Goal: Communication & Community: Answer question/provide support

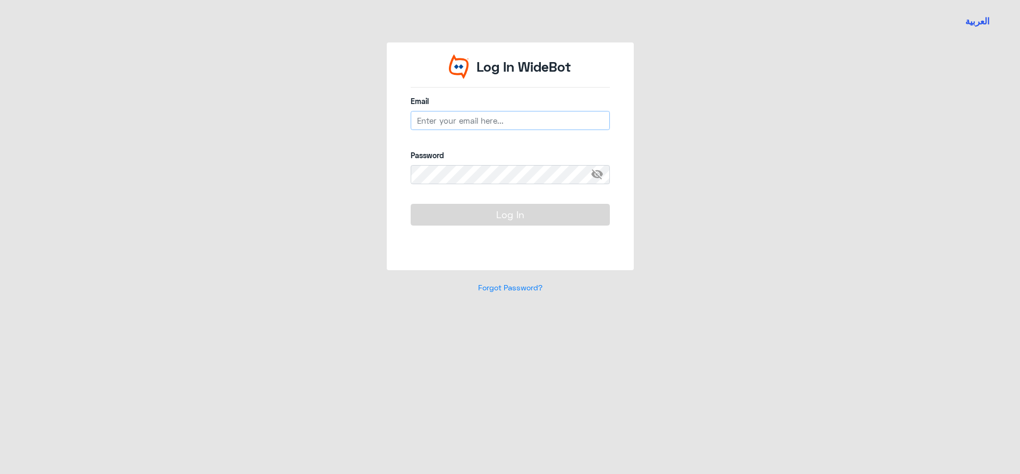
type input "[EMAIL_ADDRESS][PERSON_NAME][DOMAIN_NAME]"
click at [453, 214] on button "Log In" at bounding box center [510, 214] width 199 height 21
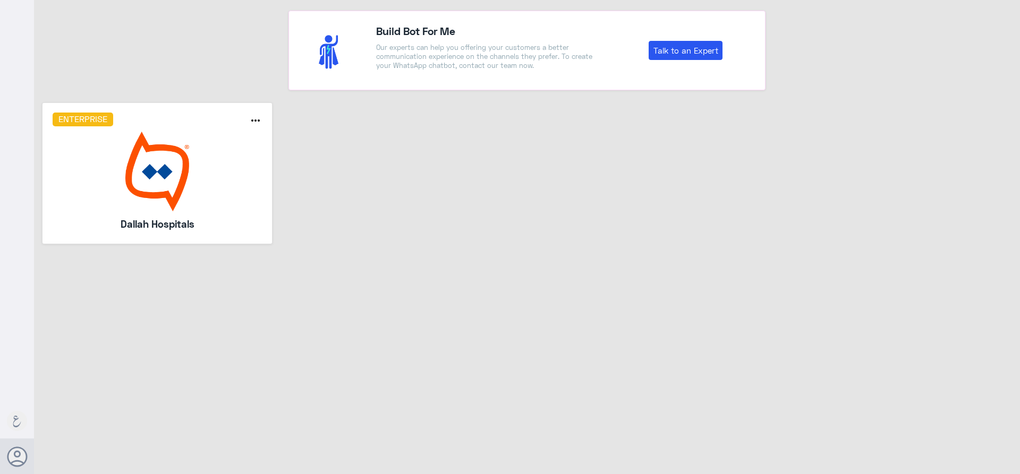
click at [230, 209] on img at bounding box center [158, 172] width 210 height 80
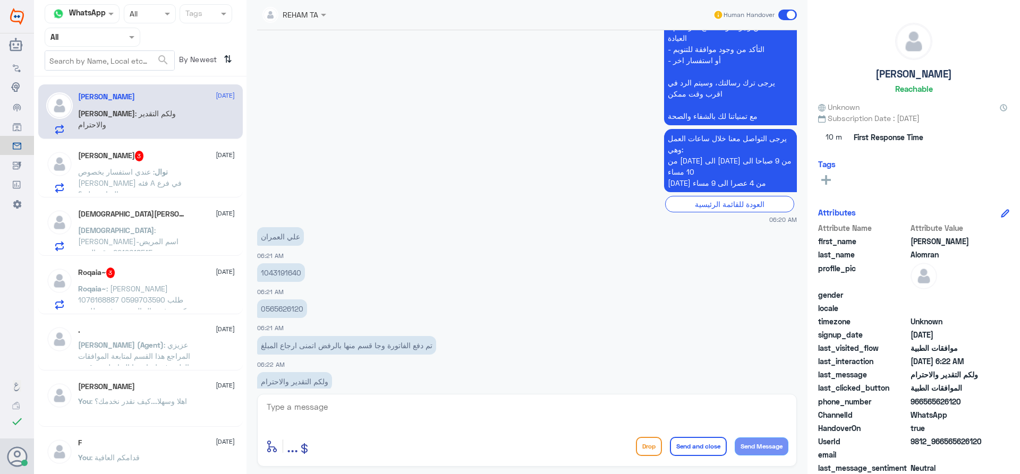
click at [367, 412] on textarea at bounding box center [527, 413] width 523 height 26
type textarea "G"
type textarea "H"
type textarea "اهلا وسهلا كيف نقدر نخدمك؟ ارجو توضيح استفسارك"
click at [493, 402] on textarea "اهلا وسهلا كيف نقدر نخدمك؟ ارجو توضيح استفسارك" at bounding box center [527, 413] width 523 height 26
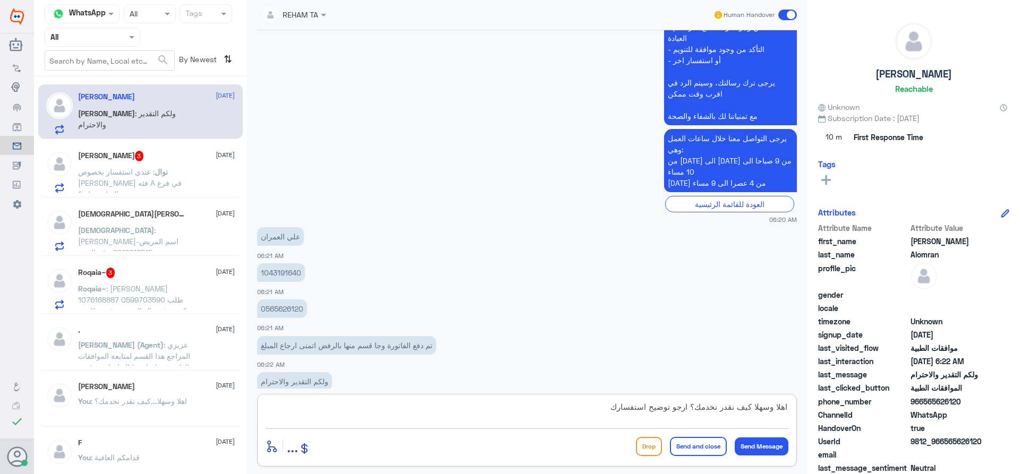
click at [493, 402] on textarea "اهلا وسهلا كيف نقدر نخدمك؟ ارجو توضيح استفسارك" at bounding box center [527, 413] width 523 height 26
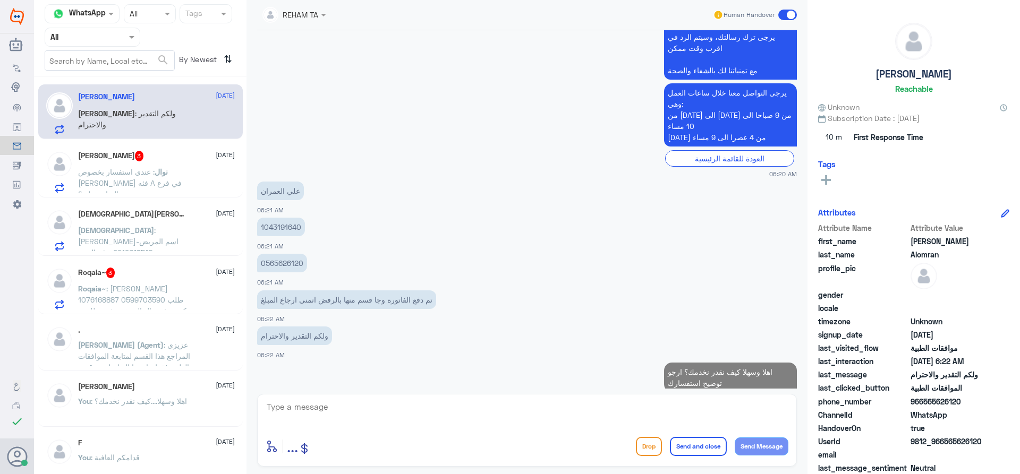
scroll to position [711, 0]
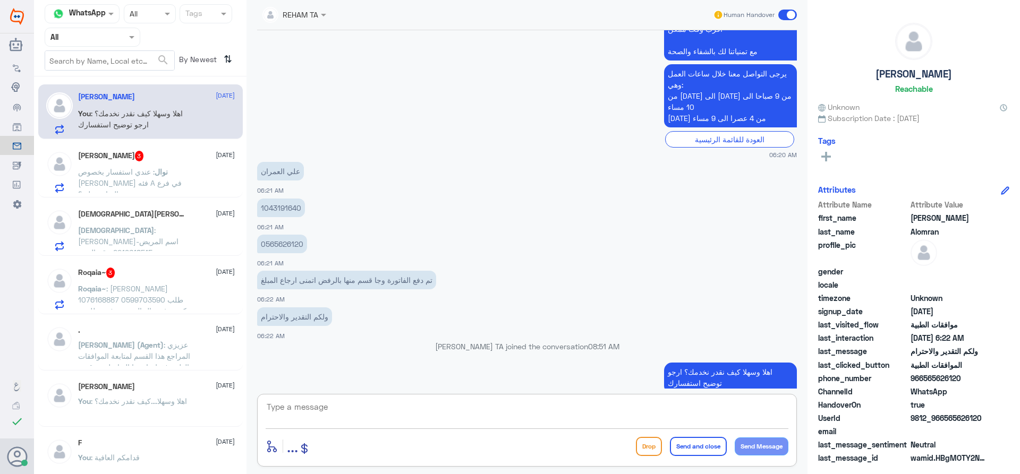
click at [168, 175] on span "نوال" at bounding box center [161, 171] width 13 height 9
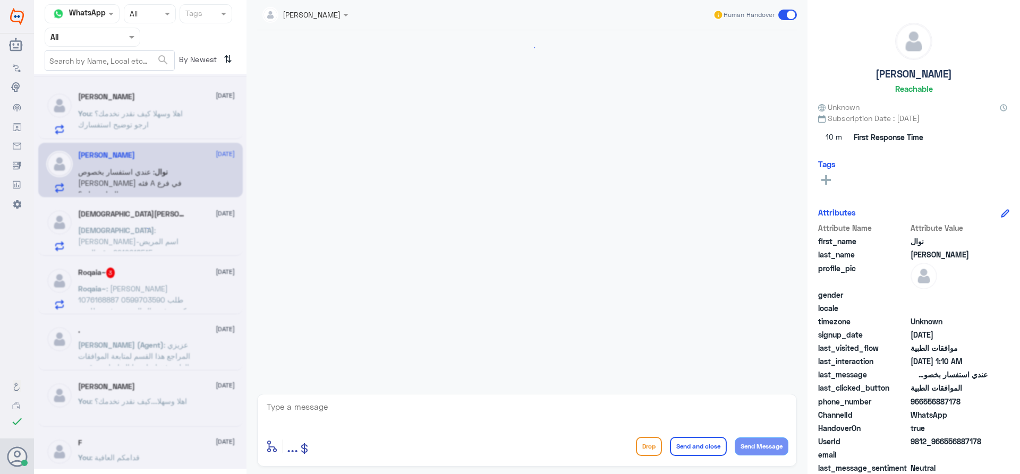
scroll to position [927, 0]
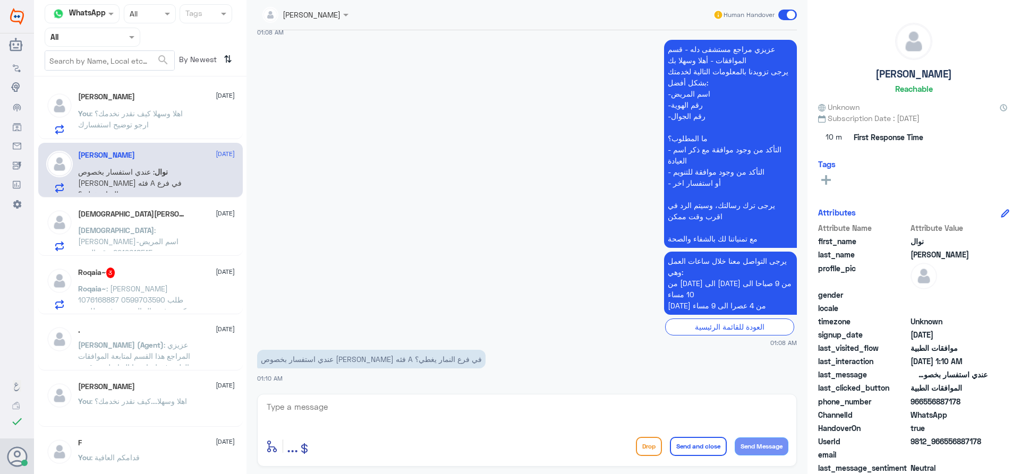
click at [443, 419] on textarea at bounding box center [527, 413] width 523 height 26
click at [438, 400] on textarea at bounding box center [527, 413] width 523 height 26
type textarea "اهلا وسهلا يمكنك التواصل مع دلة نمار لخدمتك نحن النخيل فقط"
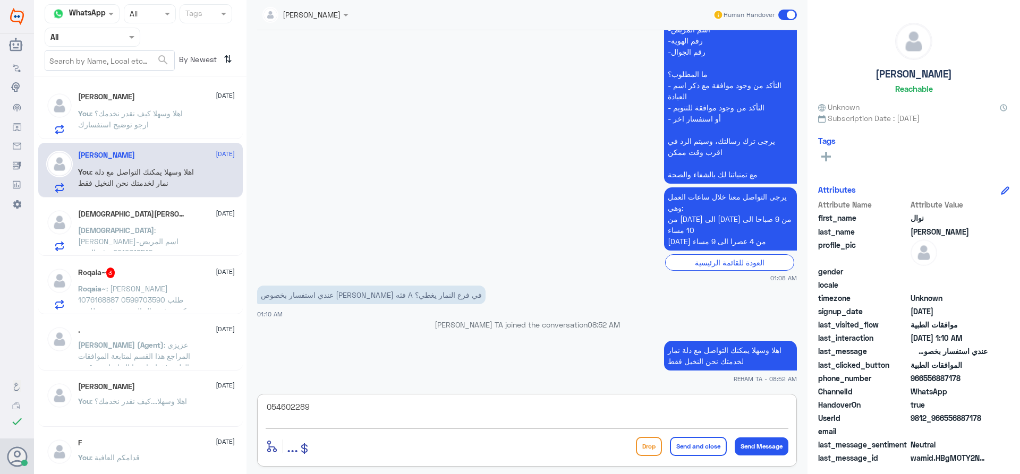
type textarea "0546022896"
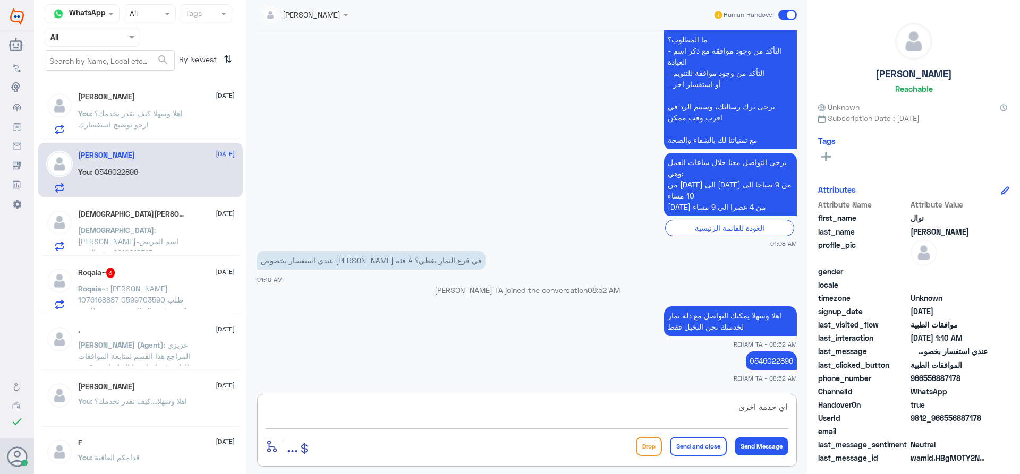
type textarea "اي خدمة اخرى؟"
drag, startPoint x: 683, startPoint y: 419, endPoint x: 836, endPoint y: 405, distance: 153.6
click at [493, 405] on div "Channel WhatsApp Status × All Tags Agent Filter All search By Newest ⇅ Ali Alom…" at bounding box center [527, 239] width 986 height 478
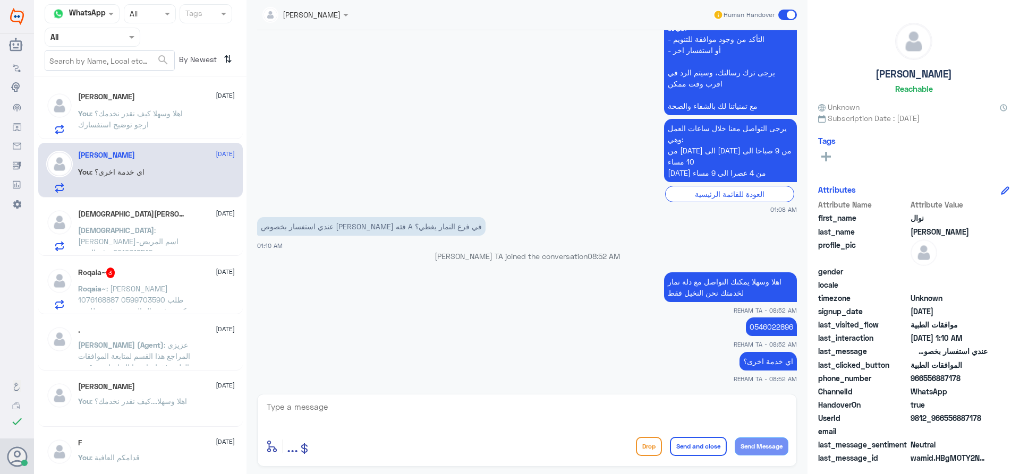
click at [345, 386] on div "5 Aug 2025 مرحباً، أريد الاستفسار عن خدمة الطب الاتصالي. يرجى توجيهي للقائمة ال…" at bounding box center [527, 209] width 550 height 359
click at [176, 248] on span ": دينا فكري حسن البرادعي-اسم المريض 2219618515-رقم الهوية 0558241465-رقم الجوال…" at bounding box center [136, 292] width 117 height 132
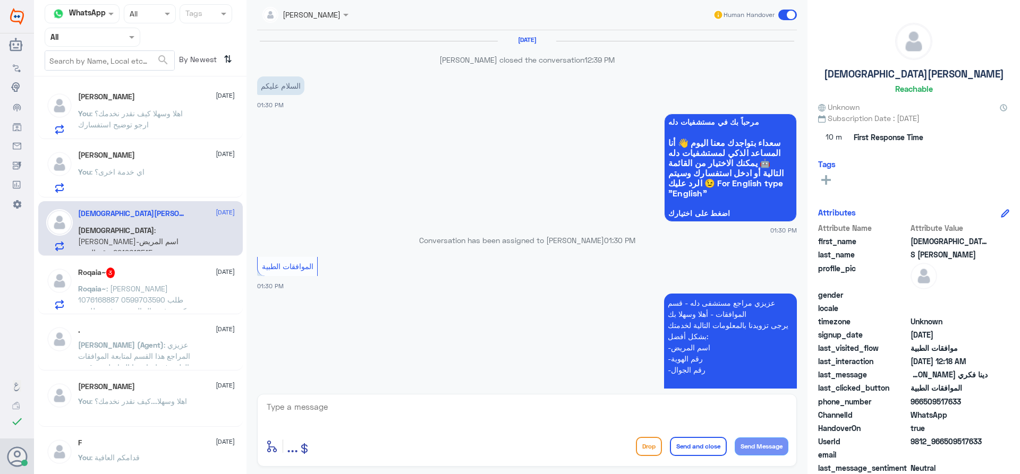
scroll to position [1108, 0]
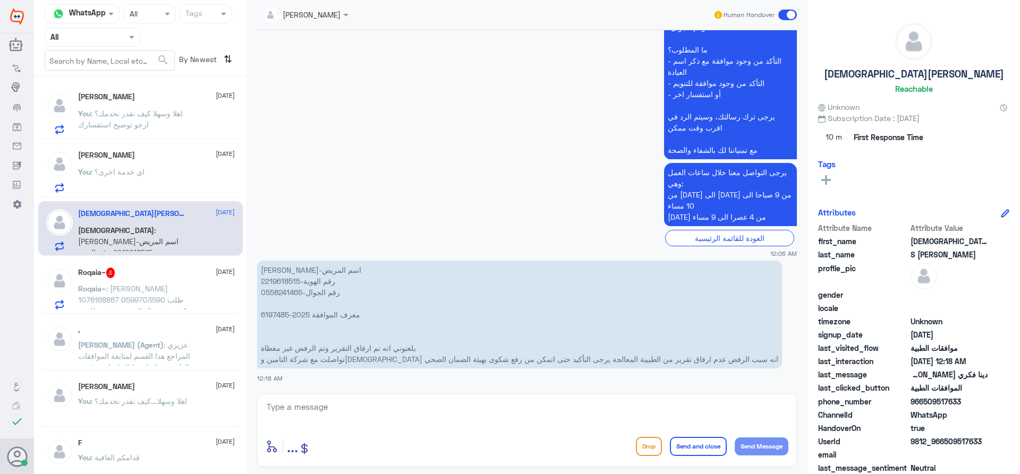
click at [419, 434] on div "enter flow name ... Drop Send and close Send Message" at bounding box center [527, 430] width 540 height 73
click at [428, 413] on textarea at bounding box center [527, 413] width 523 height 26
type textarea "اهلا وسهلا سيتم التحقق حالا"
drag, startPoint x: 678, startPoint y: 404, endPoint x: 848, endPoint y: 419, distance: 170.7
click at [493, 419] on div "Channel WhatsApp Status × All Tags Agent Filter All search By Newest ⇅ نوال الف…" at bounding box center [527, 239] width 986 height 478
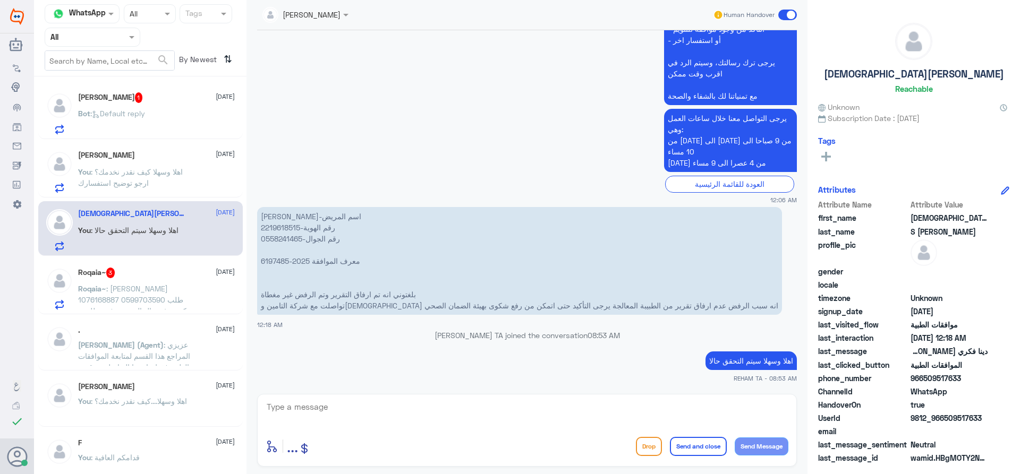
scroll to position [1140, 0]
click at [66, 107] on img at bounding box center [59, 105] width 27 height 27
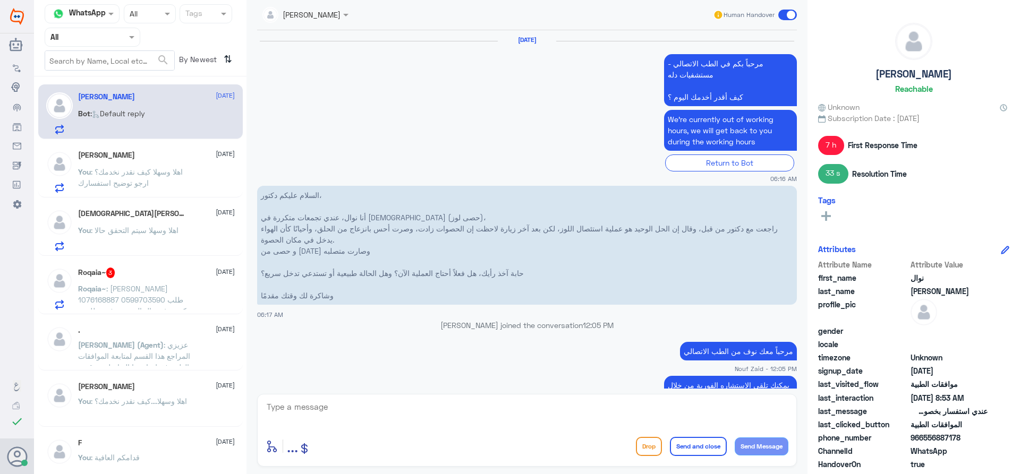
scroll to position [1003, 0]
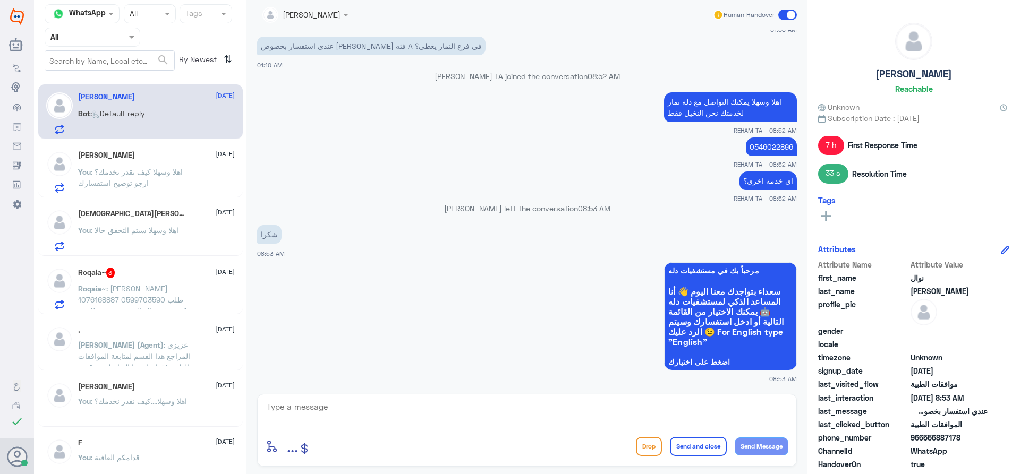
click at [493, 432] on div "enter flow name ... Drop Send and close Send Message" at bounding box center [527, 430] width 540 height 73
click at [493, 427] on div at bounding box center [527, 414] width 523 height 29
click at [493, 415] on textarea at bounding box center [527, 413] width 523 height 26
drag, startPoint x: 819, startPoint y: 406, endPoint x: 818, endPoint y: 413, distance: 7.0
click at [493, 405] on div "Channel WhatsApp Status × All Tags Agent Filter All search By Newest ⇅ نوال الف…" at bounding box center [527, 239] width 986 height 478
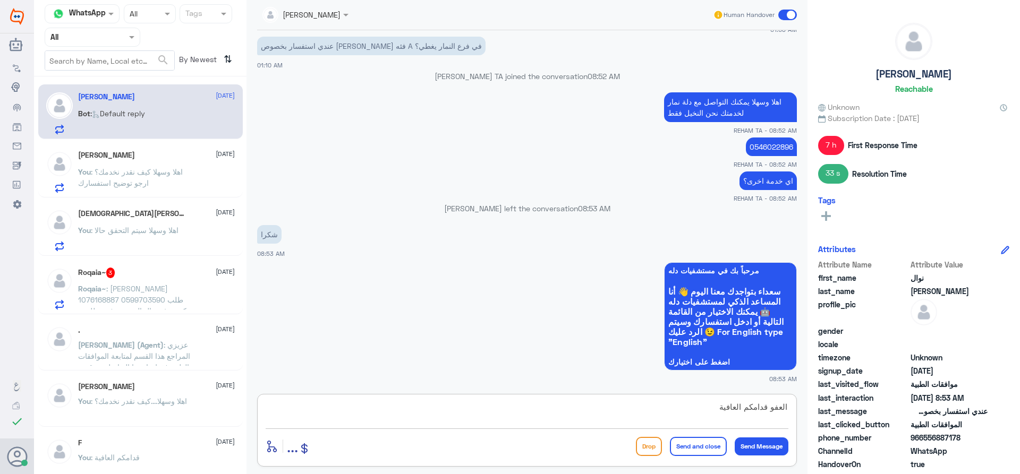
type textarea "العفو قدامكم العافية"
click at [493, 446] on button "Send and close" at bounding box center [698, 446] width 57 height 19
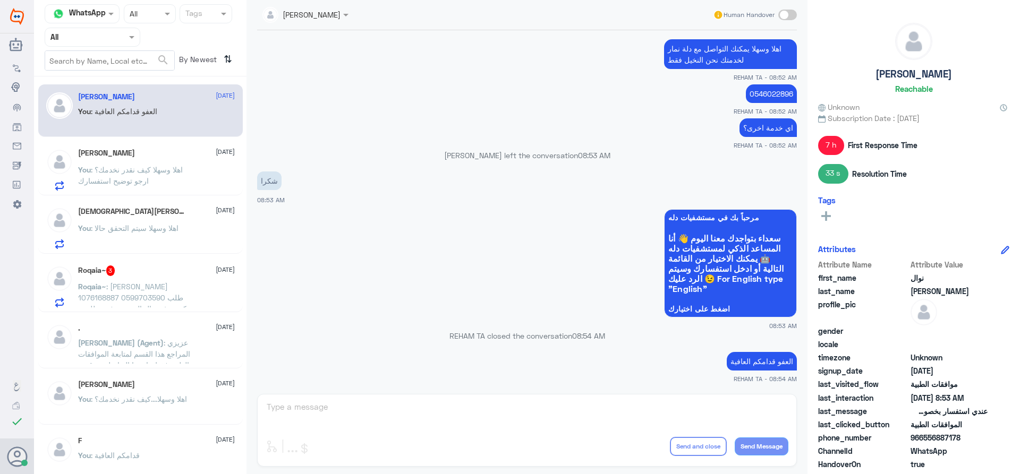
drag, startPoint x: 409, startPoint y: 436, endPoint x: 310, endPoint y: 382, distance: 113.2
click at [409, 436] on div "jana Alhamed Human Handover 5 Aug 2025 مرحباً بكم في الطب الاتصالي - مستشفيات د…" at bounding box center [527, 239] width 561 height 478
click at [86, 44] on div "Agent Filter All" at bounding box center [93, 37] width 96 height 19
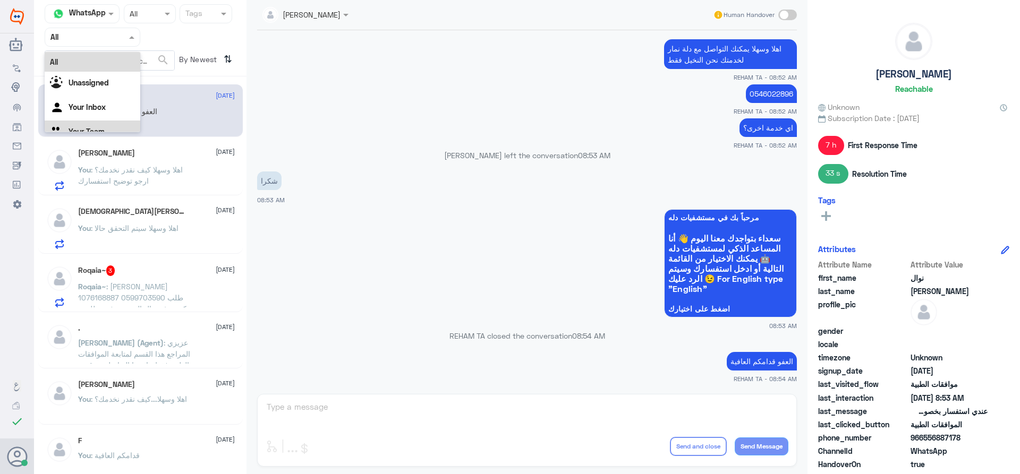
click at [84, 123] on div "Your Team" at bounding box center [93, 133] width 96 height 24
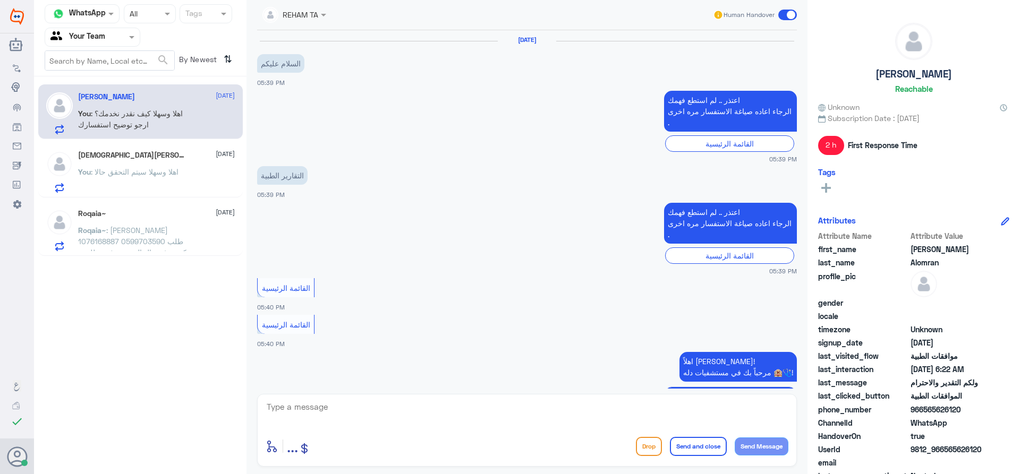
scroll to position [733, 0]
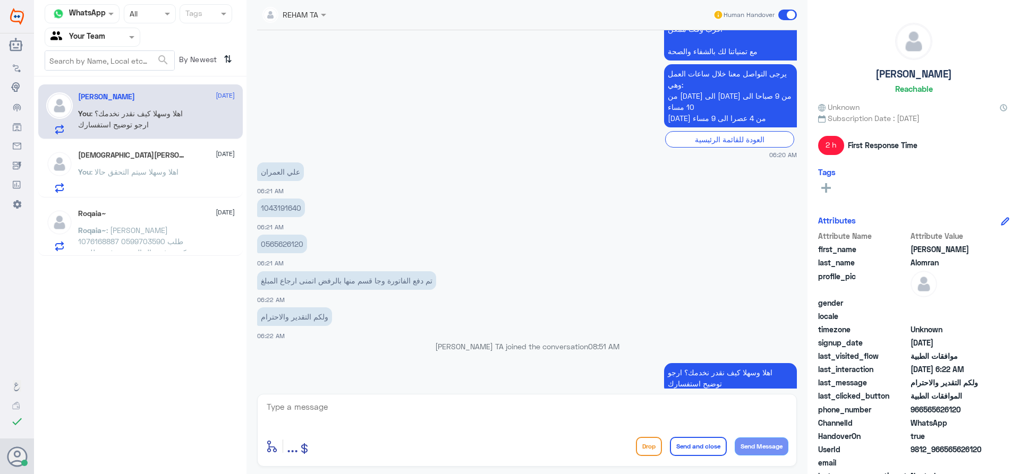
click at [193, 155] on div "Islam S Ali 18 August" at bounding box center [156, 155] width 157 height 9
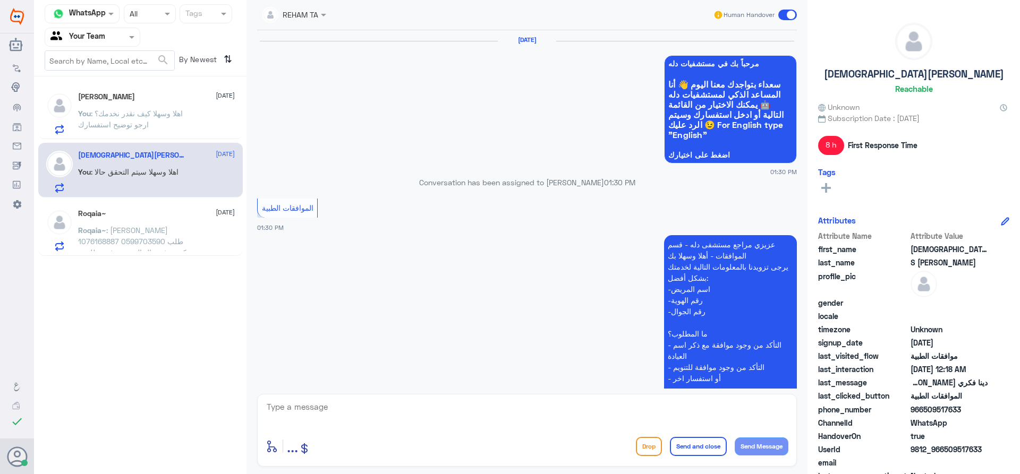
scroll to position [1103, 0]
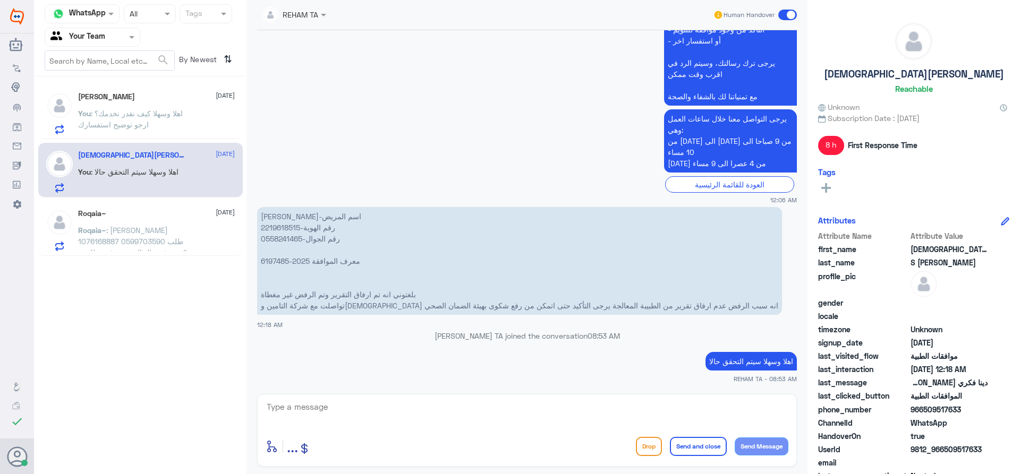
click at [193, 233] on p "Roqaia~ : رقيه منصور نافع 1076168887 0599703590 طلب دكتورة غدير ال الشيخ مرفوض …" at bounding box center [138, 238] width 120 height 27
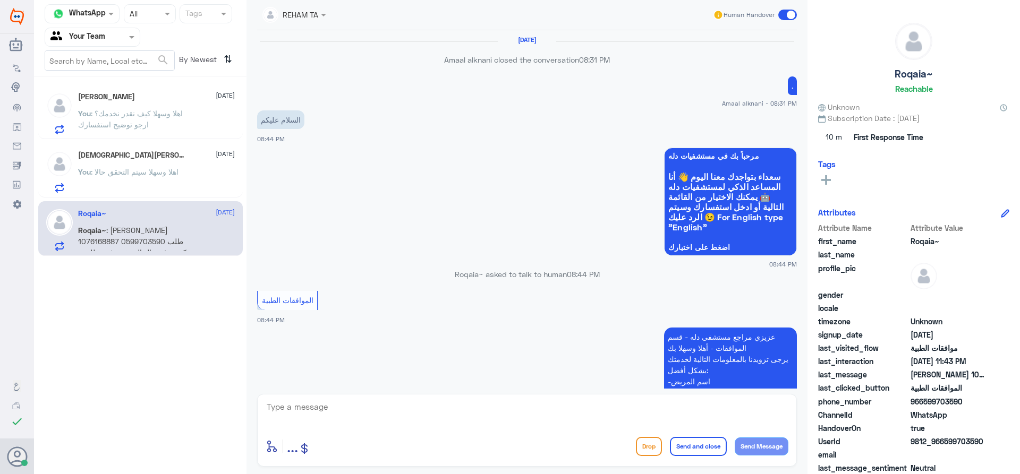
scroll to position [1036, 0]
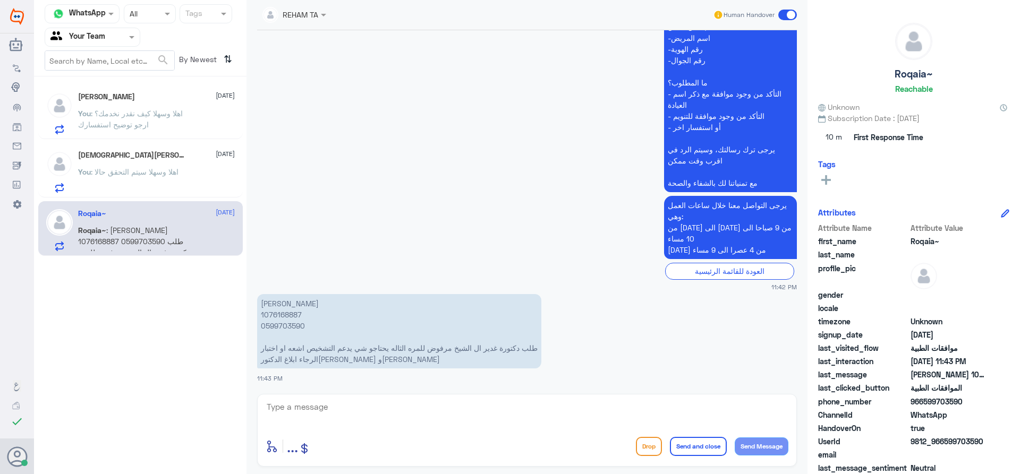
click at [272, 311] on p "رقيه منصور نافع 1076168887 0599703590 طلب دكتورة غدير ال الشيخ مرفوض للمره الثا…" at bounding box center [399, 331] width 284 height 74
copy p "1076168887"
click at [449, 424] on textarea at bounding box center [527, 413] width 523 height 26
type textarea "اهلا وسهلا هل طلب تنويم؟"
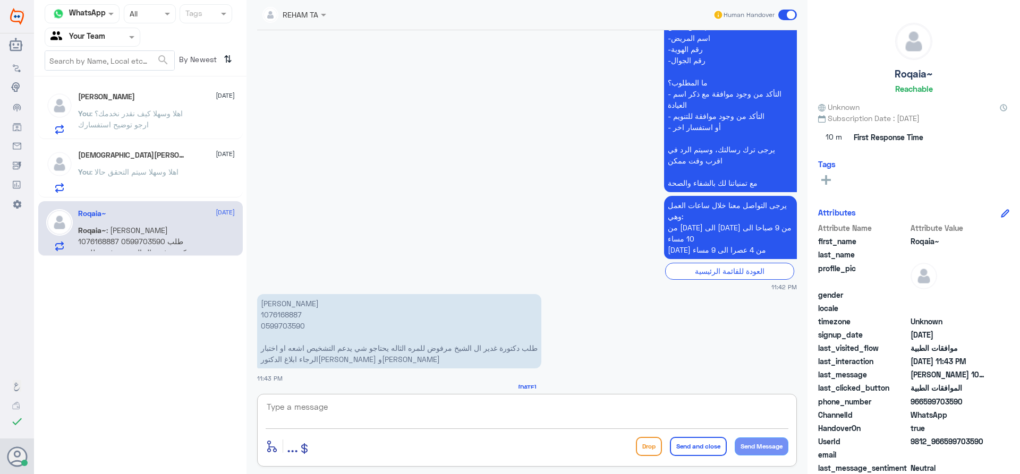
scroll to position [1087, 0]
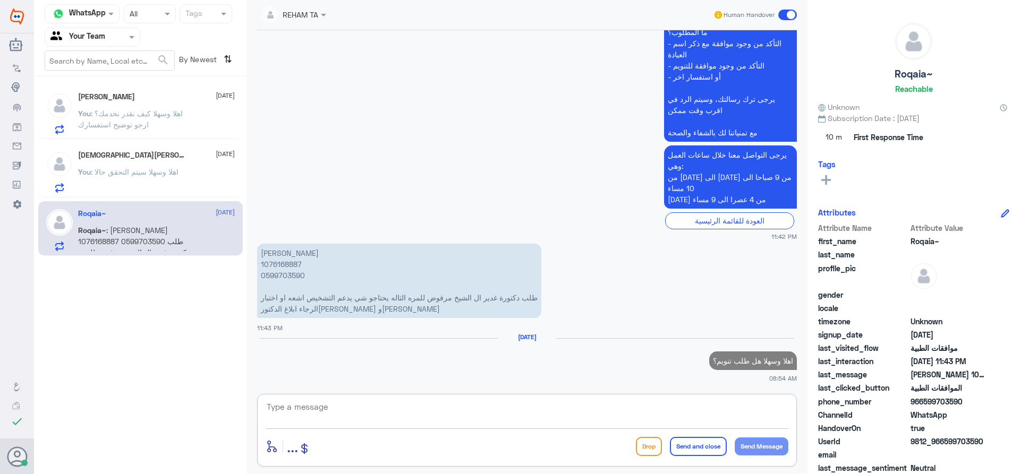
click at [196, 185] on div "You : اهلا وسهلا سيتم التحقق حالا" at bounding box center [156, 181] width 157 height 24
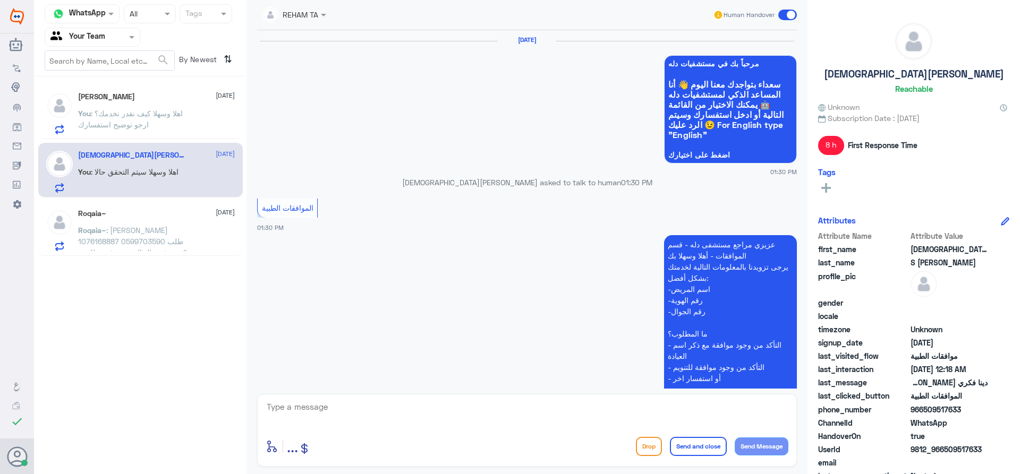
scroll to position [1103, 0]
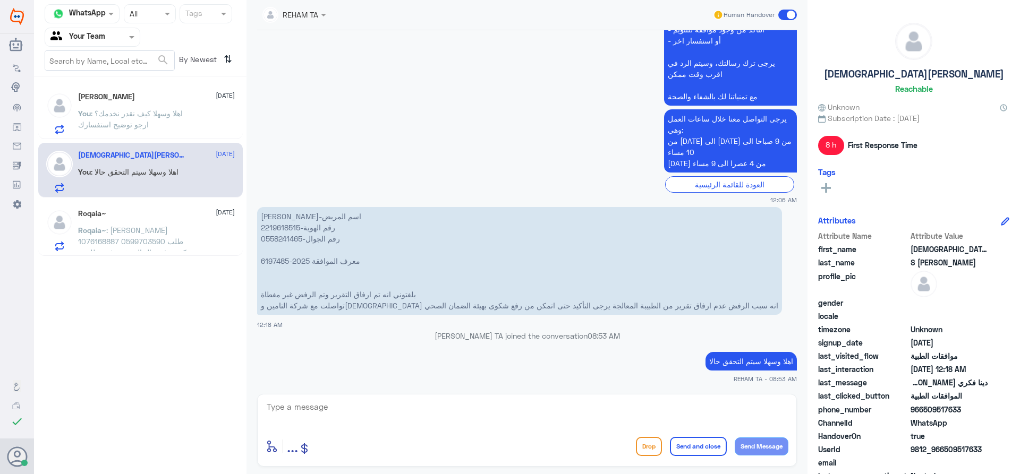
click at [283, 224] on p "دينا فكري حسن البرادعي-اسم المريض 2219618515-رقم الهوية 0558241465-رقم الجوال م…" at bounding box center [519, 261] width 525 height 108
copy p "2219618515"
click at [415, 421] on textarea at bounding box center [527, 413] width 523 height 26
type textarea "تقرير اشعه الميموغرام مرفق ومرسل للتأمين وسيتم التحقق الان مرة اخرى"
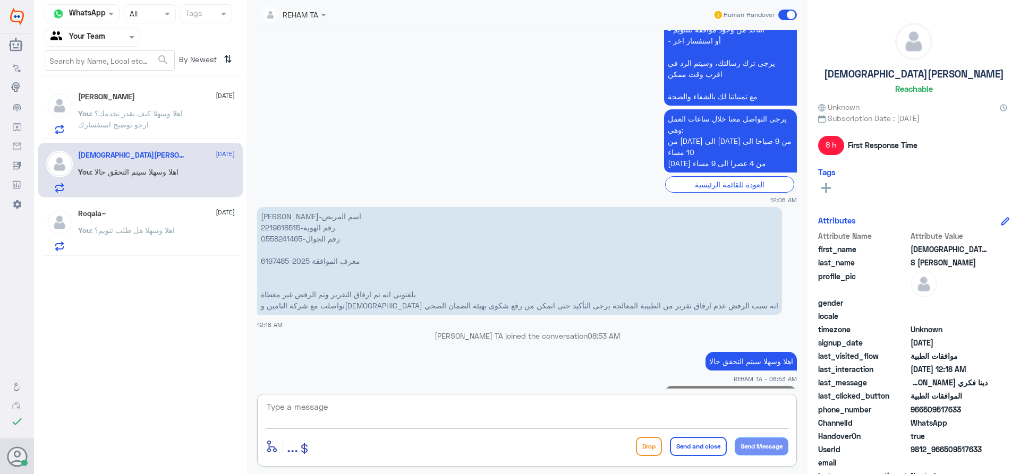
scroll to position [1149, 0]
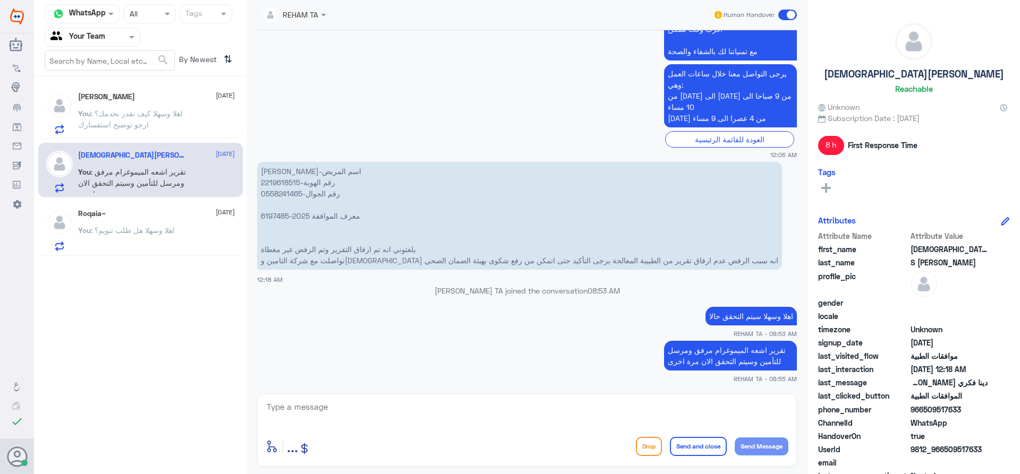
click at [174, 121] on p "You : اهلا وسهلا كيف نقدر نخدمك؟ ارجو توضيح استفسارك" at bounding box center [138, 121] width 120 height 27
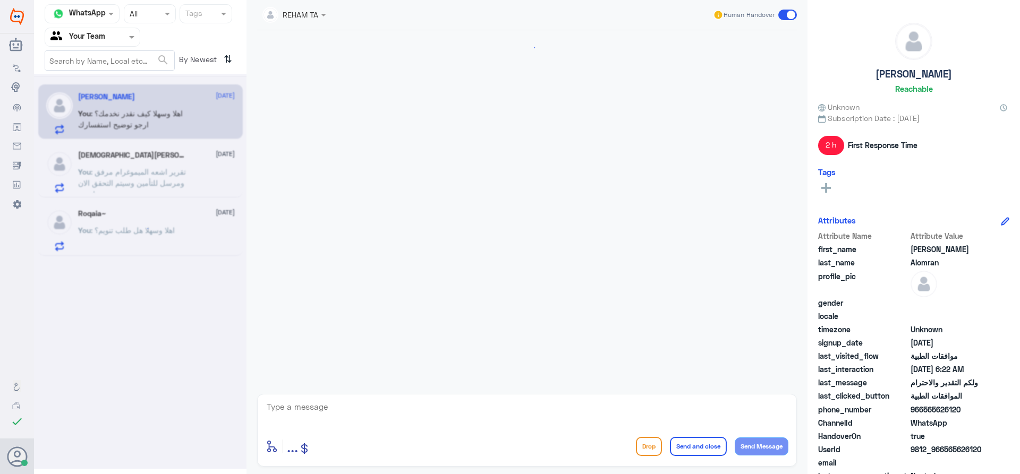
scroll to position [733, 0]
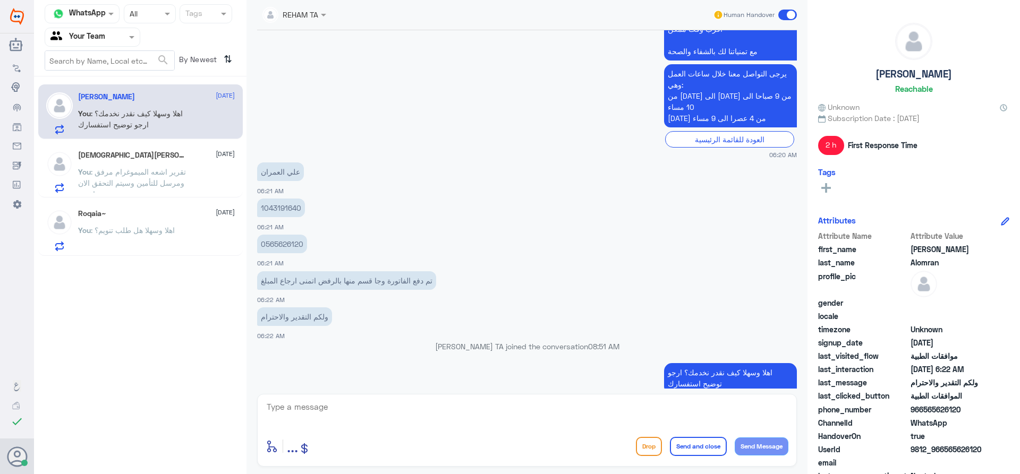
click at [166, 158] on div "Islam S Ali 18 August" at bounding box center [156, 155] width 157 height 9
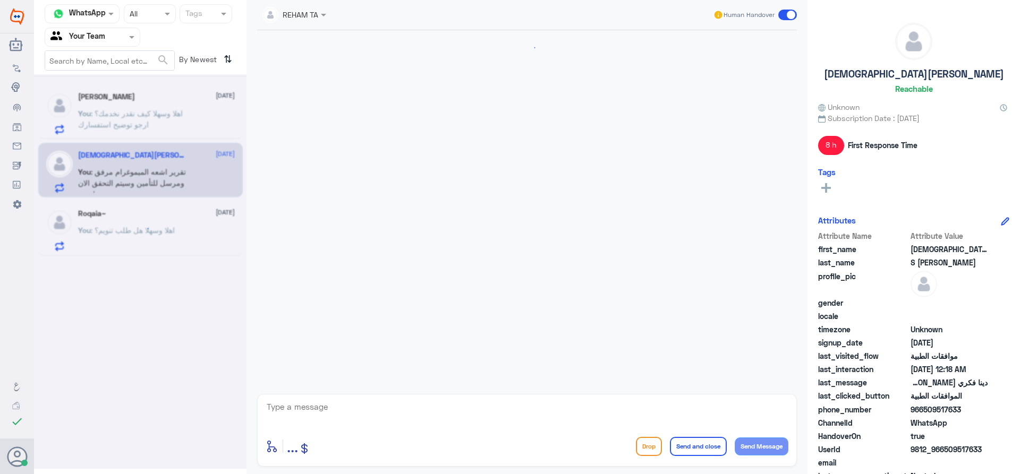
scroll to position [1026, 0]
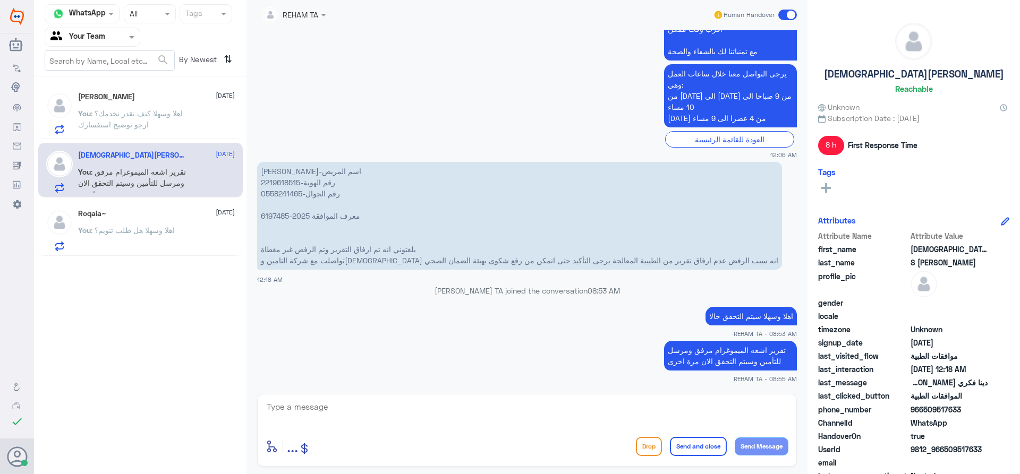
click at [165, 124] on p "You : اهلا وسهلا كيف نقدر نخدمك؟ ارجو توضيح استفسارك" at bounding box center [138, 121] width 120 height 27
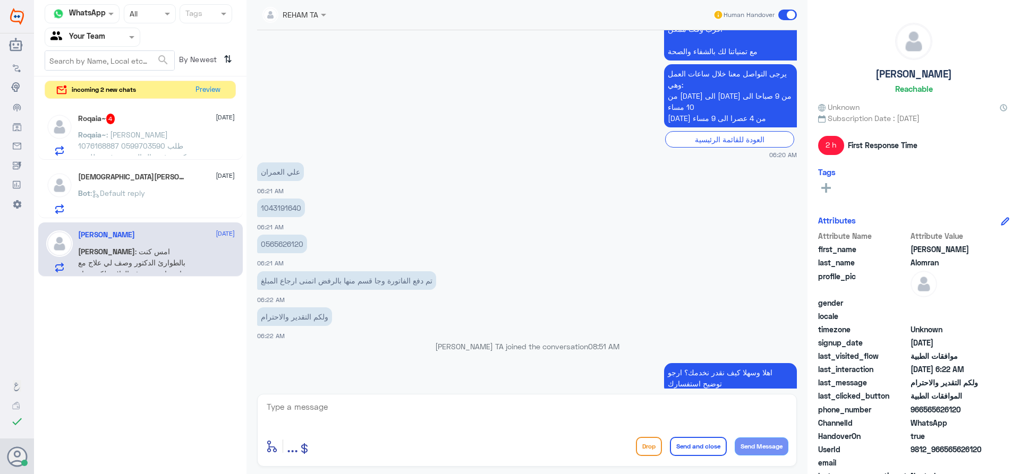
scroll to position [769, 0]
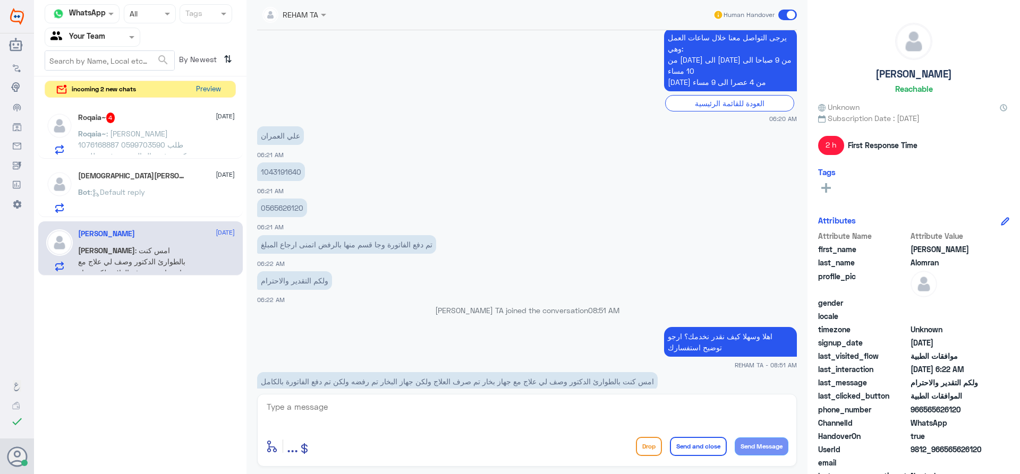
click at [220, 88] on button "Preview" at bounding box center [208, 89] width 33 height 16
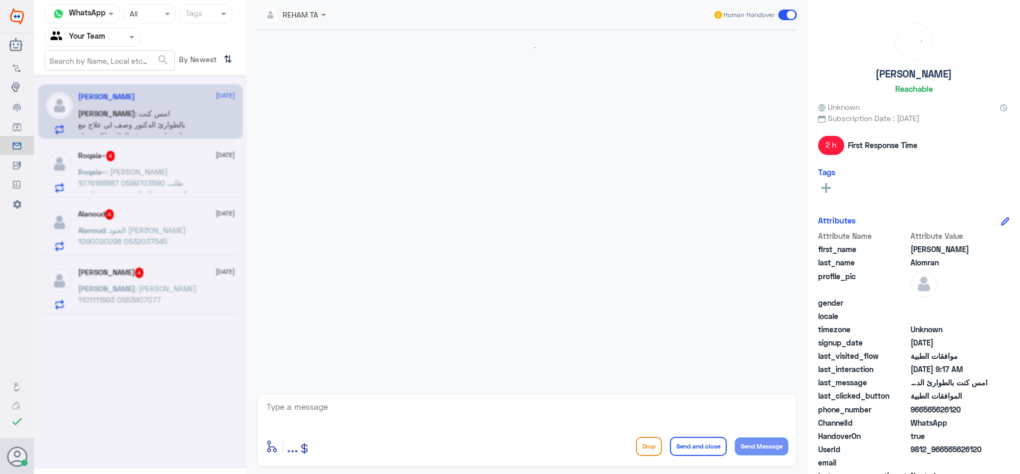
scroll to position [769, 0]
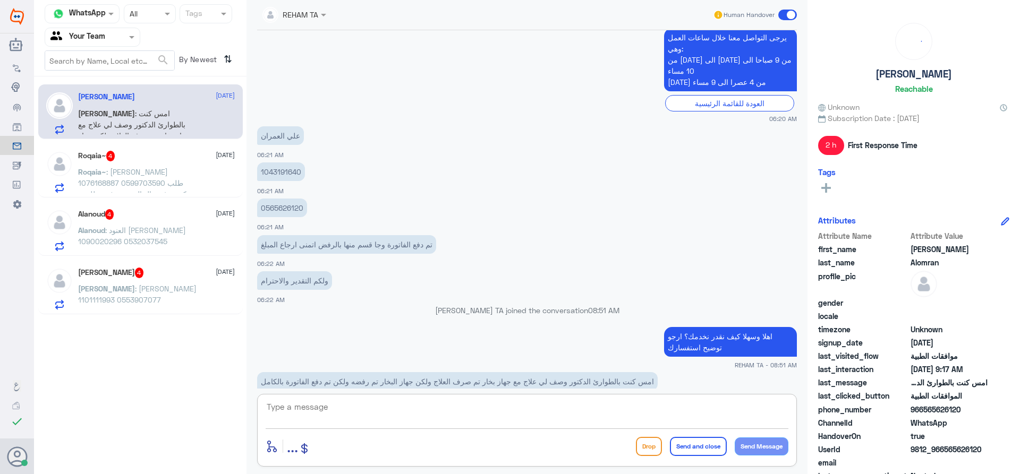
click at [302, 403] on textarea at bounding box center [527, 413] width 523 height 26
click at [284, 163] on p "1043191640" at bounding box center [281, 172] width 48 height 19
copy p "1043191640"
click at [483, 435] on div "enter flow name ... Drop Send and close Send Message" at bounding box center [527, 447] width 523 height 24
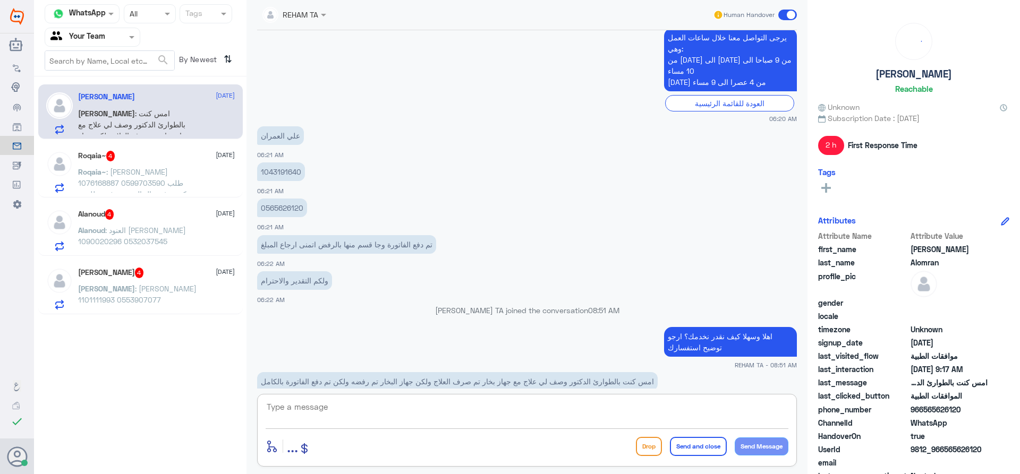
click at [483, 424] on textarea at bounding box center [527, 413] width 523 height 26
type textarea "صحيح فجهاز البخار مرفوض على التأمين حتى الان"
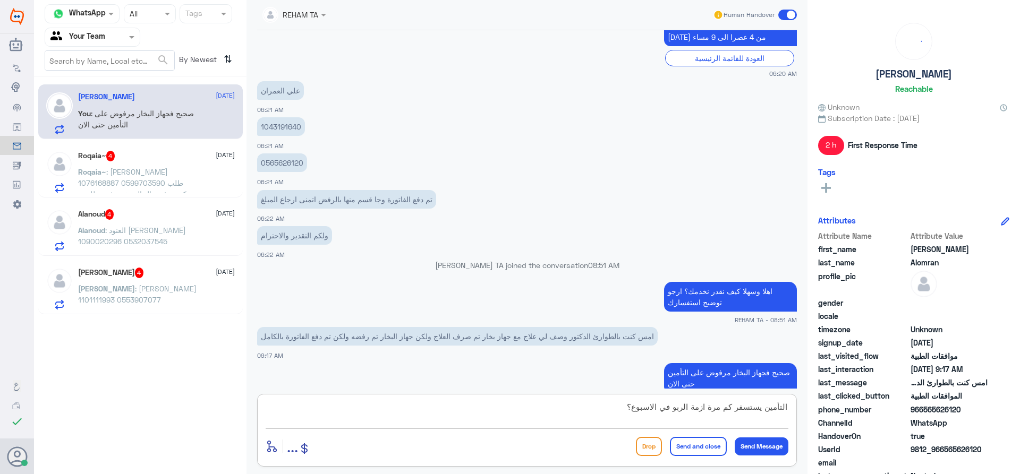
click at [493, 406] on textarea "التأمين يستسفر كم مرة ازمة الربو في الاسبوع؟" at bounding box center [527, 413] width 523 height 26
type textarea "التأمين يستسفر كم مرة تحصل ازمة الربو في الاسبوع؟"
click at [493, 409] on textarea "التأمين يستسفر كم مرة تحصل ازمة الربو في الاسبوع؟" at bounding box center [527, 413] width 523 height 26
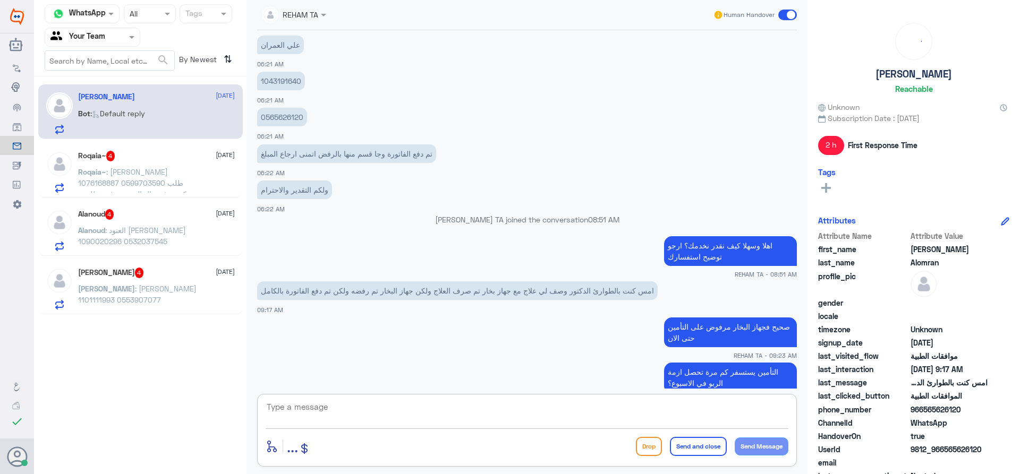
scroll to position [1040, 0]
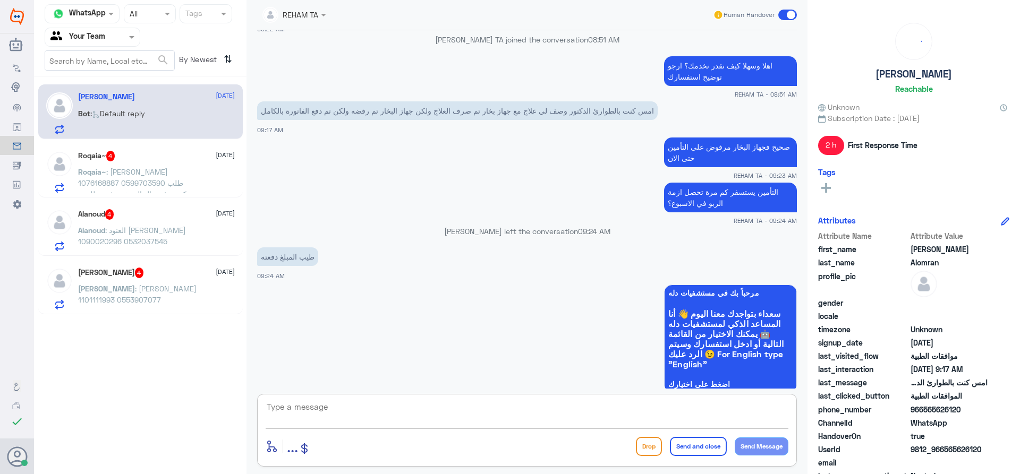
click at [368, 406] on textarea at bounding box center [527, 413] width 523 height 26
type textarea "هل استلمت الجهاز؟"
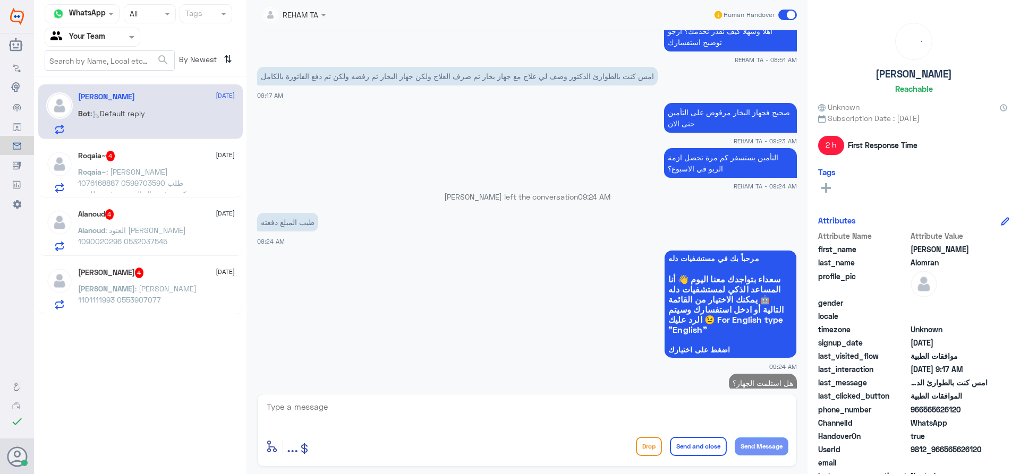
click at [171, 171] on p "Roqaia~ : رقيه منصور نافع 1076168887 0599703590 طلب دكتورة غدير ال الشيخ مرفوض …" at bounding box center [138, 179] width 120 height 27
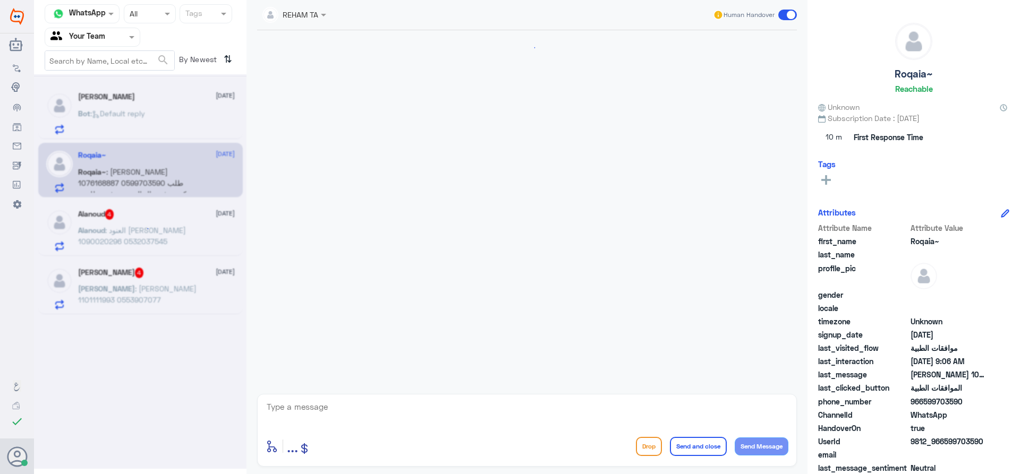
scroll to position [1058, 0]
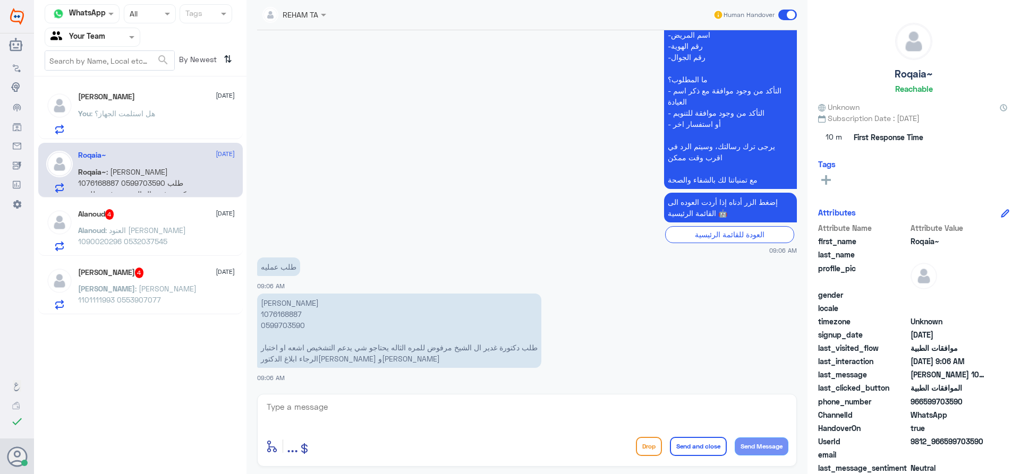
click at [276, 313] on p "رقيه منصور نافع 1076168887 0599703590 طلب دكتورة غدير ال الشيخ مرفوض للمره الثا…" at bounding box center [399, 331] width 284 height 74
copy p "1076168887"
click at [402, 423] on textarea at bounding box center [527, 413] width 523 height 26
click at [397, 410] on textarea at bounding box center [527, 413] width 523 height 26
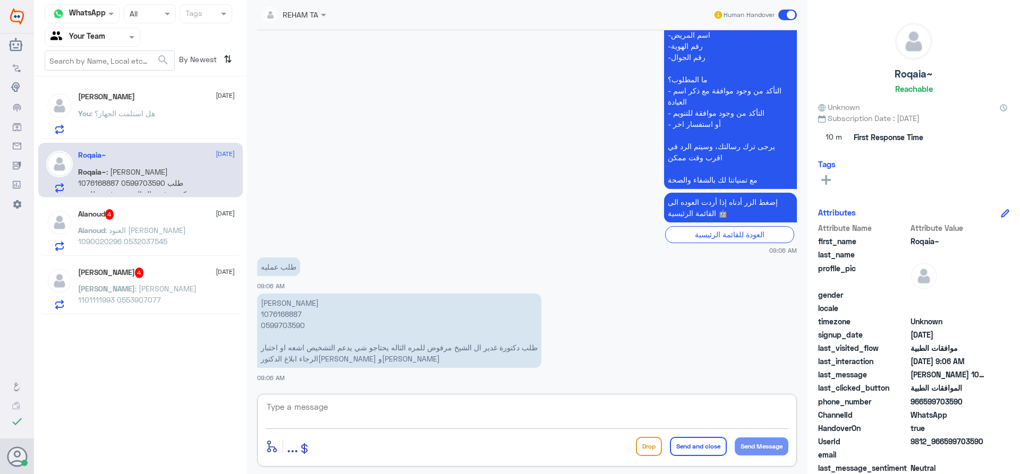
paste textarea "اهلا وسهلا سيتم التحقق حالا"
drag, startPoint x: 728, startPoint y: 409, endPoint x: 582, endPoint y: 412, distance: 146.1
click at [493, 411] on textarea "اهلا وسهلا سيتم التحقق حالا" at bounding box center [527, 413] width 523 height 26
type textarea "اهلا وسهلا سيتم تحويلها لقسم العمليات لمتابعتها"
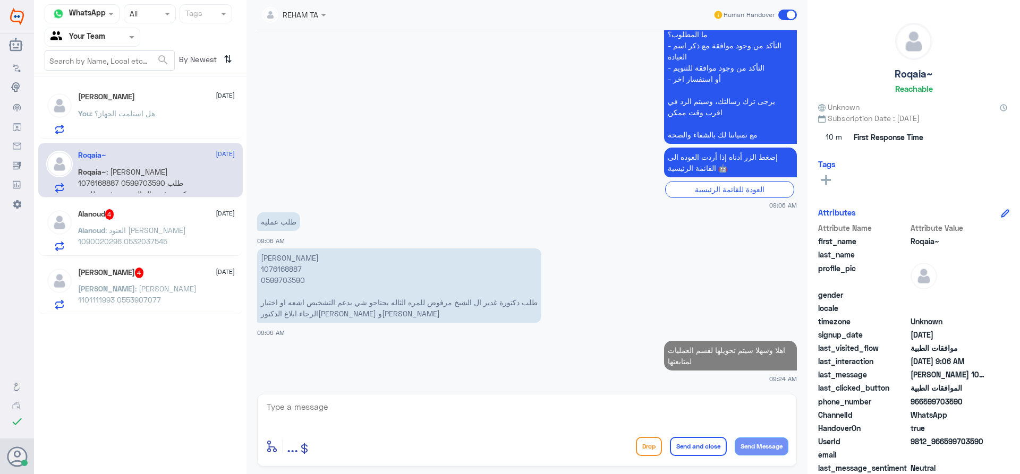
click at [274, 267] on p "رقيه منصور نافع 1076168887 0599703590 طلب دكتورة غدير ال الشيخ مرفوض للمره الثا…" at bounding box center [399, 286] width 284 height 74
copy p "1076168887"
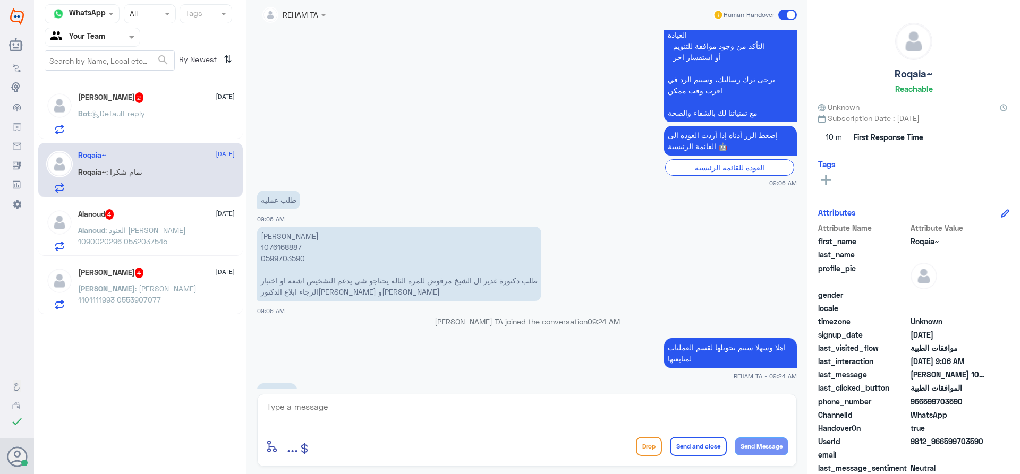
scroll to position [1136, 0]
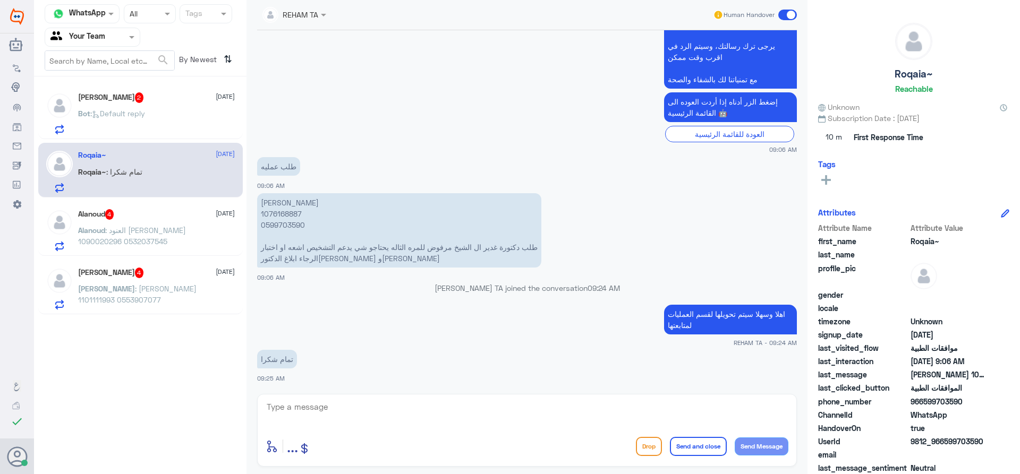
click at [132, 117] on span ": Default reply" at bounding box center [117, 113] width 55 height 9
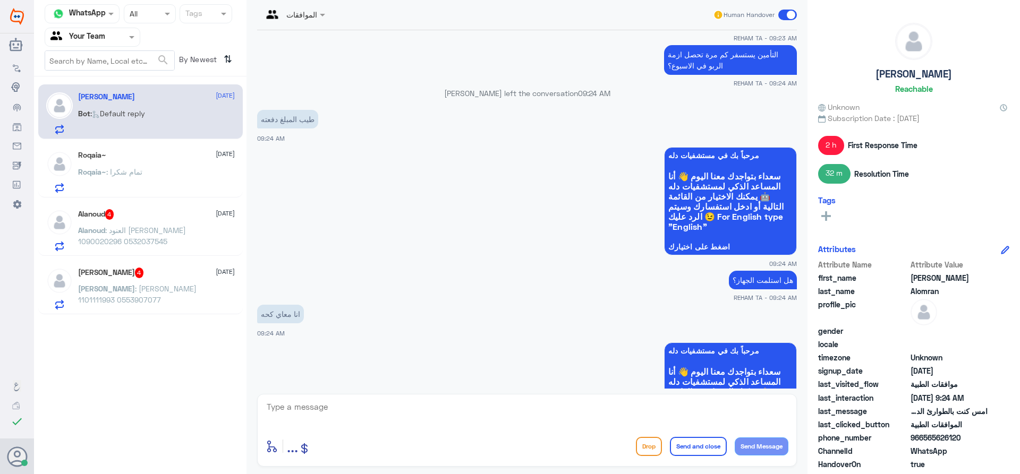
scroll to position [659, 0]
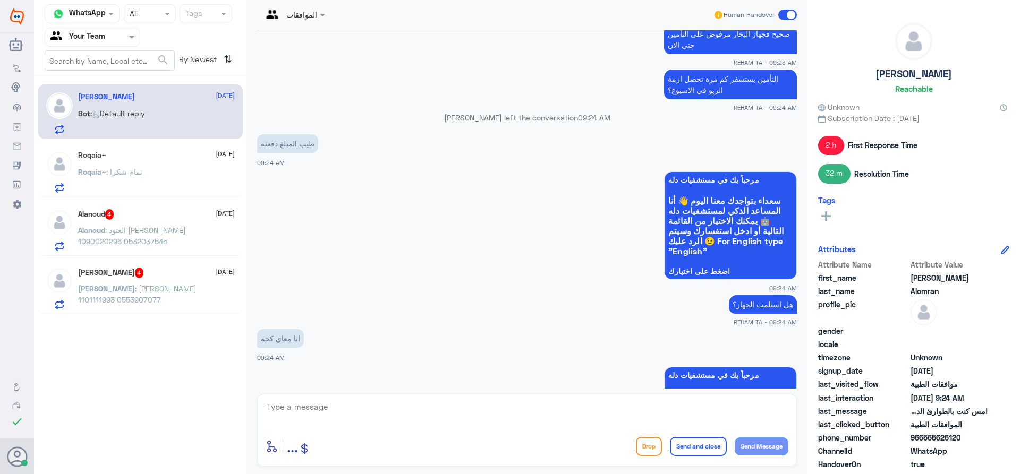
click at [329, 405] on textarea at bounding box center [527, 413] width 523 height 26
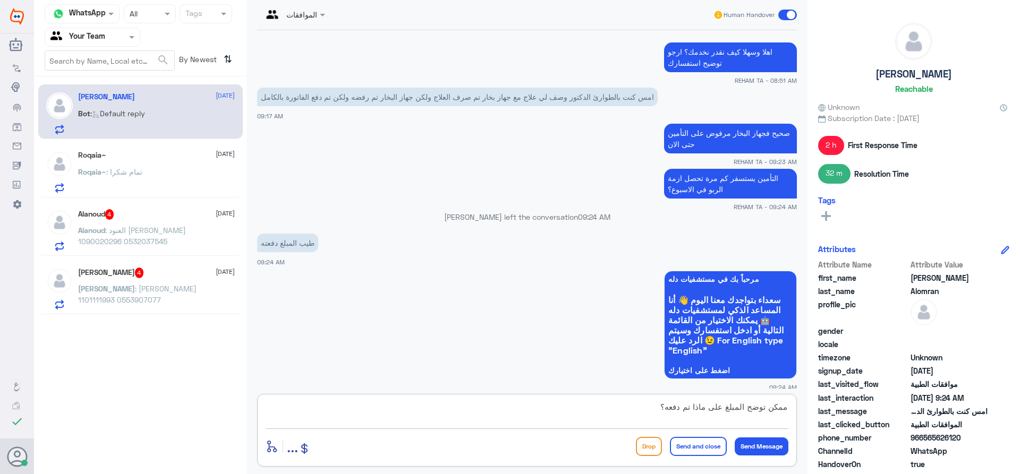
scroll to position [394, 0]
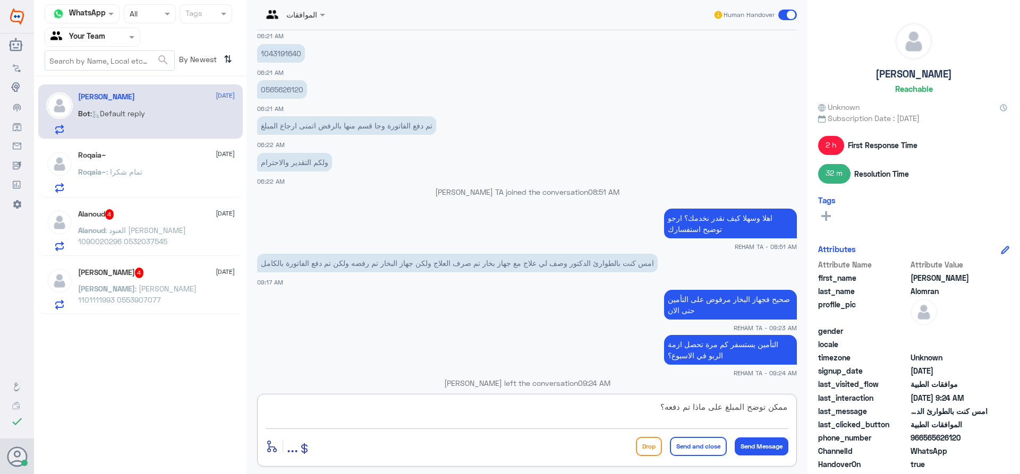
click at [280, 54] on p "1043191640" at bounding box center [281, 53] width 48 height 19
copy p "1043191640"
click at [493, 407] on textarea "ممكن توضح المبلغ على ماذا تم دفعه؟" at bounding box center [527, 413] width 523 height 26
drag, startPoint x: 538, startPoint y: 407, endPoint x: 853, endPoint y: 423, distance: 315.4
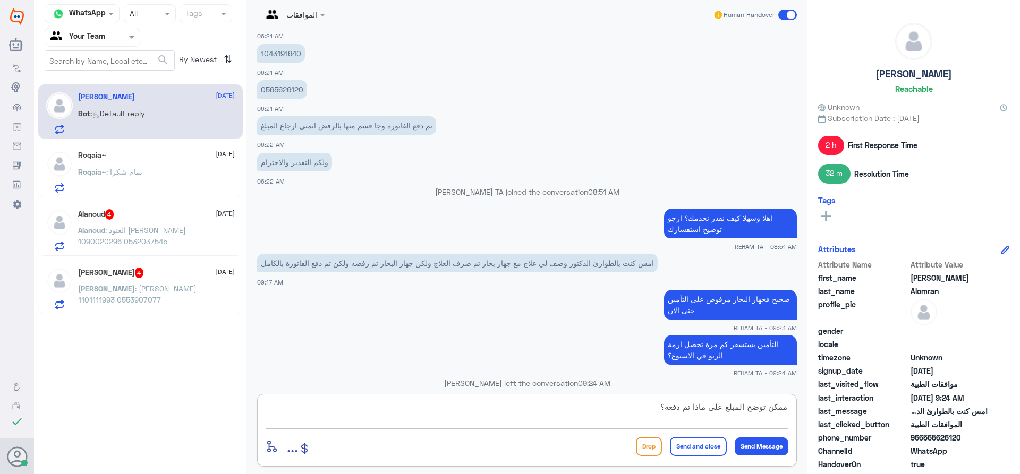
click at [493, 423] on div "Channel WhatsApp Status × All Tags Agent Filter Your Team search By Newest ⇅ Al…" at bounding box center [527, 239] width 986 height 478
click at [493, 419] on textarea "المبلغ المدفوع هي نسبة التحمل" at bounding box center [527, 413] width 523 height 26
type textarea "المبلغ المدفوع هي نسبة التحمل لتأمينك"
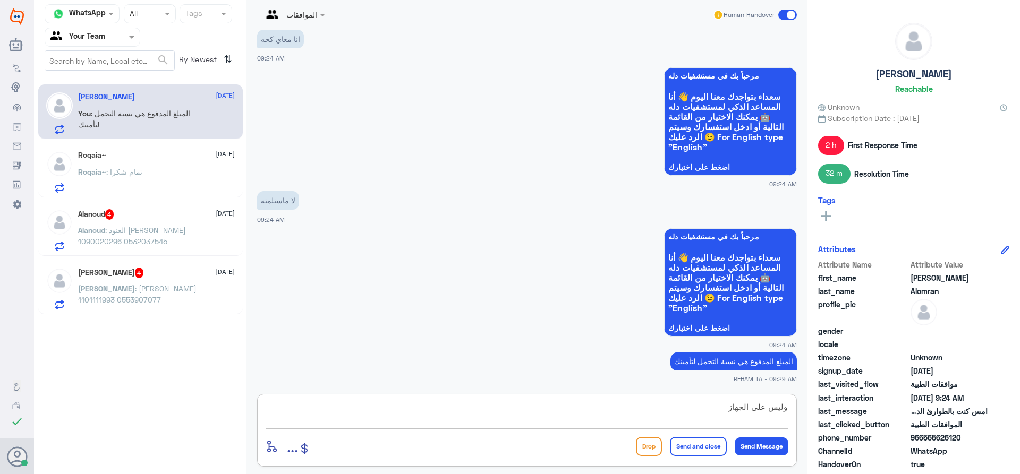
type textarea "وليس على الجهاز"
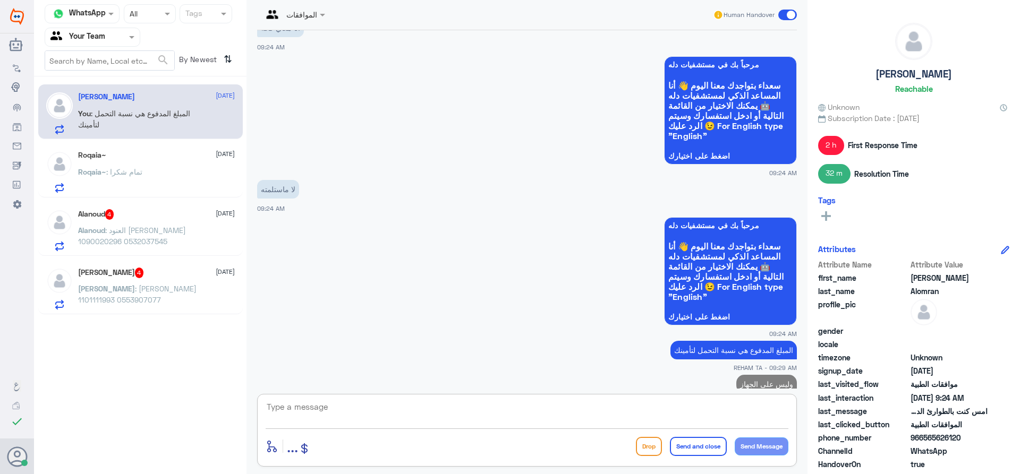
scroll to position [1004, 0]
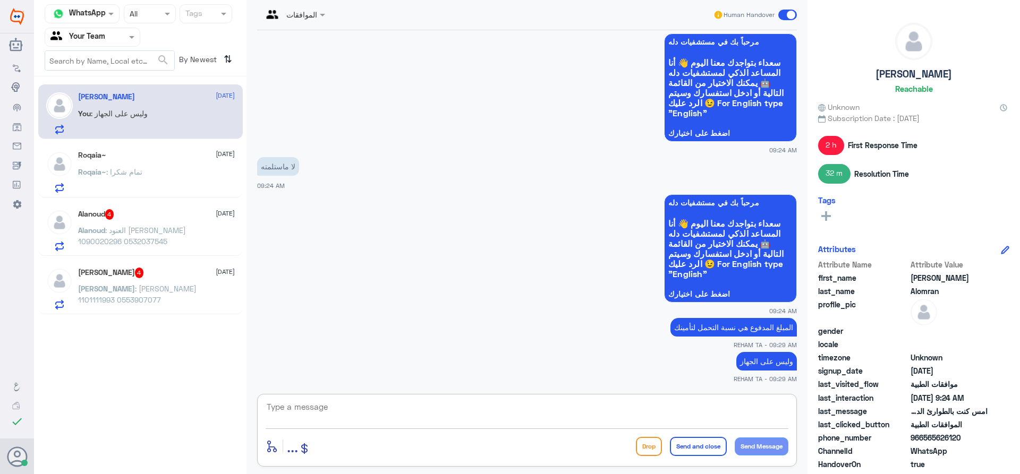
click at [136, 167] on span ": تمام شكرا" at bounding box center [124, 171] width 36 height 9
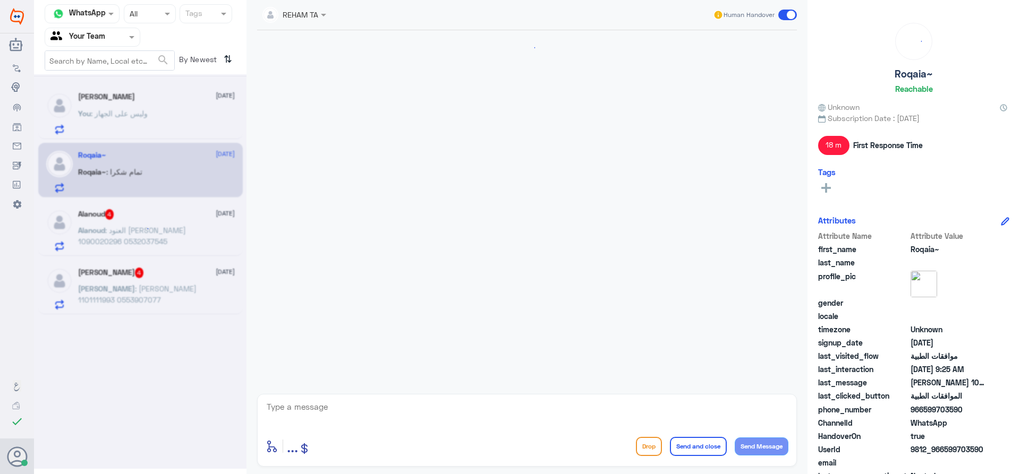
scroll to position [1066, 0]
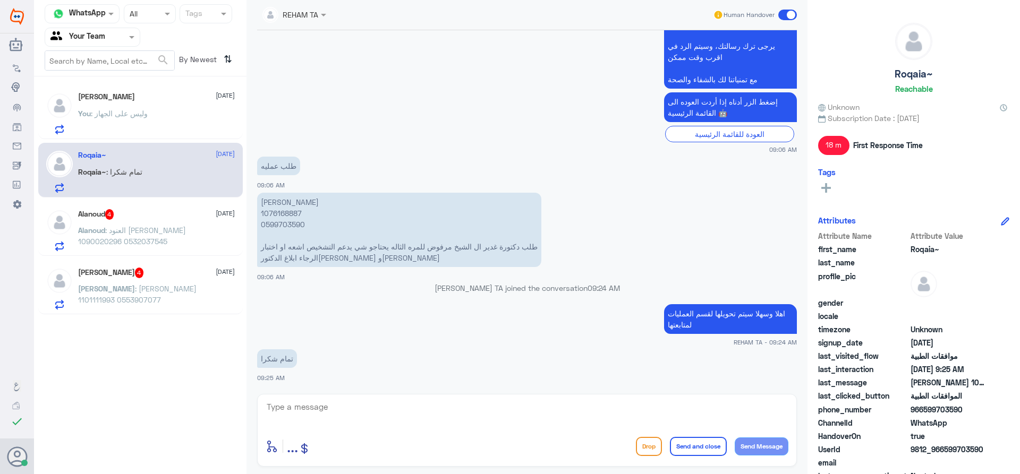
click at [474, 438] on div "enter flow name ... Drop Send and close Send Message" at bounding box center [527, 447] width 523 height 24
click at [470, 426] on div at bounding box center [527, 414] width 523 height 29
click at [465, 411] on textarea at bounding box center [527, 413] width 523 height 26
click at [329, 417] on textarea at bounding box center [527, 413] width 523 height 26
paste textarea "العفو قدامكم العافية"
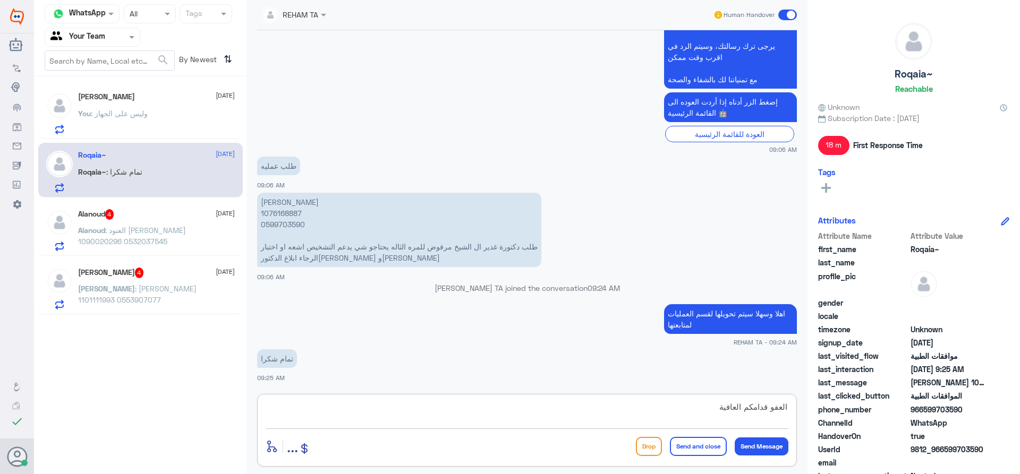
type textarea "العفو قدامكم العافية"
click at [493, 445] on button "Send and close" at bounding box center [698, 446] width 57 height 19
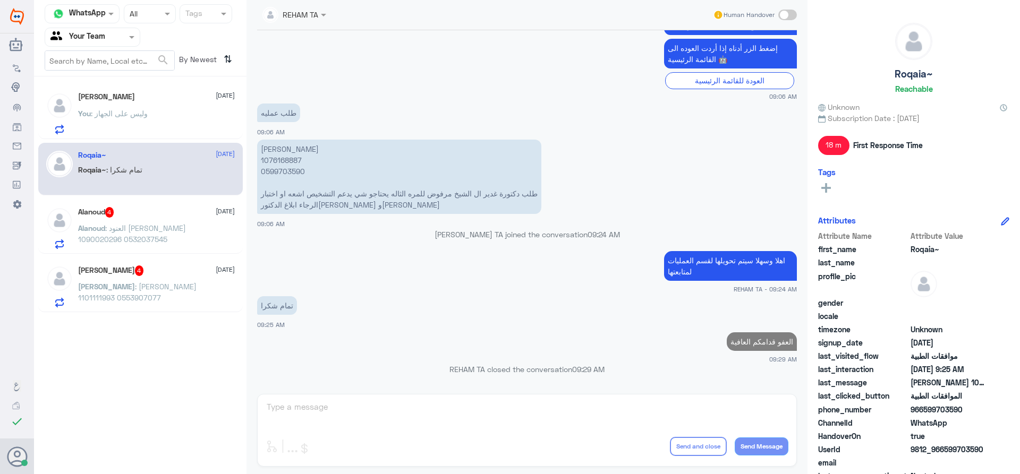
click at [175, 234] on p "Alanoud : العنود هيف القحطاني 1090020296 0532037545" at bounding box center [138, 236] width 120 height 27
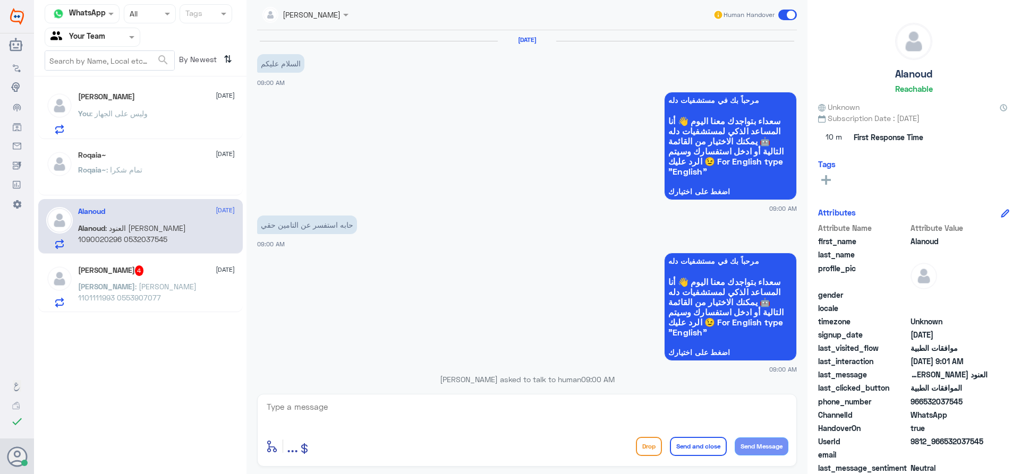
scroll to position [382, 0]
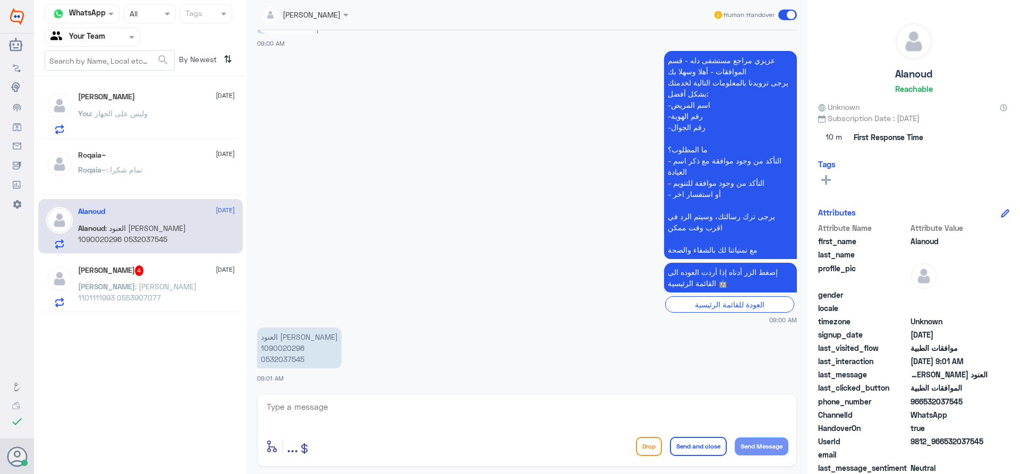
click at [288, 347] on p "العنود [PERSON_NAME] 1090020296 0532037545" at bounding box center [299, 348] width 84 height 41
copy p "1090020296"
click at [454, 417] on textarea at bounding box center [527, 413] width 523 height 26
paste textarea "اهلا كيف نقدر نخدمك؟ ارجو توضيح استفسارك"
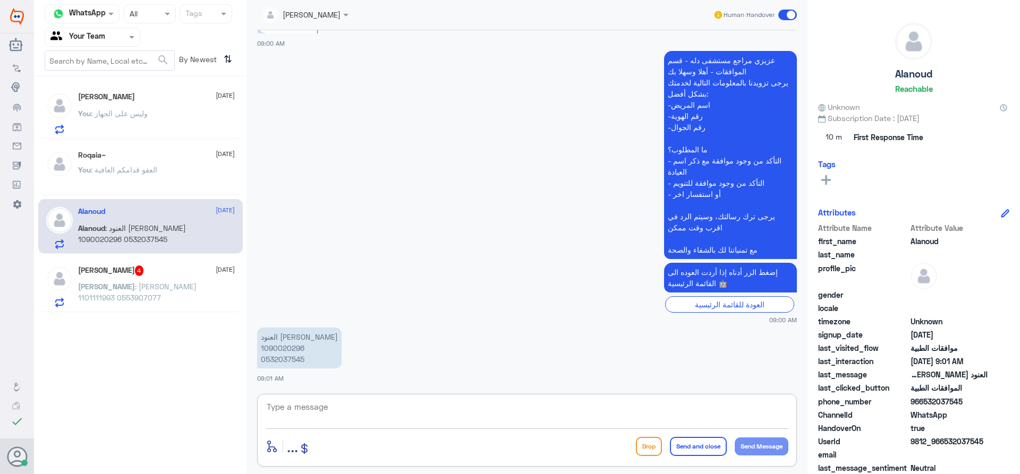
type textarea "اهلا كيف نقدر نخدمك؟ ارجو توضيح استفسارك"
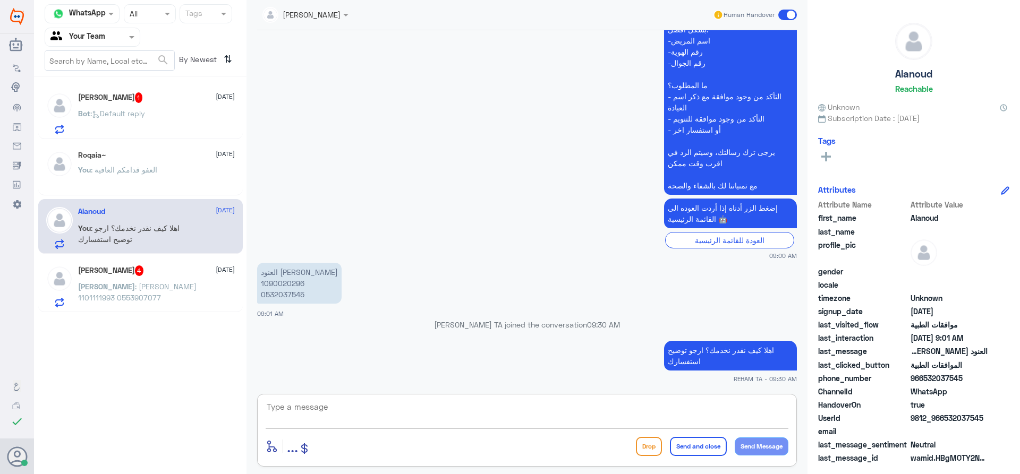
click at [139, 107] on div "Ali Alomran 1 18 August Bot : Default reply" at bounding box center [156, 113] width 157 height 42
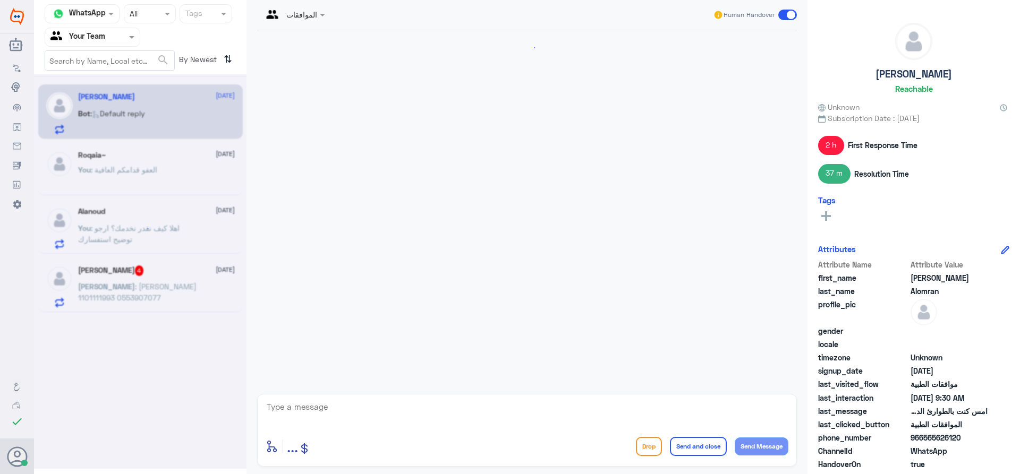
scroll to position [746, 0]
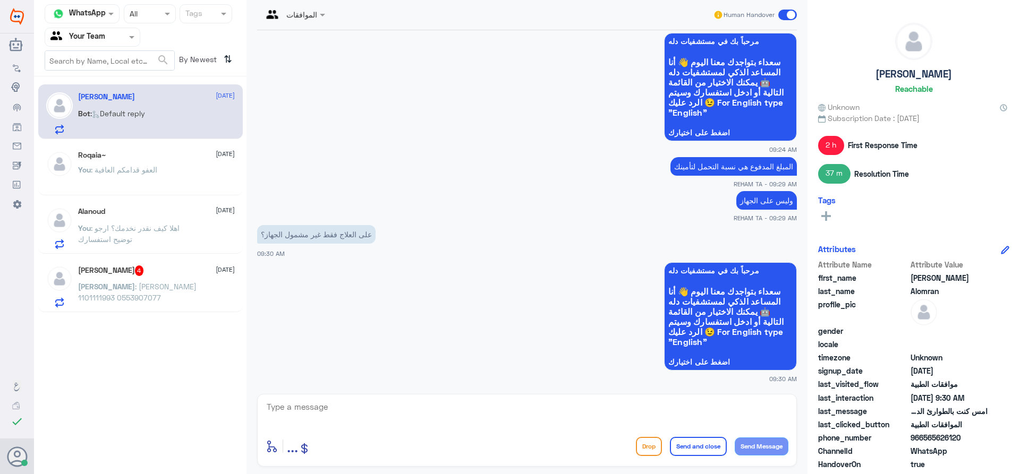
click at [336, 437] on div "enter flow name ... Drop Send and close Send Message" at bounding box center [527, 447] width 523 height 24
click at [342, 414] on textarea at bounding box center [527, 413] width 523 height 26
click at [347, 402] on textarea at bounding box center [527, 413] width 523 height 26
paste textarea "DED 20% UP TO 100 SR"
paste textarea "Generic medications 20 % UP TO 30 SR"
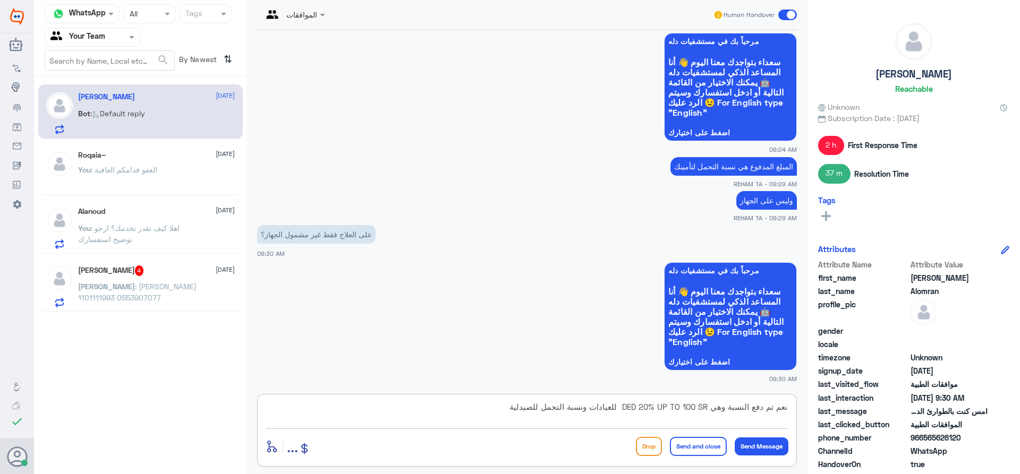
type textarea "نعم تم دفع النسبة وهي DED 20% UP TO 100 SR للعيادات ونسبة التحمل للصيدلية Gener…"
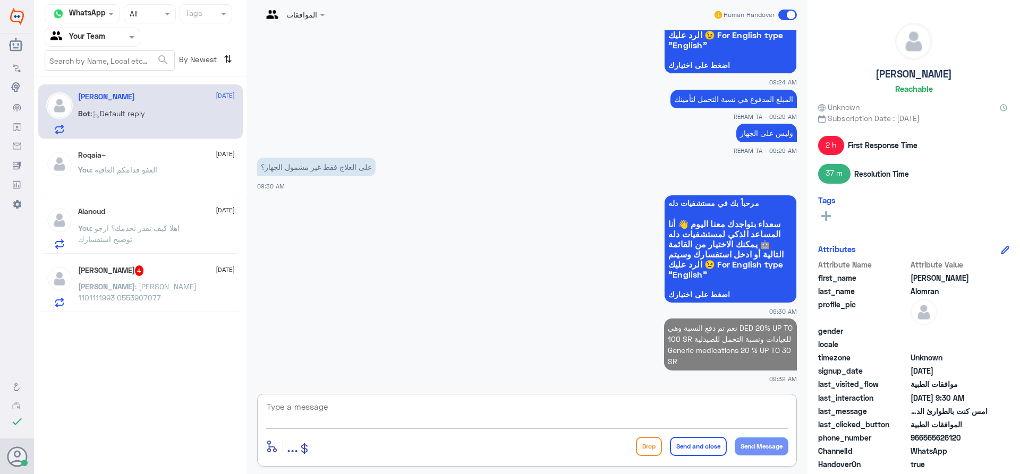
click at [145, 231] on span ": اهلا كيف نقدر نخدمك؟ ارجو توضيح استفسارك" at bounding box center [128, 234] width 101 height 20
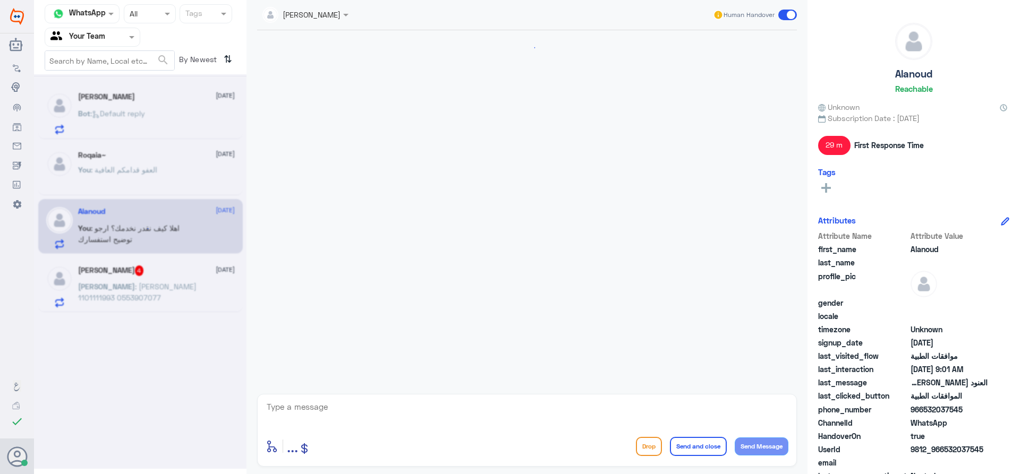
scroll to position [446, 0]
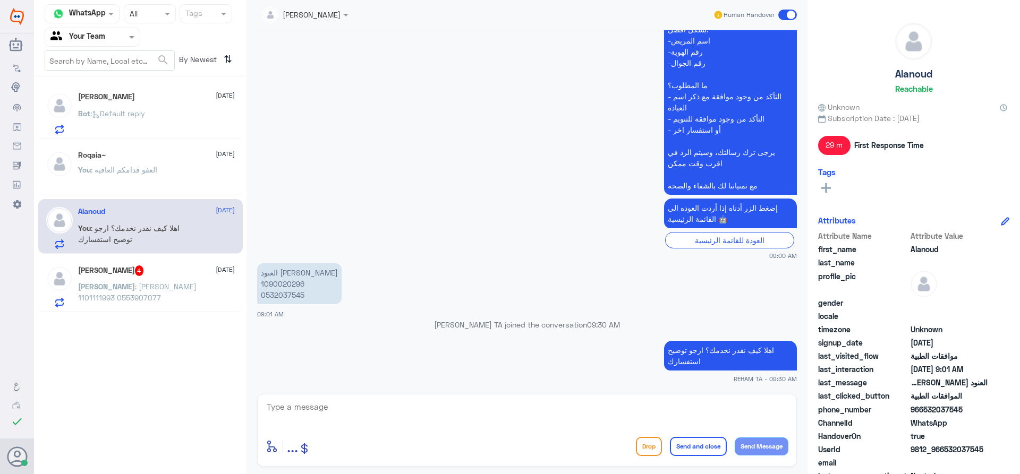
click at [151, 281] on div "Sara Alghannam 4 18 August Sara : ساره الغنام 1101111993 0553907077" at bounding box center [156, 287] width 157 height 42
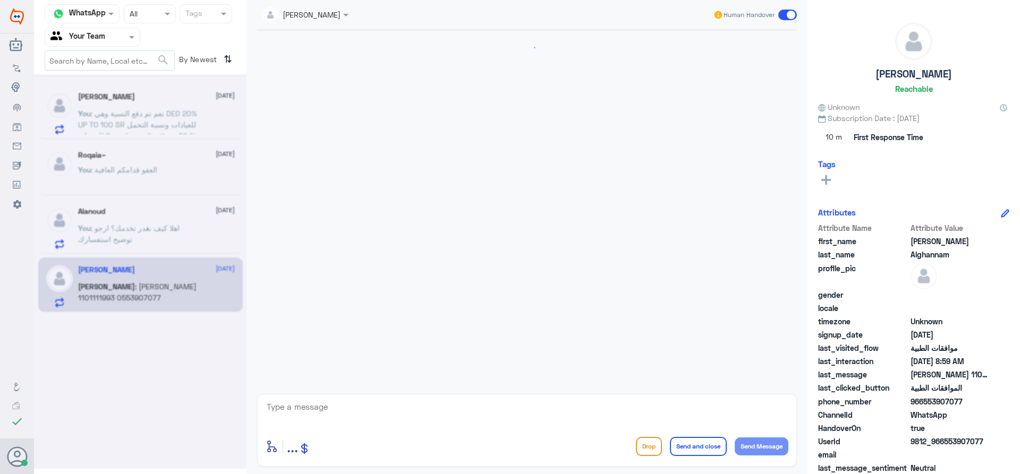
scroll to position [795, 0]
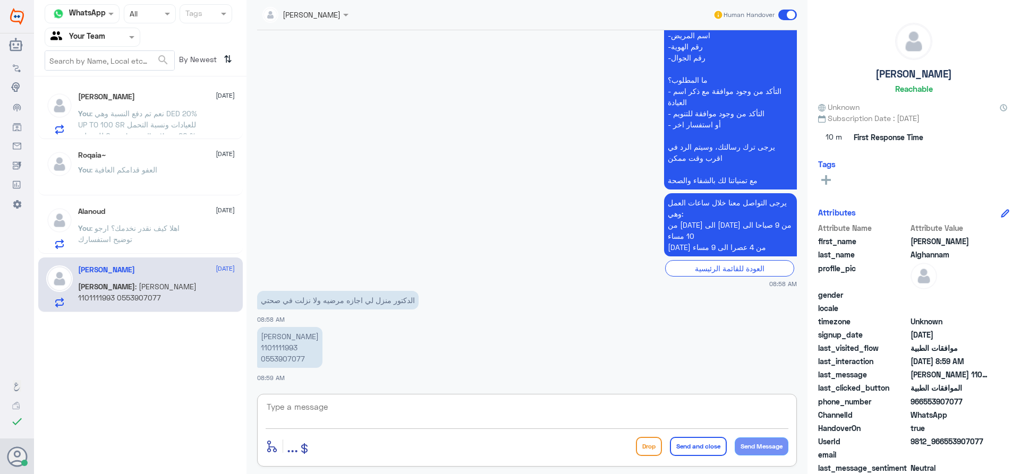
click at [362, 416] on textarea at bounding box center [527, 413] width 523 height 26
type textarea "اهلا و[PERSON_NAME] التواصل مع قسم التقارير لخدمتك نحن قسم الموافقات الطبية فقط"
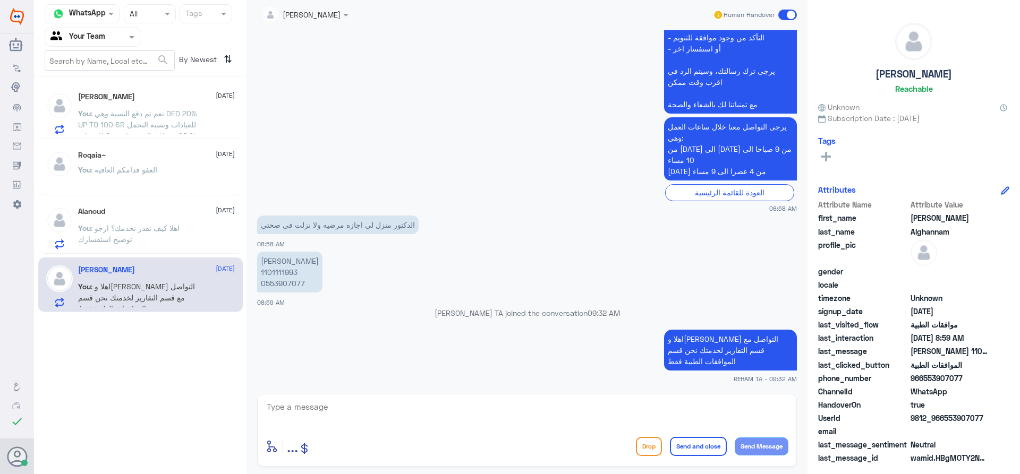
click at [345, 403] on textarea at bounding box center [527, 413] width 523 height 26
paste textarea "اي خدمة اخرى؟"
type textarea "اي خدمة اخرى؟"
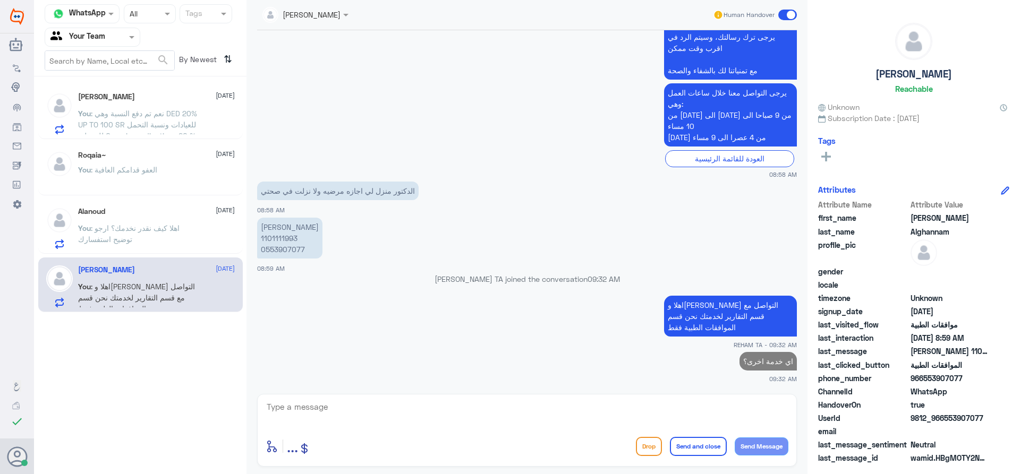
click at [132, 140] on div "Ali Alomran 18 August You : نعم تم دفع النسبة وهي DED 20% UP TO 100 SR للعيادات…" at bounding box center [140, 199] width 213 height 236
click at [135, 128] on span ": نعم تم دفع النسبة وهي DED 20% UP TO 100 SR للعيادات ونسبة التحمل للصيدلية Gen…" at bounding box center [137, 130] width 119 height 43
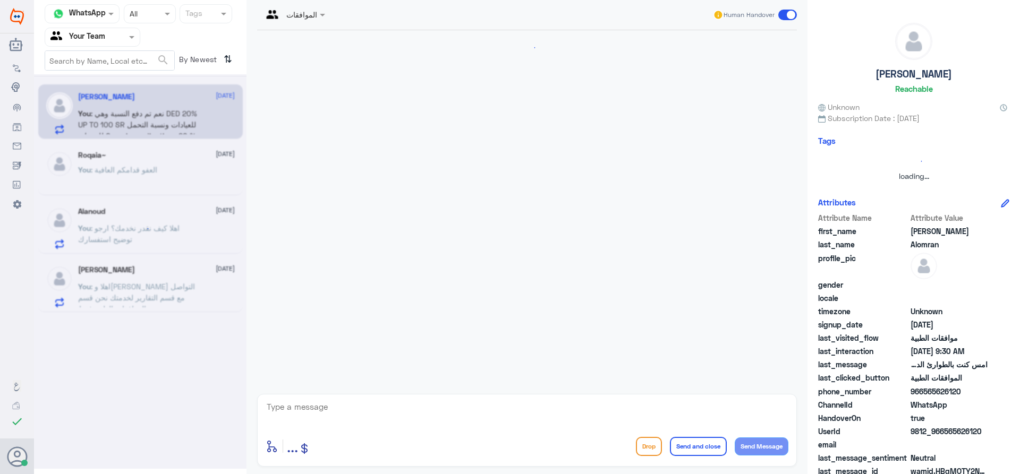
scroll to position [777, 0]
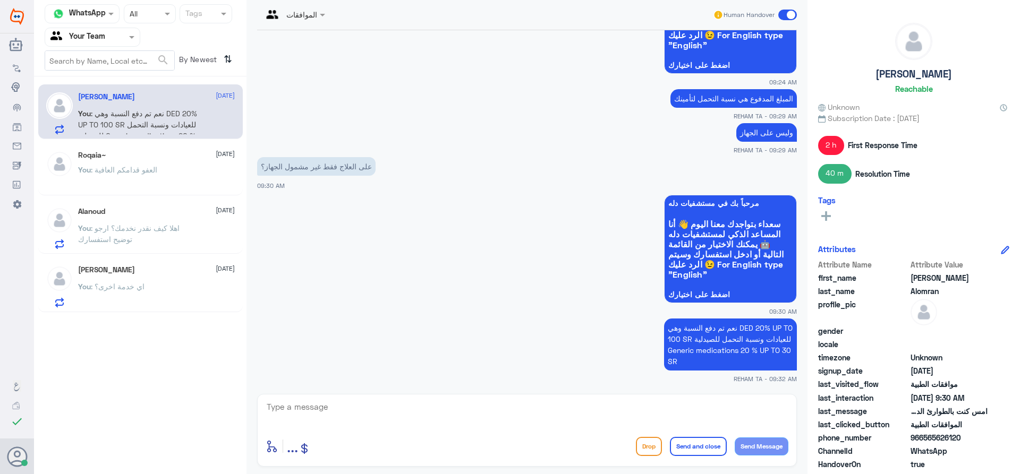
click at [129, 162] on div "Roqaia~ 18 August You : العفو قدامكم العافية" at bounding box center [156, 171] width 157 height 40
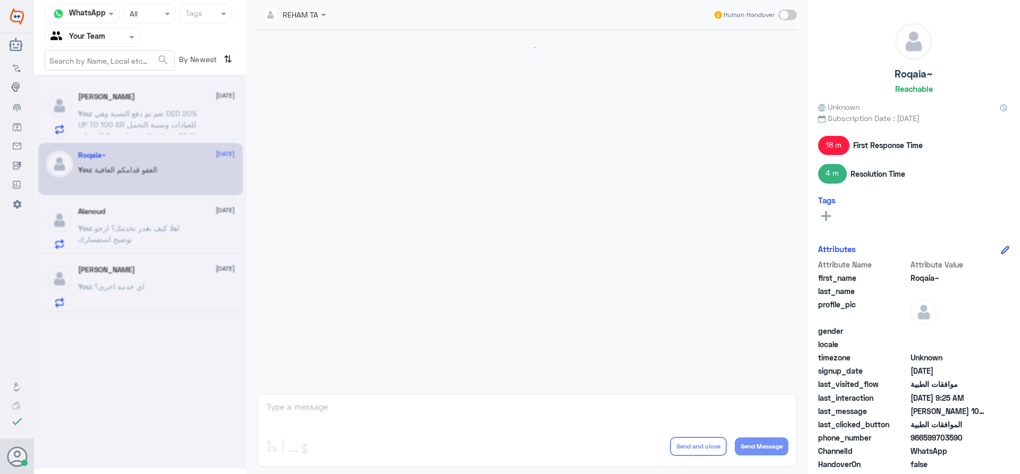
scroll to position [997, 0]
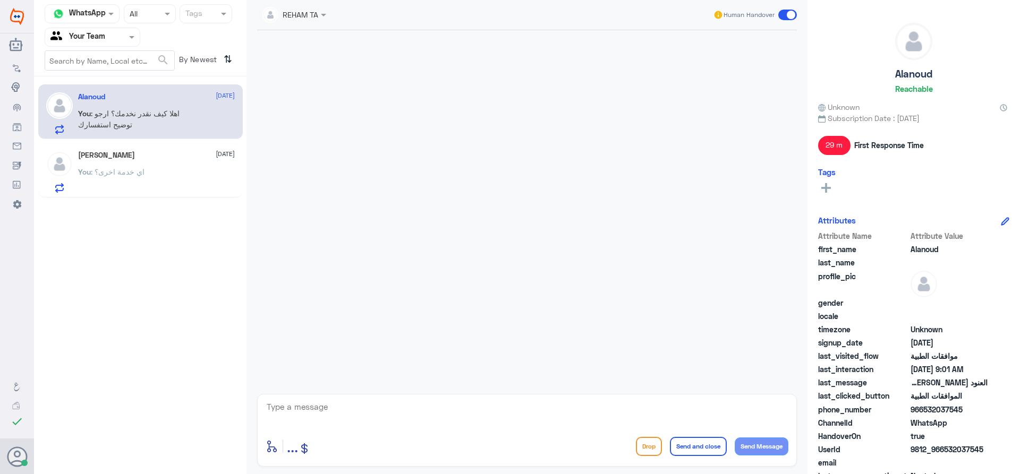
click at [165, 161] on div "[PERSON_NAME] [DATE] You : اي خدمة اخرى؟" at bounding box center [156, 172] width 157 height 42
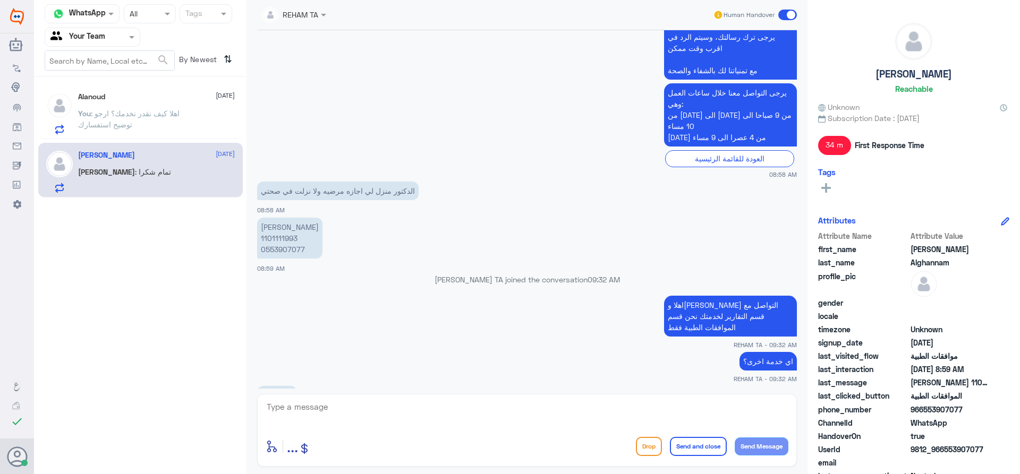
scroll to position [805, 0]
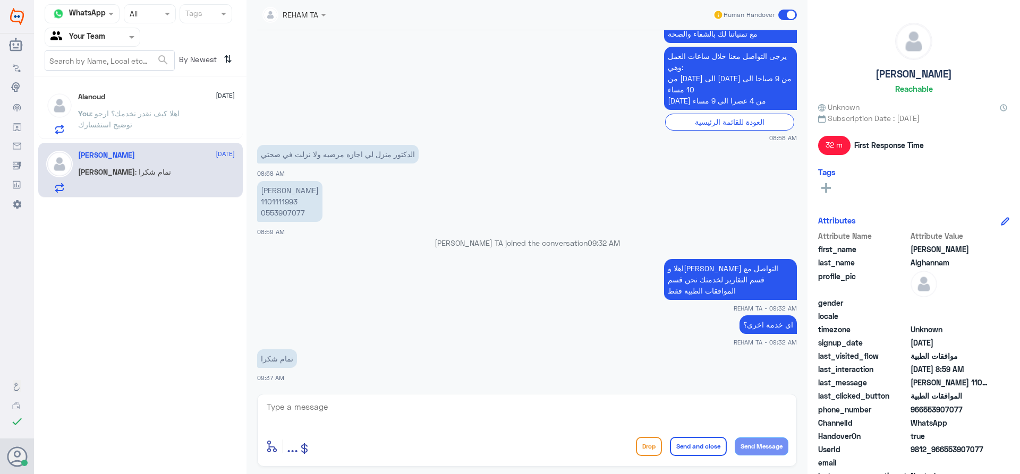
click at [303, 420] on textarea at bounding box center [527, 413] width 523 height 26
paste textarea "العفو قدامكم العافية"
type textarea "العفو قدامكم العافية"
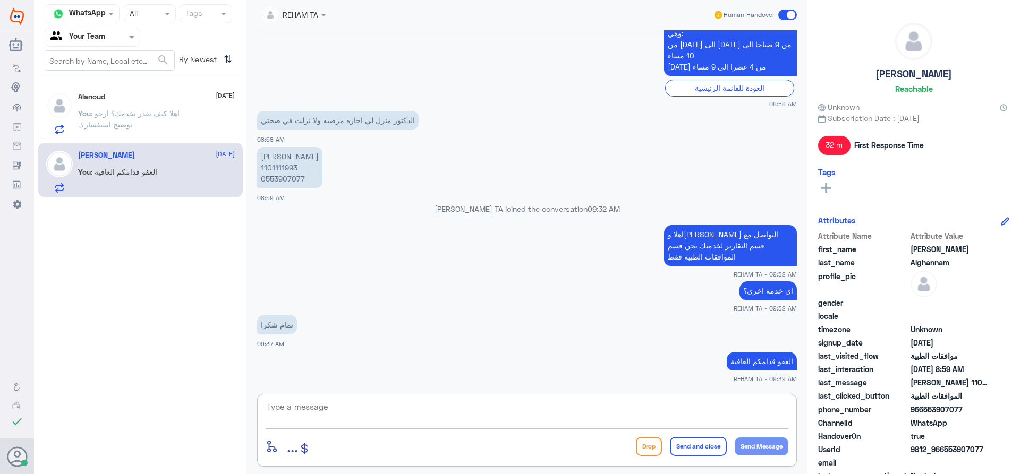
click at [142, 120] on p "You : اهلا كيف نقدر نخدمك؟ ارجو توضيح استفسارك" at bounding box center [138, 121] width 120 height 27
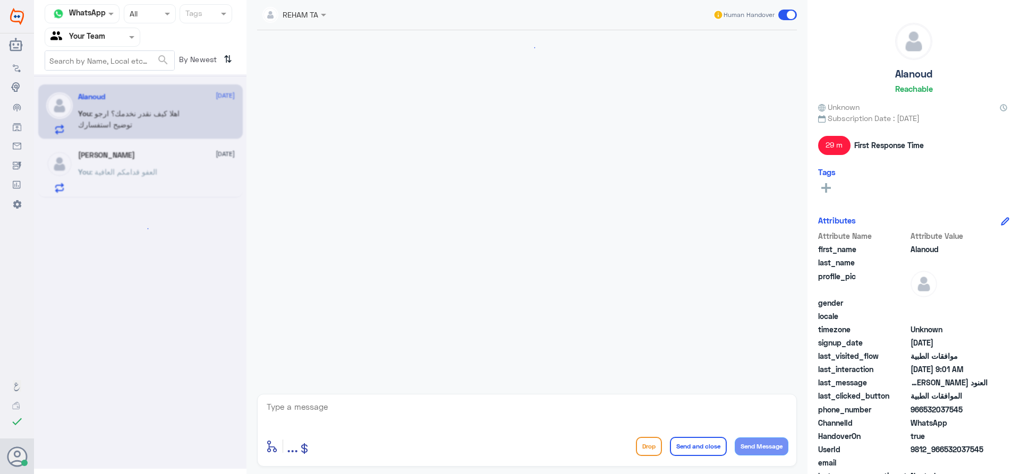
scroll to position [446, 0]
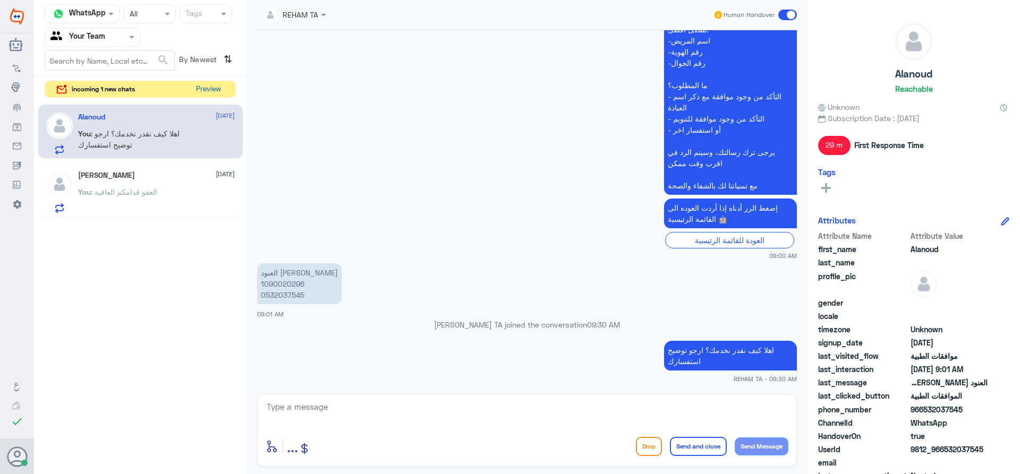
click at [211, 87] on button "Preview" at bounding box center [208, 89] width 33 height 16
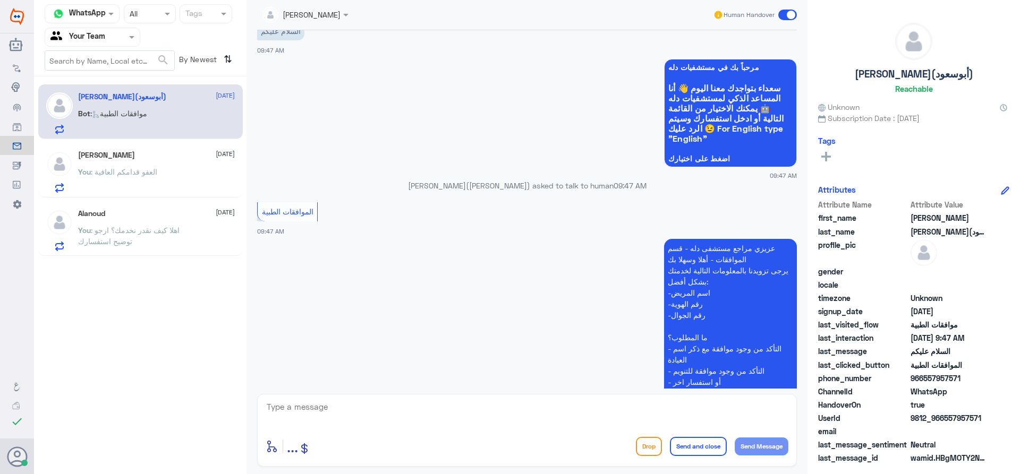
scroll to position [759, 0]
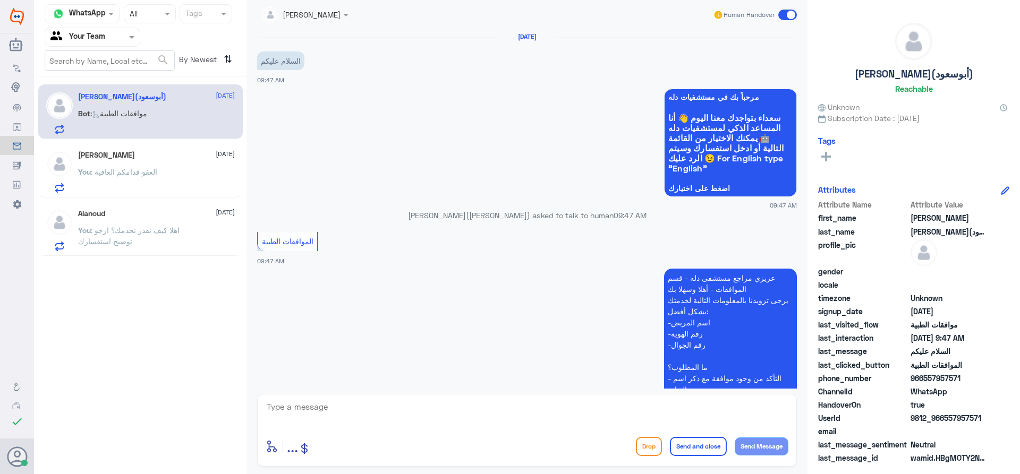
click at [124, 188] on p "You : العفو قدامكم العافية" at bounding box center [117, 179] width 79 height 27
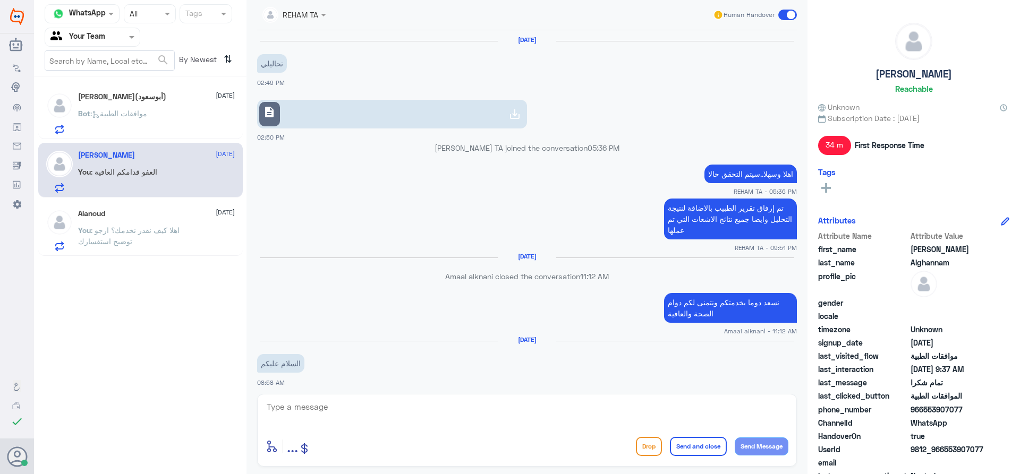
scroll to position [771, 0]
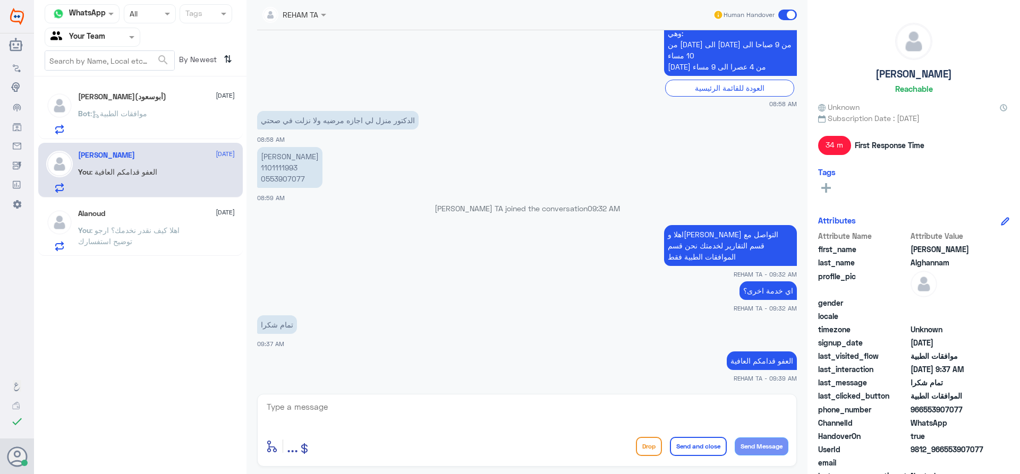
click at [158, 114] on div "Bot : موافقات الطبية" at bounding box center [156, 123] width 157 height 24
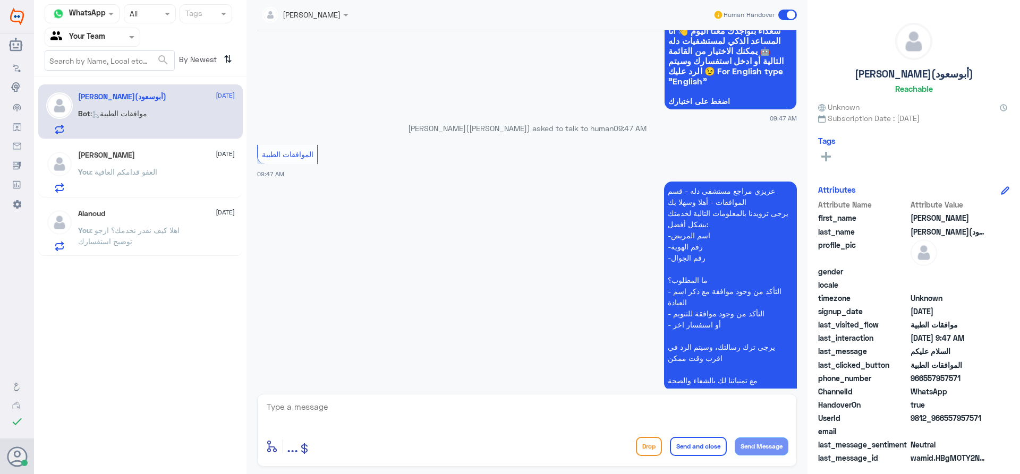
scroll to position [706, 0]
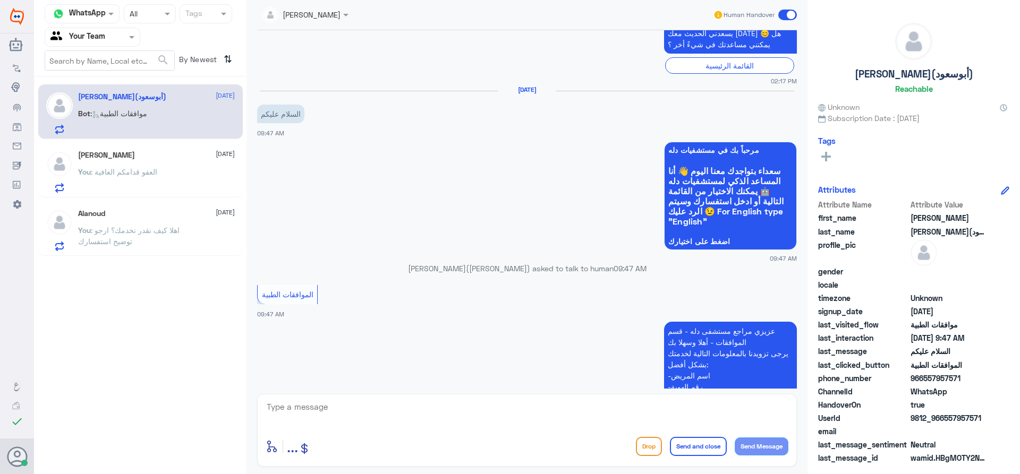
click at [324, 400] on textarea at bounding box center [527, 413] width 523 height 26
paste textarea "اهلا كيف نقدر نخدمك؟ ارجو توضيح استفسارك"
drag, startPoint x: 708, startPoint y: 408, endPoint x: 573, endPoint y: 406, distance: 134.4
click at [578, 406] on textarea "اهلا كيف نقدر نخدمك؟ ارجو توضيح استفسارك" at bounding box center [527, 413] width 523 height 26
type textarea "اهلا كيف نقدر نخدمك؟"
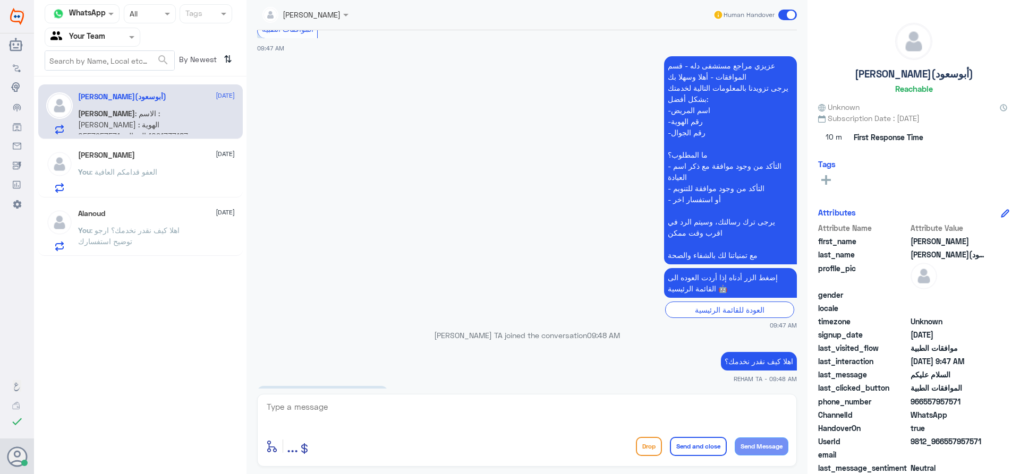
scroll to position [1011, 0]
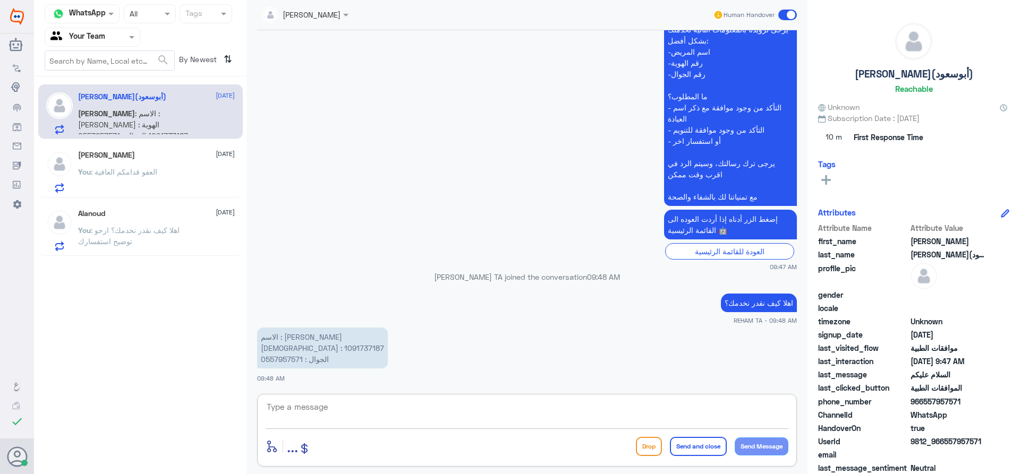
click at [276, 350] on p "الاسم : [PERSON_NAME] الهوية : 1091737187 الجوال : 0557957571" at bounding box center [322, 348] width 131 height 41
copy p "1091737187"
click at [433, 419] on textarea at bounding box center [527, 413] width 523 height 26
paste textarea "ارجو توضيح استفسارك"
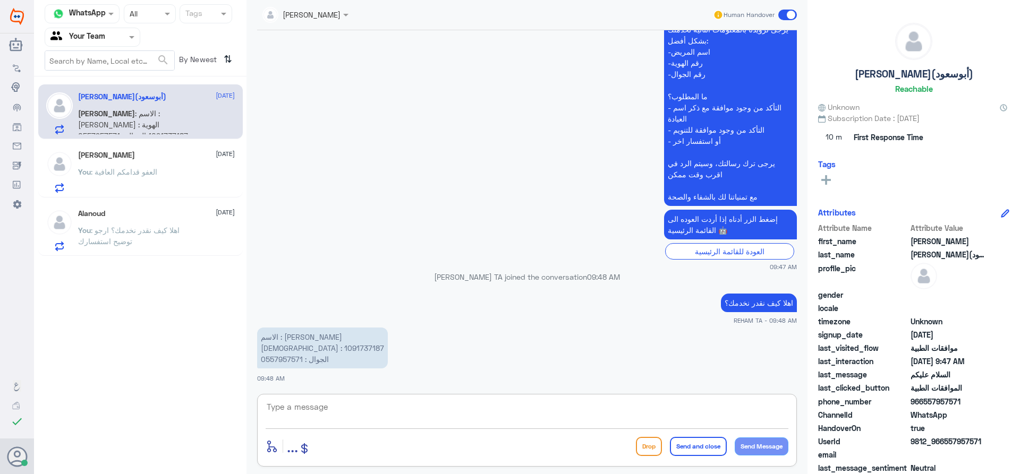
type textarea "ارجو توضيح استفسارك"
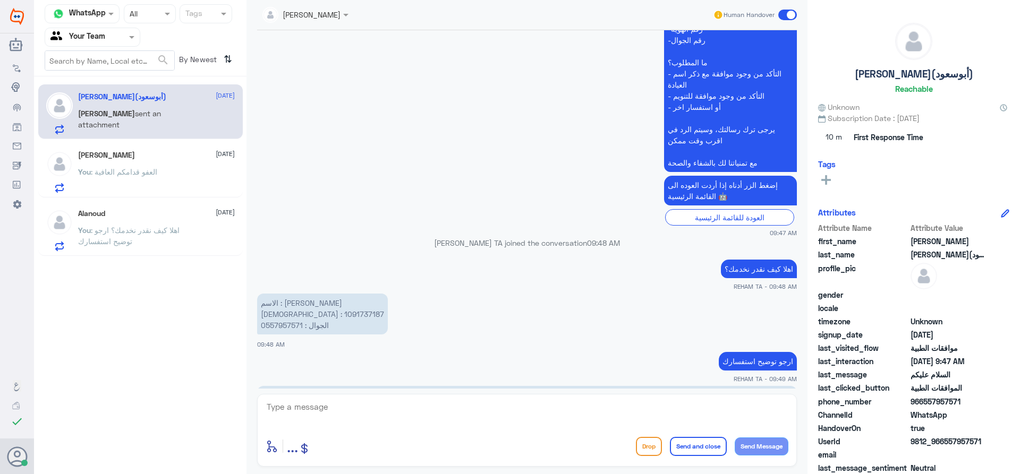
scroll to position [1276, 0]
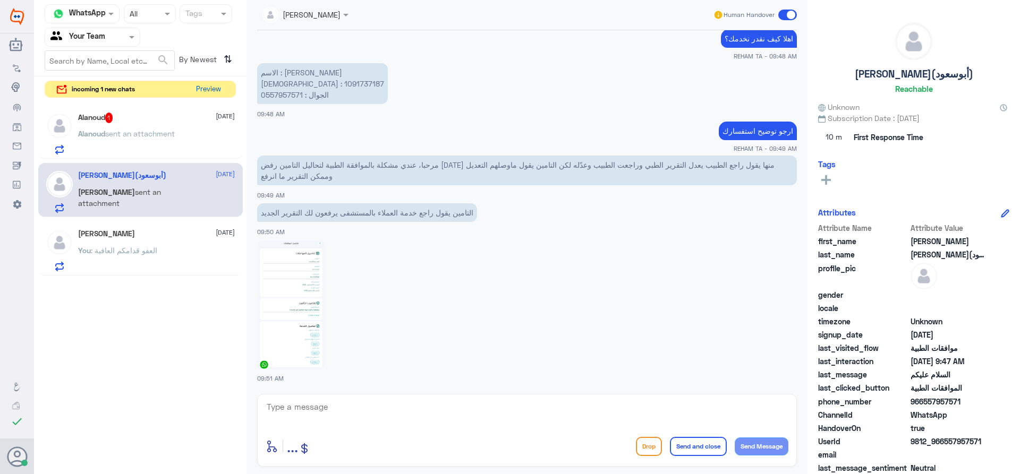
click at [215, 89] on button "Preview" at bounding box center [208, 89] width 33 height 16
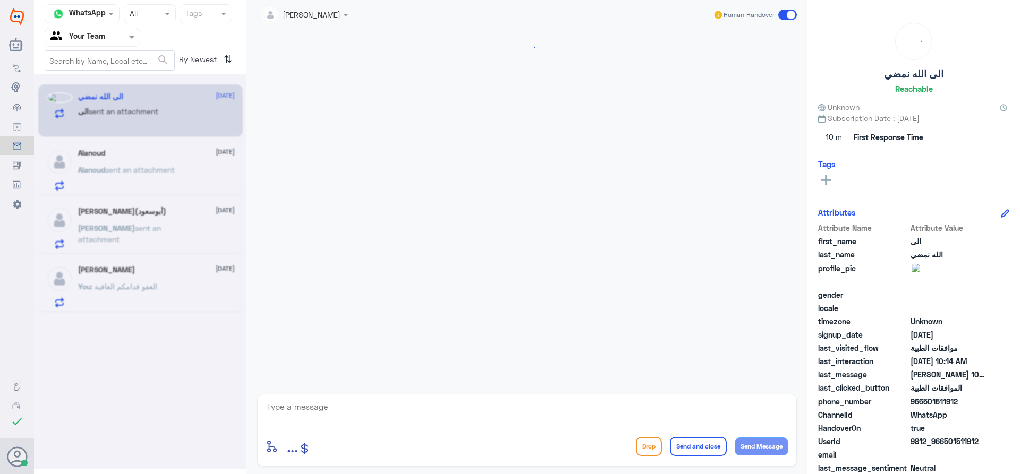
scroll to position [243, 0]
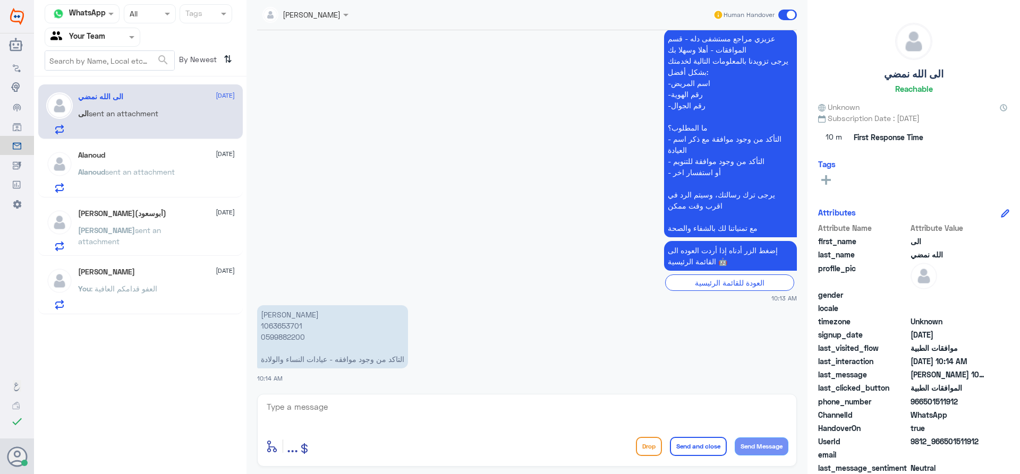
click at [135, 163] on div "Alanoud [DATE][PERSON_NAME] sent an attachment" at bounding box center [156, 172] width 157 height 42
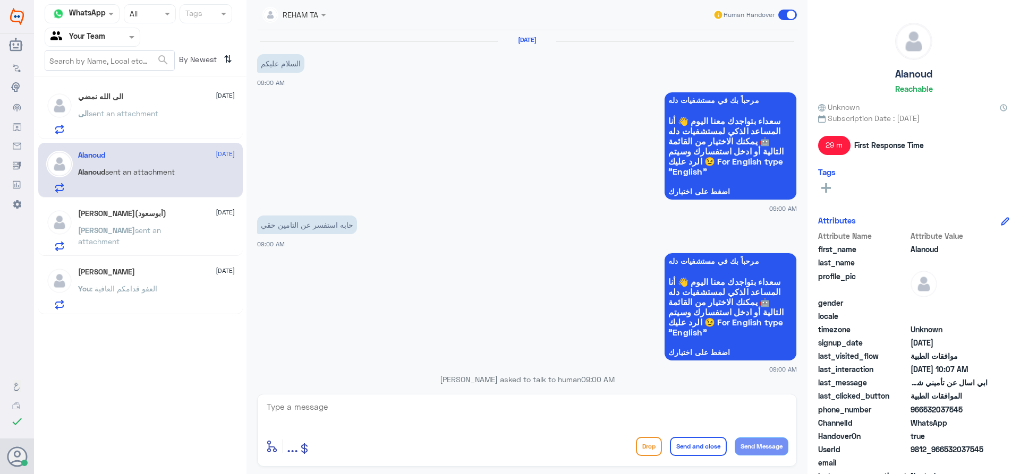
scroll to position [483, 0]
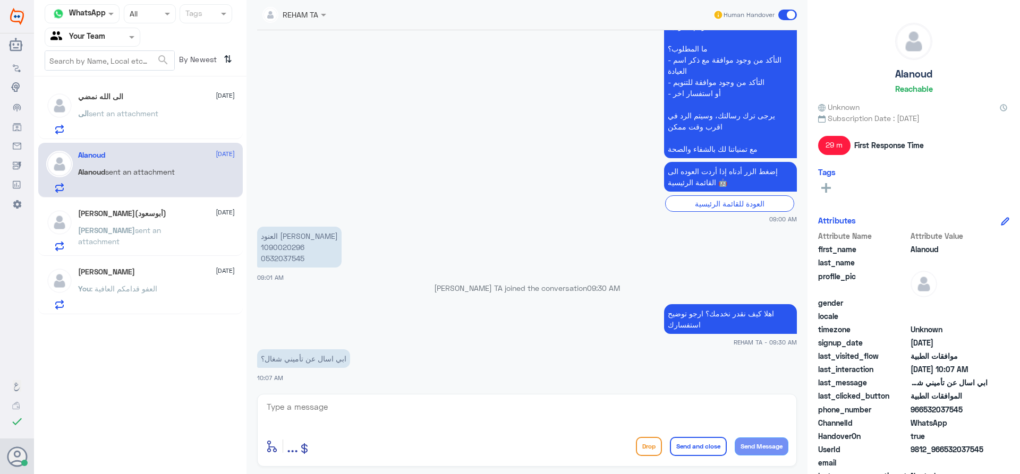
click at [288, 251] on p "العنود [PERSON_NAME] 1090020296 0532037545" at bounding box center [299, 247] width 84 height 41
copy p "1090020296"
click at [290, 244] on p "العنود [PERSON_NAME] 1090020296 0532037545" at bounding box center [299, 247] width 84 height 41
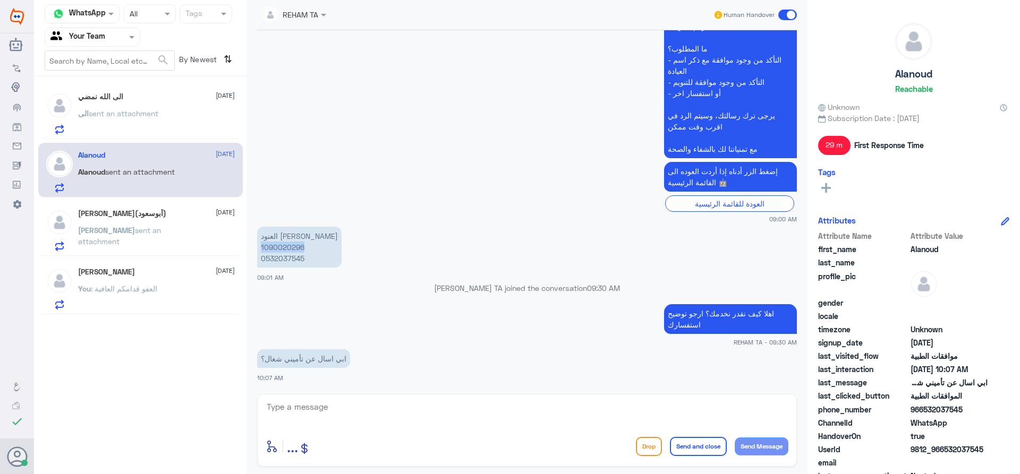
click at [290, 244] on p "العنود [PERSON_NAME] 1090020296 0532037545" at bounding box center [299, 247] width 84 height 41
click at [380, 411] on textarea at bounding box center [527, 413] width 523 height 26
type textarea "نعتذر منك لايظهر لدينا ارجو التواصل مع تأمينك لتزويدك بقائمة المستشفيات المغطاة…"
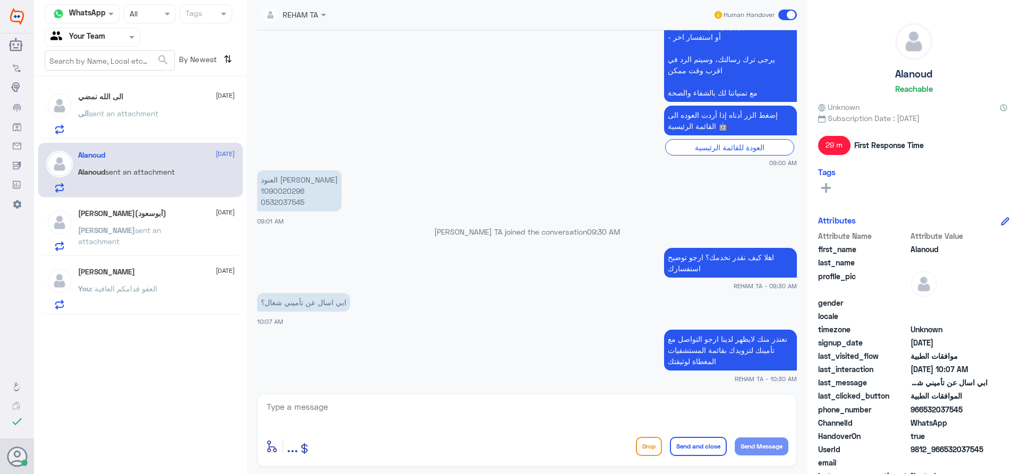
click at [313, 417] on textarea at bounding box center [527, 413] width 523 height 26
paste textarea "اي خدمة اخرى؟"
type textarea "اي خدمة اخرى؟"
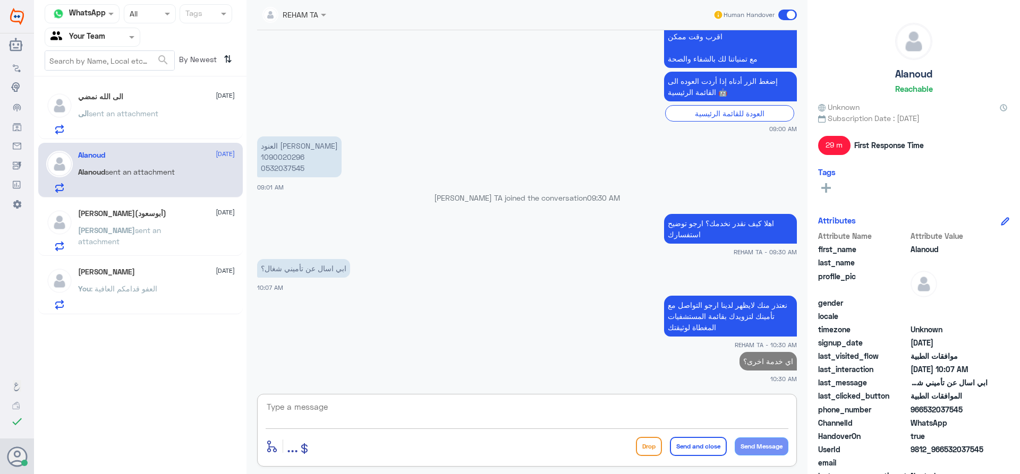
click at [106, 97] on h5 "الى الله نمضي" at bounding box center [100, 96] width 45 height 9
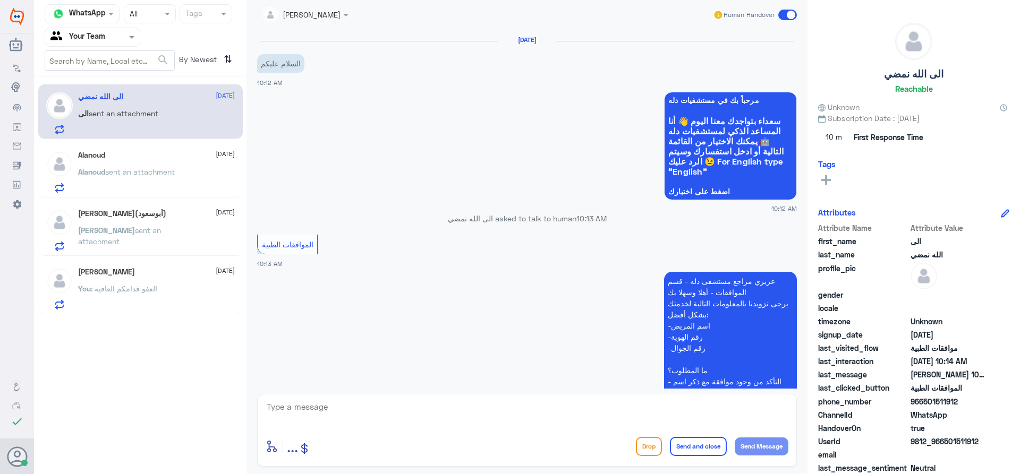
scroll to position [243, 0]
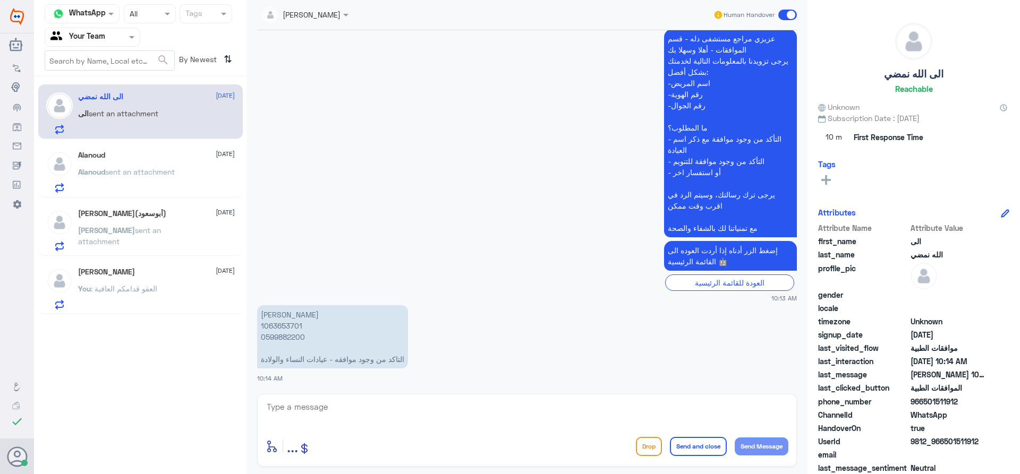
click at [289, 331] on p "[PERSON_NAME] 1063653701 0599882200 التاكد من وجود موافقه - عيادات النساء والول…" at bounding box center [332, 336] width 151 height 63
click at [290, 327] on p "[PERSON_NAME] 1063653701 0599882200 التاكد من وجود موافقه - عيادات النساء والول…" at bounding box center [332, 336] width 151 height 63
copy p "1063653701"
click at [373, 409] on textarea at bounding box center [527, 413] width 523 height 26
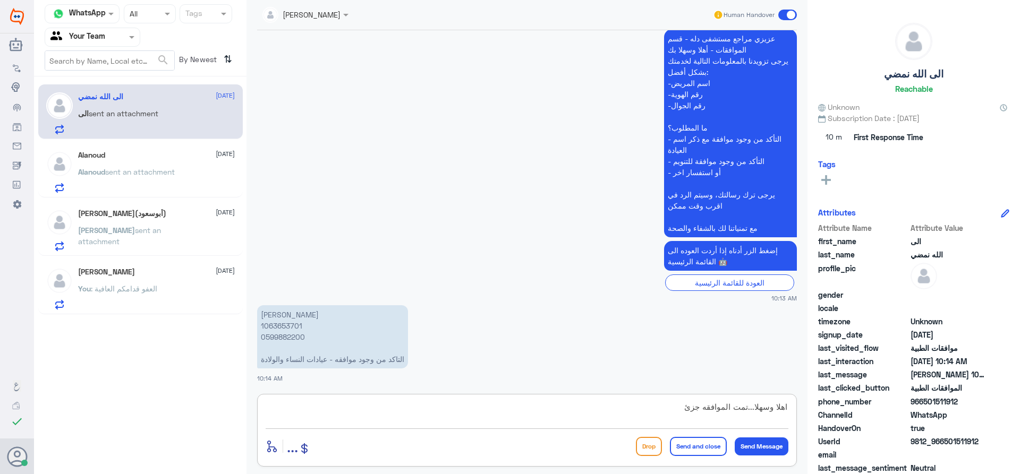
type textarea "اهلا وسهلا...تمت الموافقه جزئي"
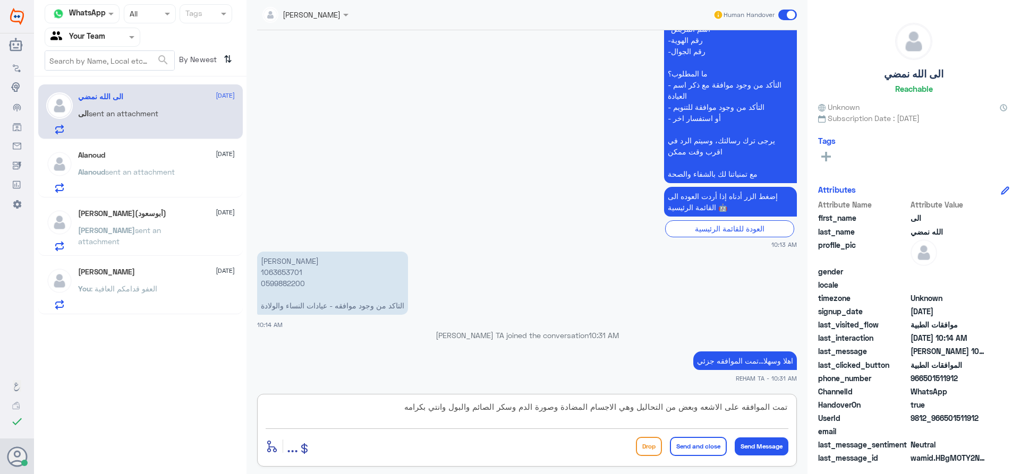
type textarea "تمت الموافقه على الاشعه وبعض من التحاليل وهي الاجسام المضادة وصورة الدم وسكر ال…"
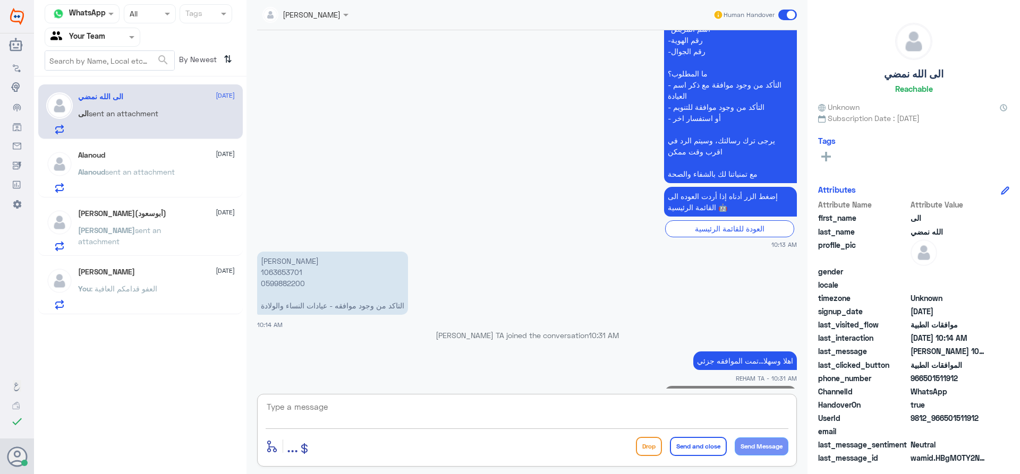
scroll to position [334, 0]
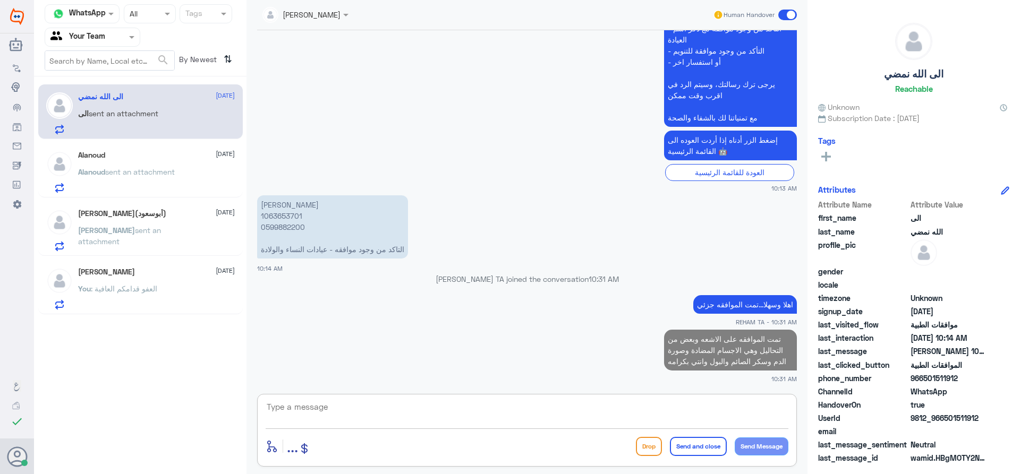
click at [138, 186] on p "[PERSON_NAME] sent an attachment" at bounding box center [126, 179] width 97 height 27
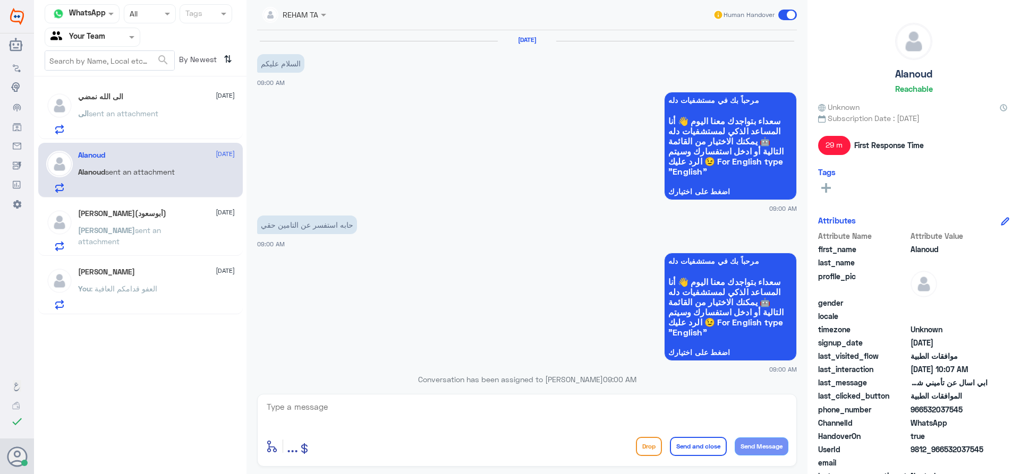
scroll to position [573, 0]
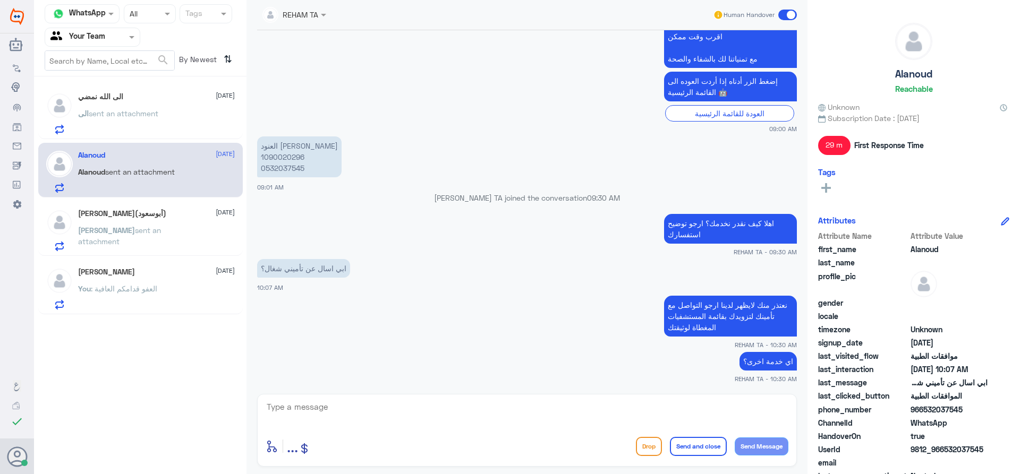
click at [129, 228] on span "sent an attachment" at bounding box center [119, 236] width 83 height 20
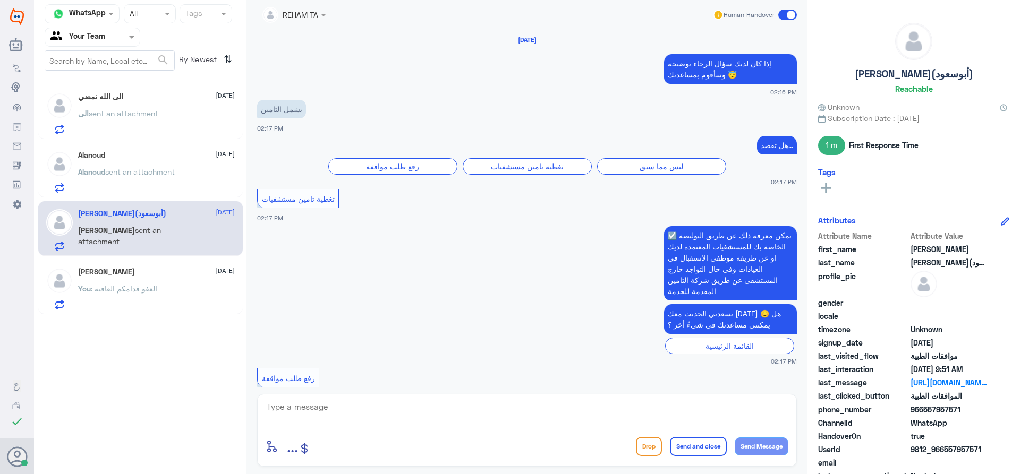
scroll to position [1015, 0]
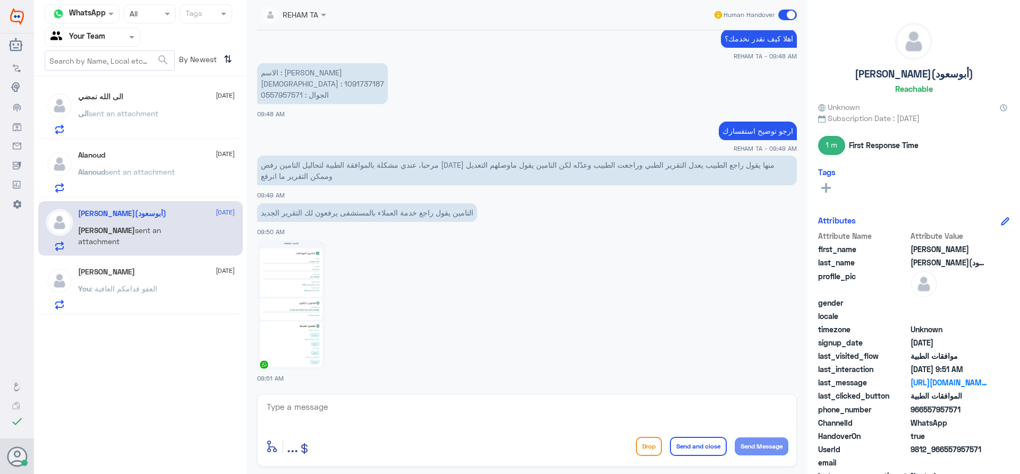
drag, startPoint x: 337, startPoint y: 429, endPoint x: 335, endPoint y: 423, distance: 6.7
click at [337, 429] on div "enter flow name ... Drop Send and close Send Message" at bounding box center [527, 430] width 540 height 73
click at [335, 416] on textarea at bounding box center [527, 413] width 523 height 26
paste textarea "سيتم التحقق حالا"
type textarea "سيتم التحقق حالا"
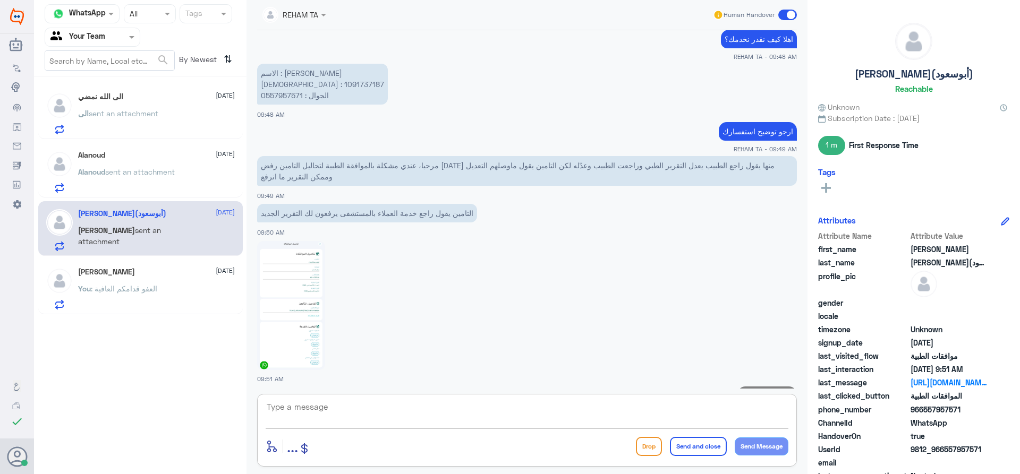
scroll to position [996, 0]
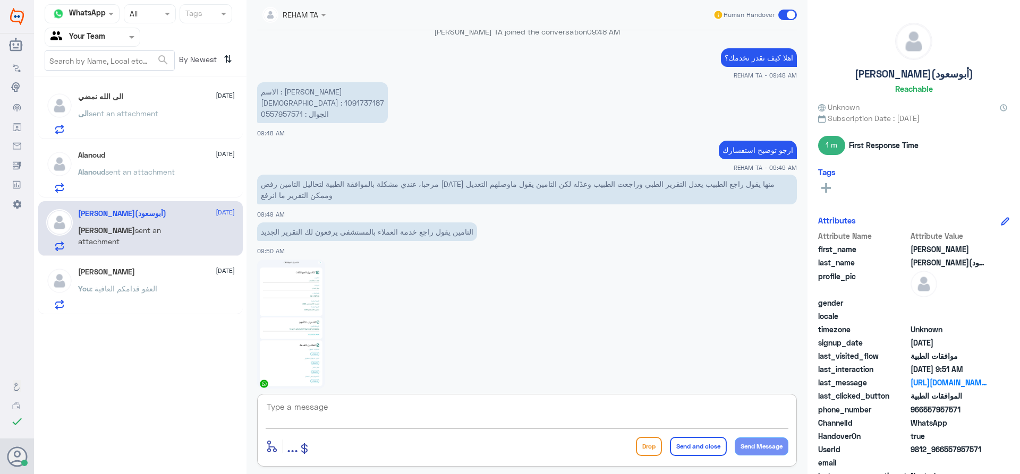
click at [288, 98] on p "الاسم : [PERSON_NAME] الهوية : 1091737187 الجوال : 0557957571" at bounding box center [322, 102] width 131 height 41
copy p "1091737187"
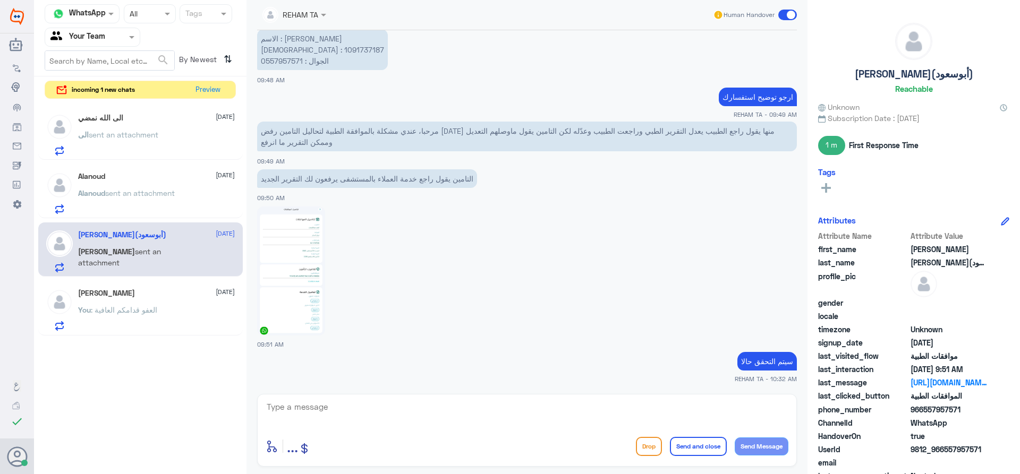
click at [369, 412] on textarea at bounding box center [527, 413] width 523 height 26
type textarea "J"
type textarea "تم الارفاق ومتابعه طلبك..بانتظار رد التأمين"
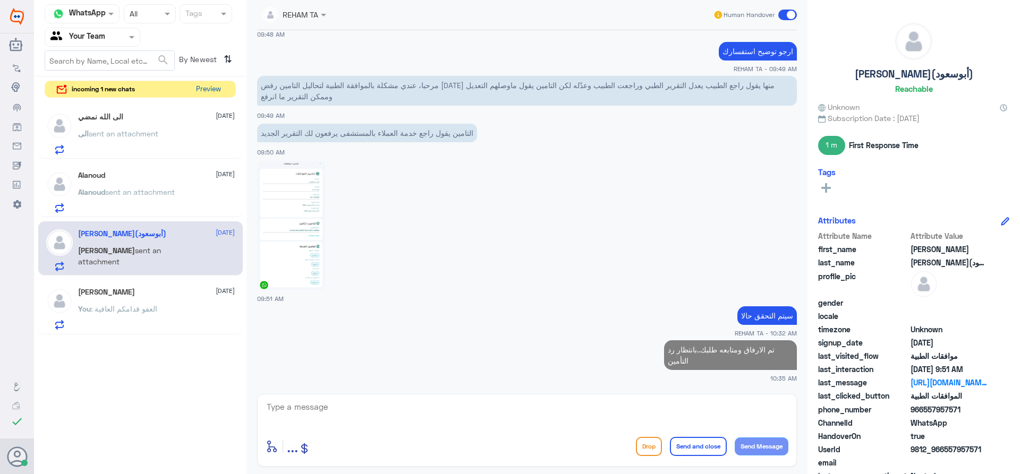
click at [206, 88] on button "Preview" at bounding box center [208, 89] width 33 height 16
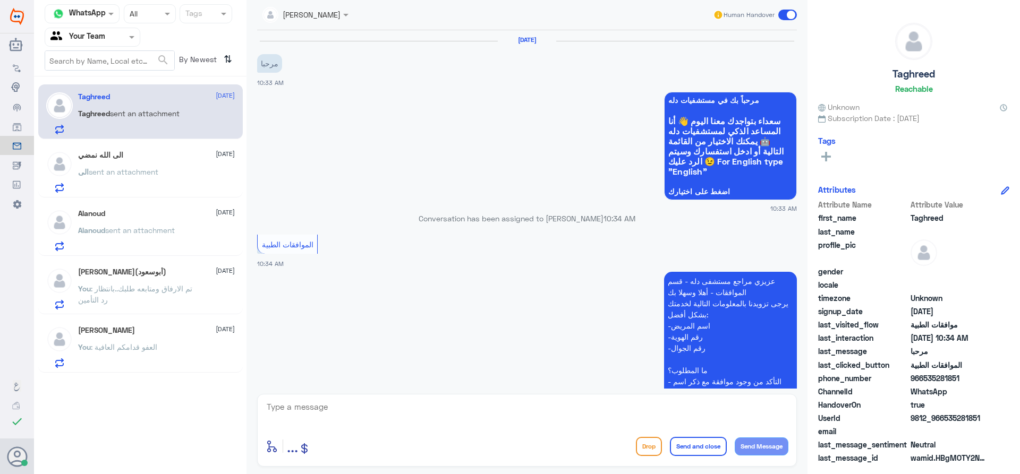
click at [115, 166] on p "الى sent an attachment" at bounding box center [118, 179] width 80 height 27
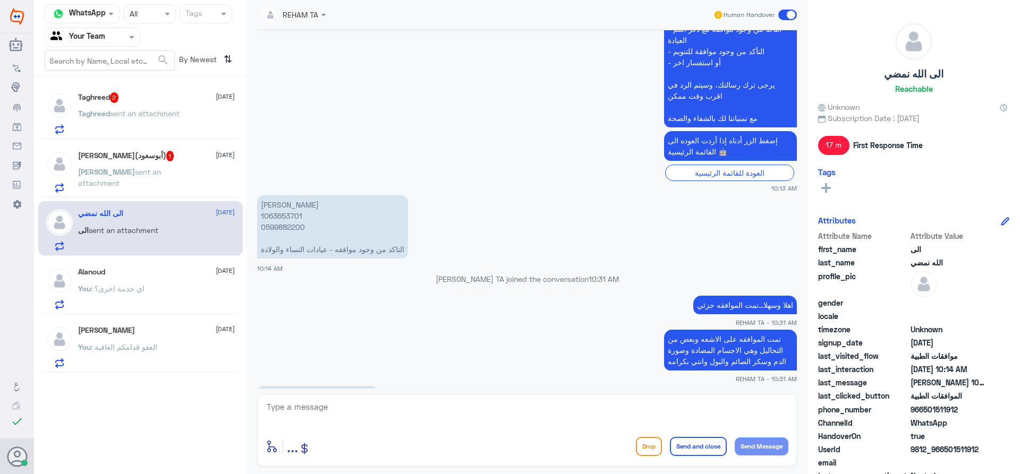
scroll to position [389, 0]
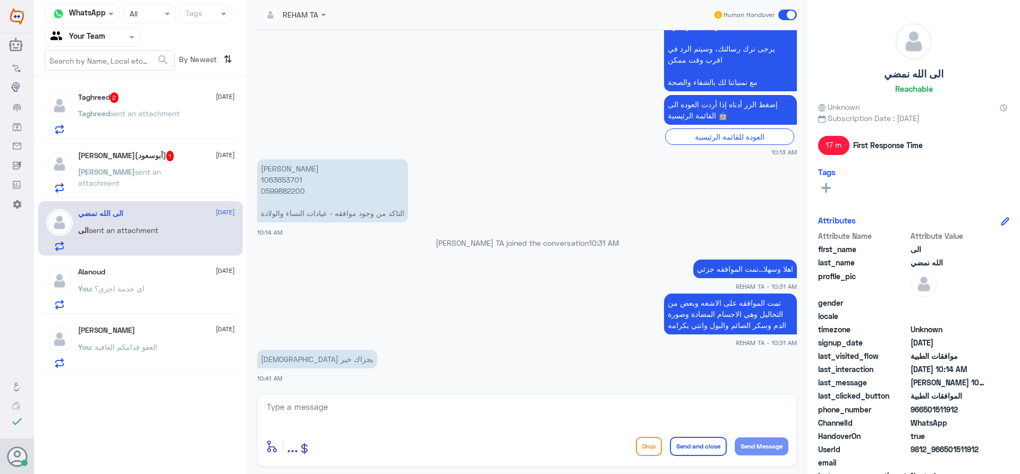
click at [164, 155] on h5 "[PERSON_NAME](أبوسعود) 1" at bounding box center [126, 156] width 96 height 11
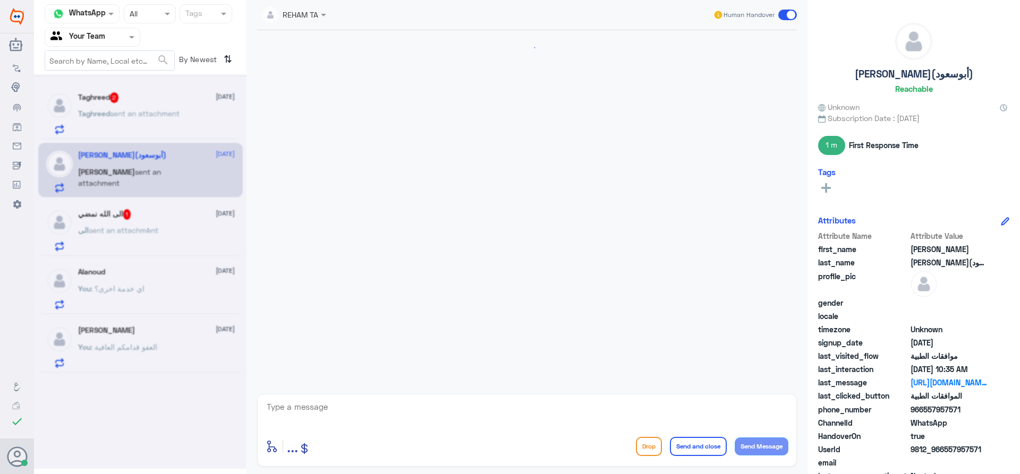
scroll to position [996, 0]
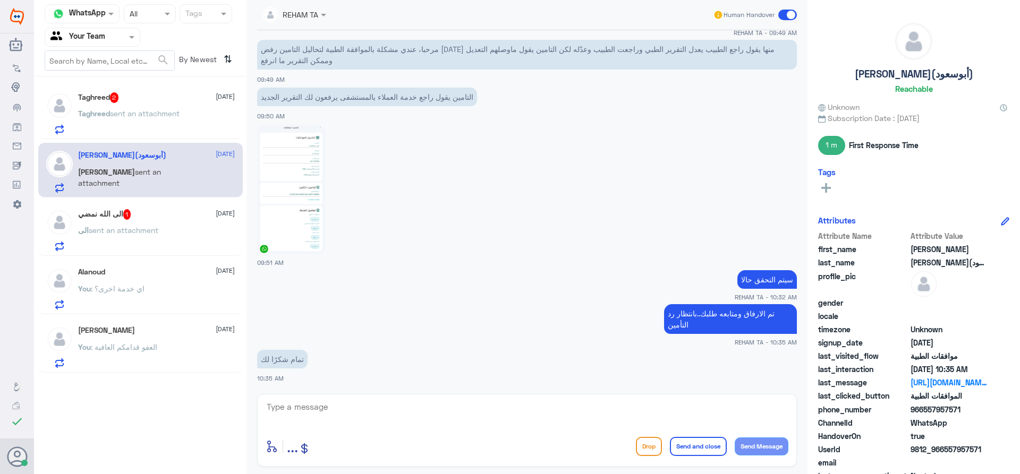
click at [362, 415] on textarea at bounding box center [527, 413] width 523 height 26
paste textarea "اي خدمة اخرى؟"
type textarea "اي خدمة اخرى؟"
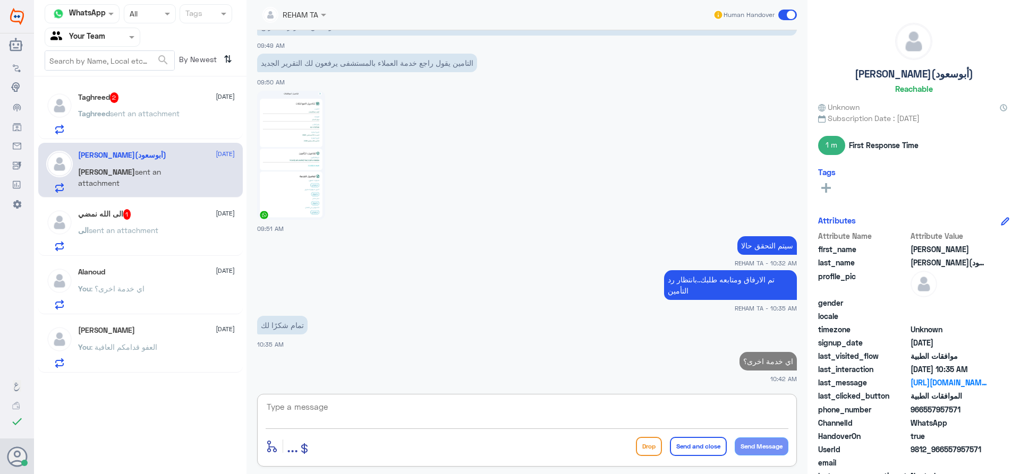
click at [100, 113] on span "Taghreed" at bounding box center [94, 113] width 32 height 9
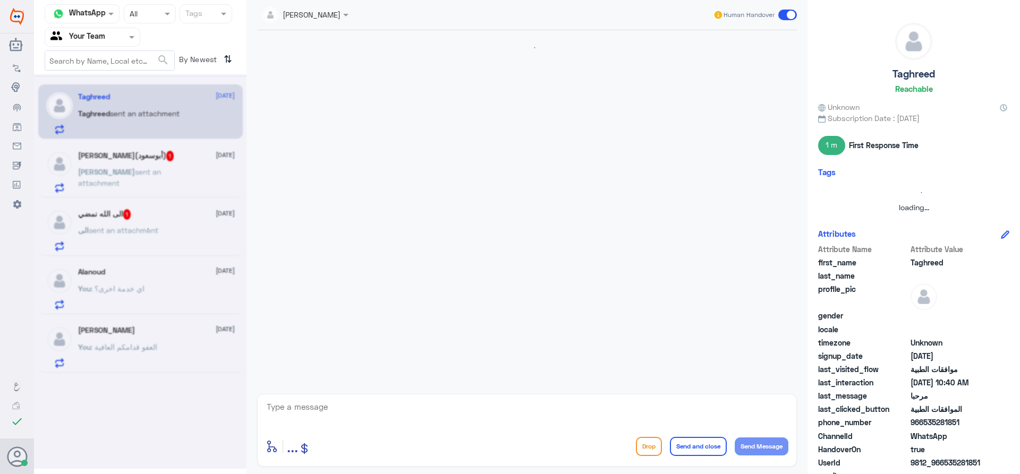
scroll to position [630, 0]
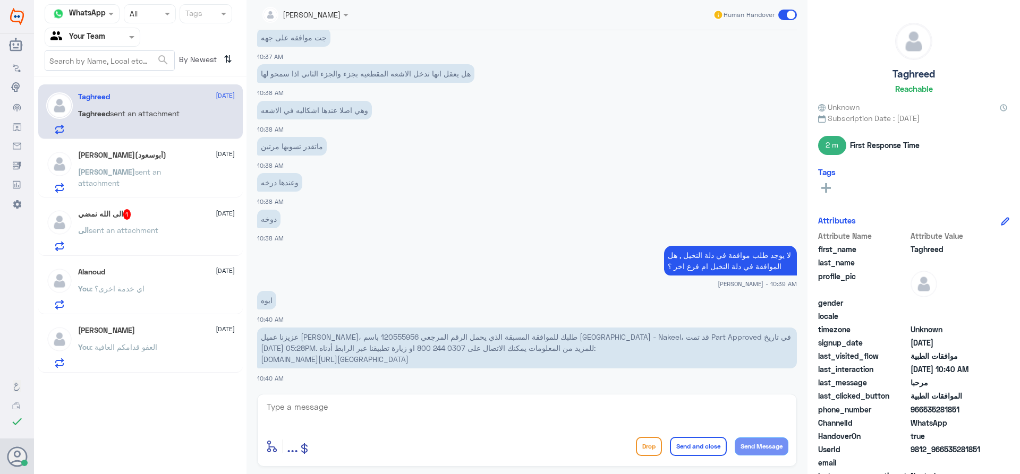
click at [118, 224] on div "الى الله نمضي 1 [DATE] الى sent an attachment" at bounding box center [156, 230] width 157 height 42
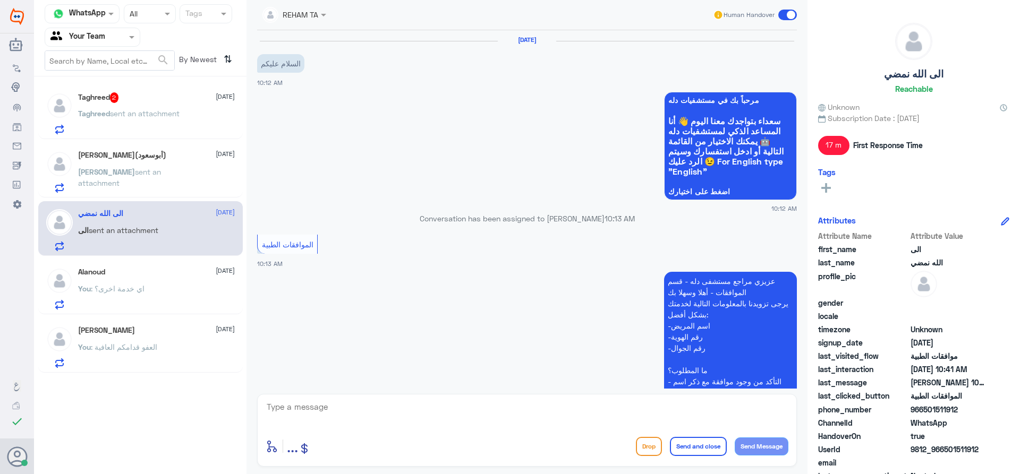
scroll to position [389, 0]
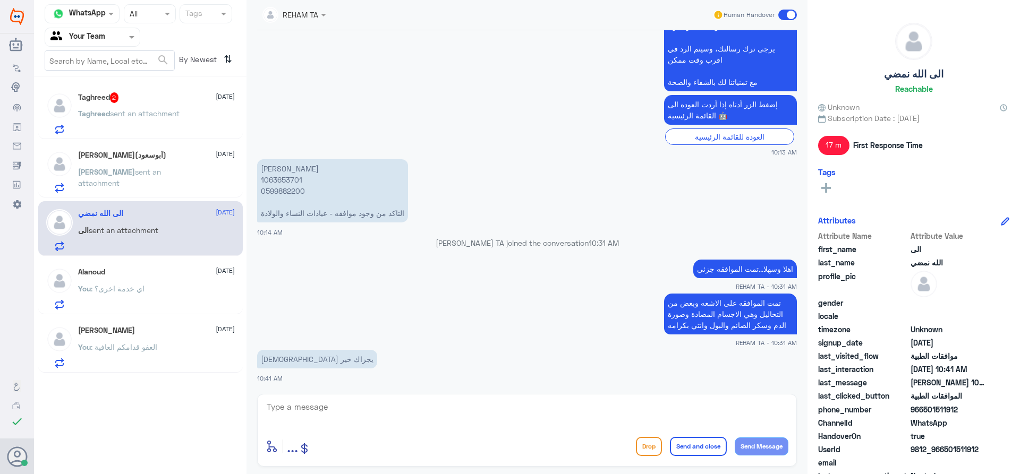
click at [327, 404] on textarea at bounding box center [527, 413] width 523 height 26
paste textarea "اي خدمة اخرى؟"
type textarea "اي خدمة اخرى؟"
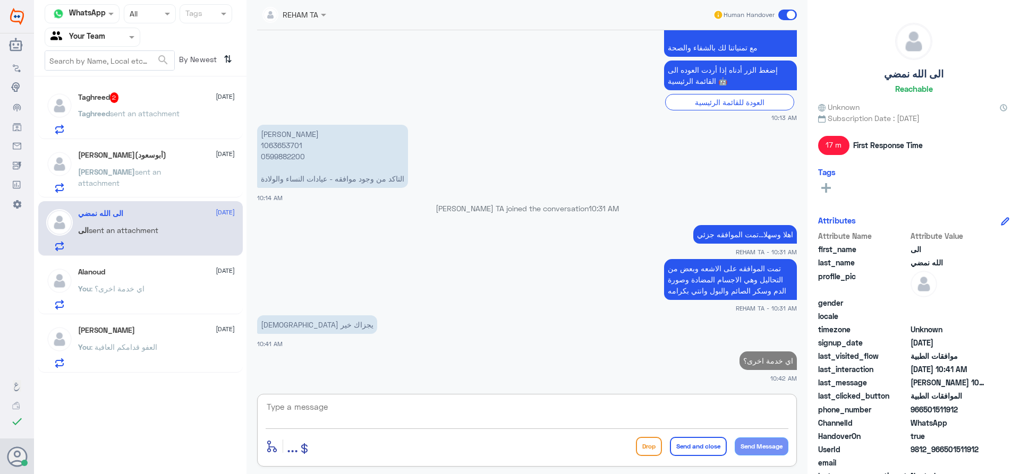
click at [171, 95] on div "Taghreed 2 [DATE]" at bounding box center [156, 97] width 157 height 11
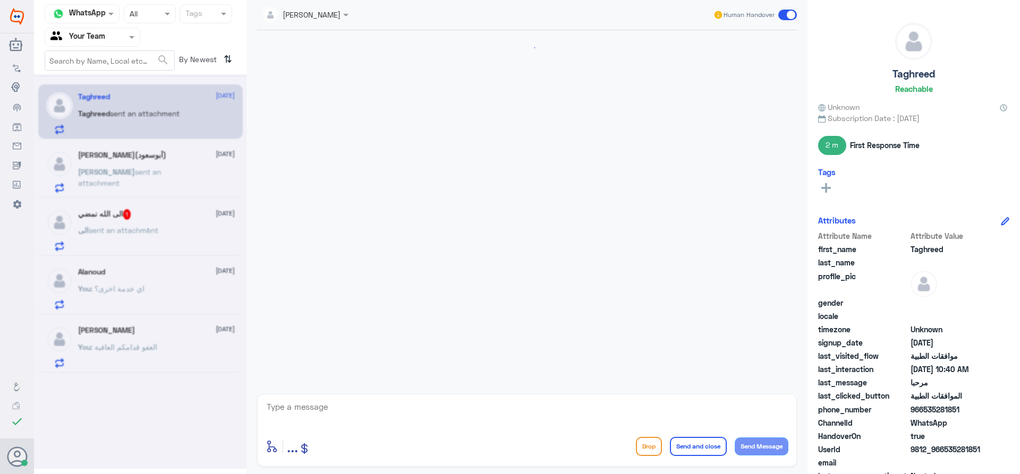
scroll to position [630, 0]
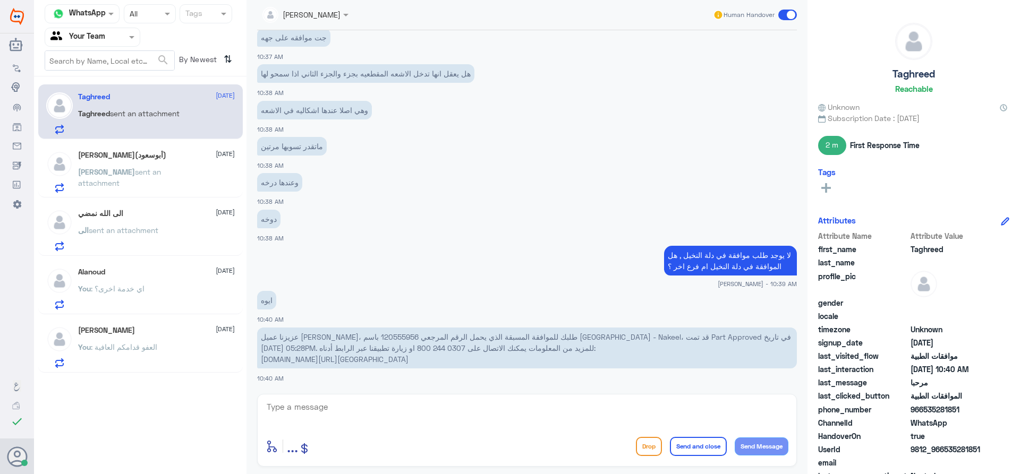
click at [105, 173] on span "sent an attachment" at bounding box center [119, 177] width 83 height 20
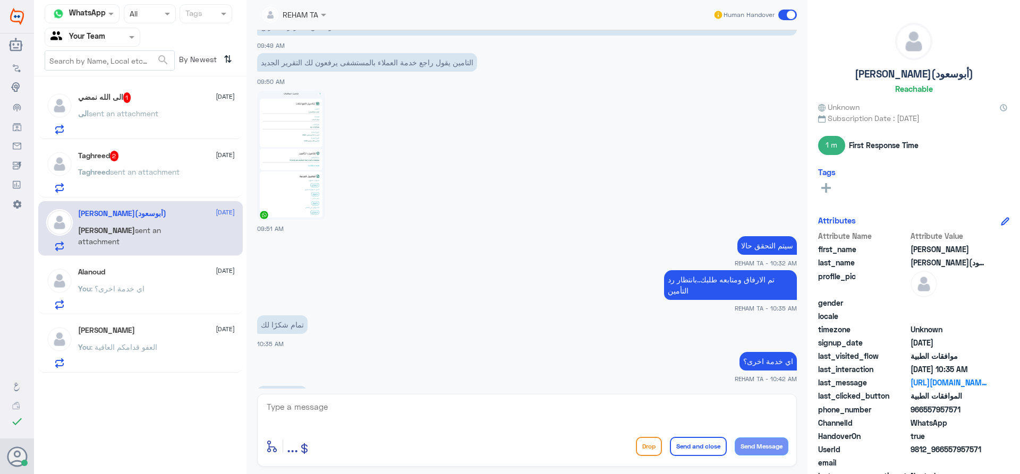
scroll to position [1030, 0]
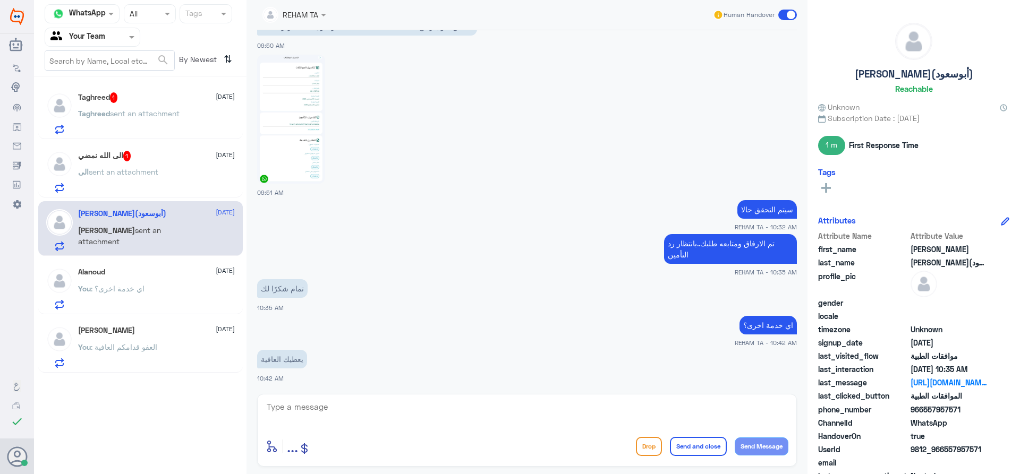
click at [327, 410] on textarea at bounding box center [527, 413] width 523 height 26
paste textarea "العفو قدامكم العافية"
type textarea "العفو قدامكم العافية"
click at [715, 451] on button "Send and close" at bounding box center [698, 446] width 57 height 19
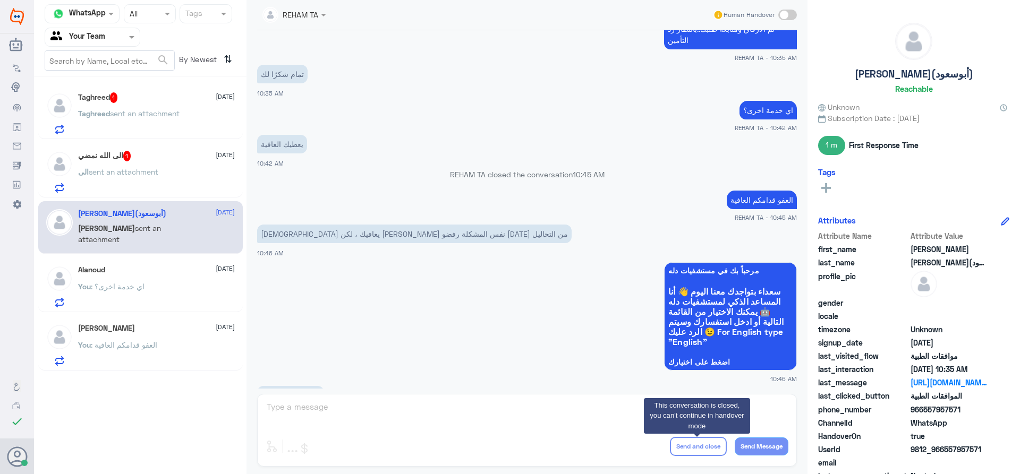
scroll to position [1386, 0]
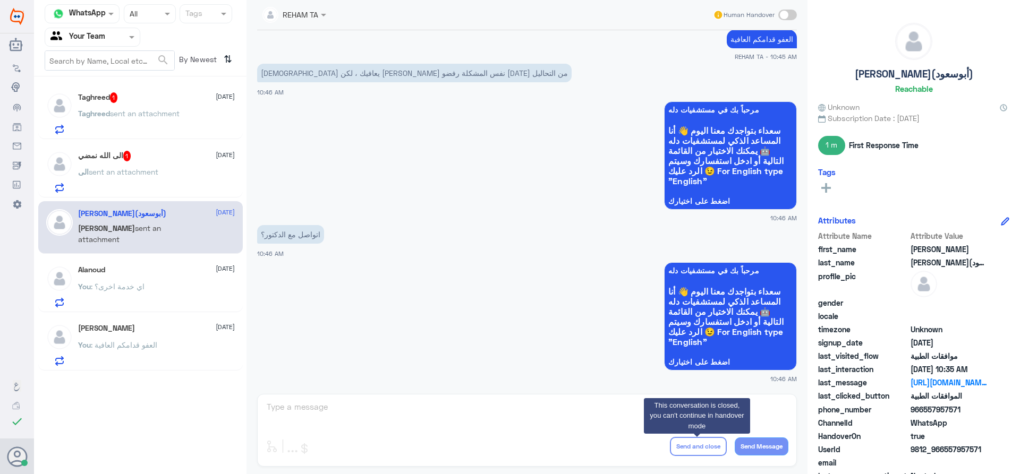
click at [94, 158] on h5 "الى الله نمضي 1" at bounding box center [104, 156] width 53 height 11
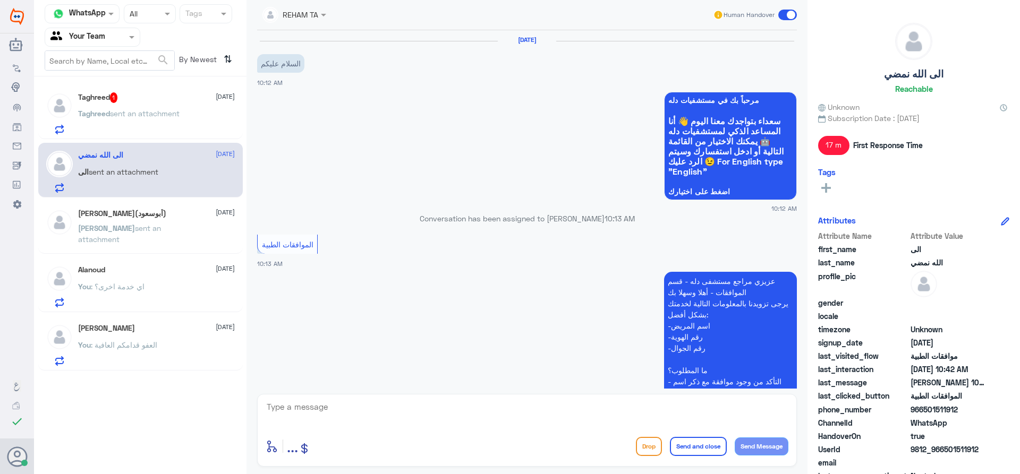
scroll to position [460, 0]
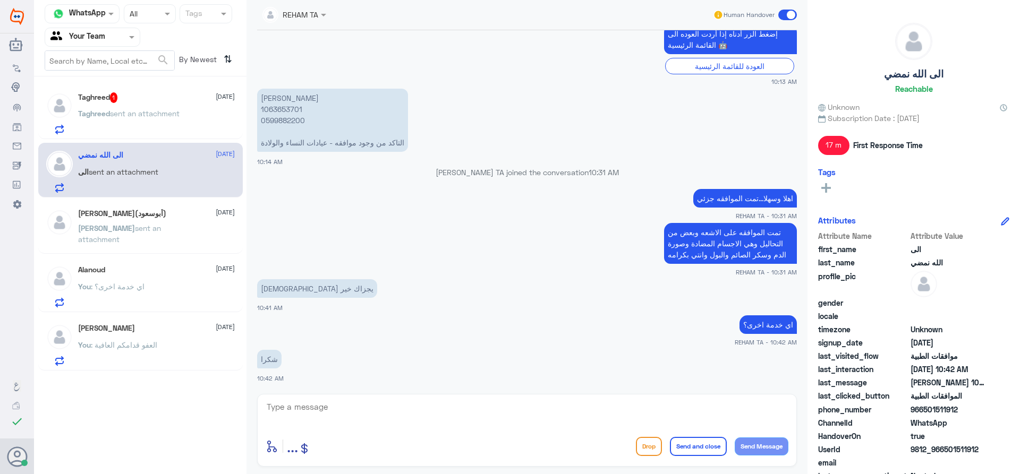
click at [132, 117] on span "sent an attachment" at bounding box center [145, 113] width 70 height 9
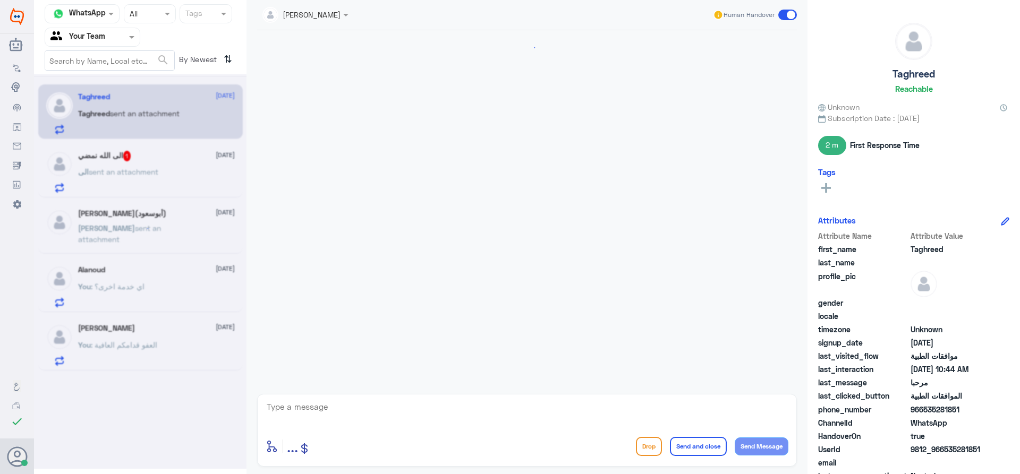
scroll to position [690, 0]
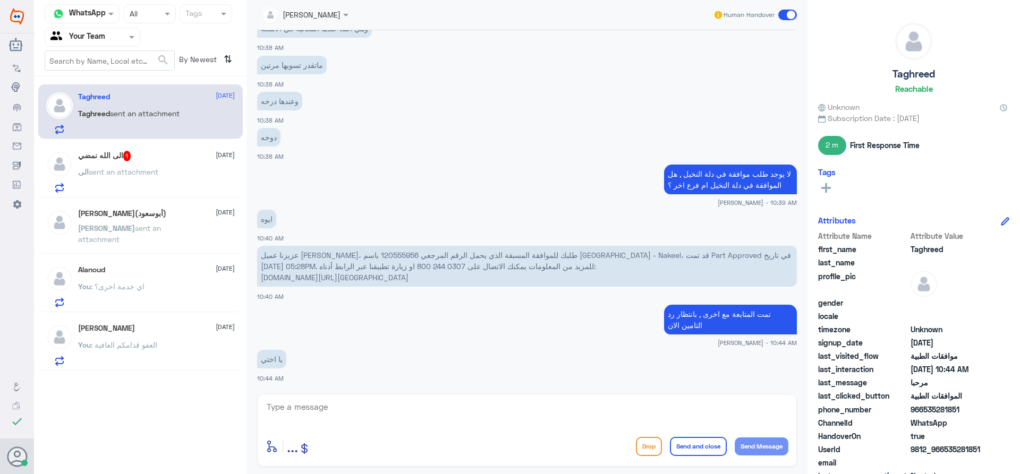
click at [137, 159] on div "الى الله نمضي 1 [DATE]" at bounding box center [156, 156] width 157 height 11
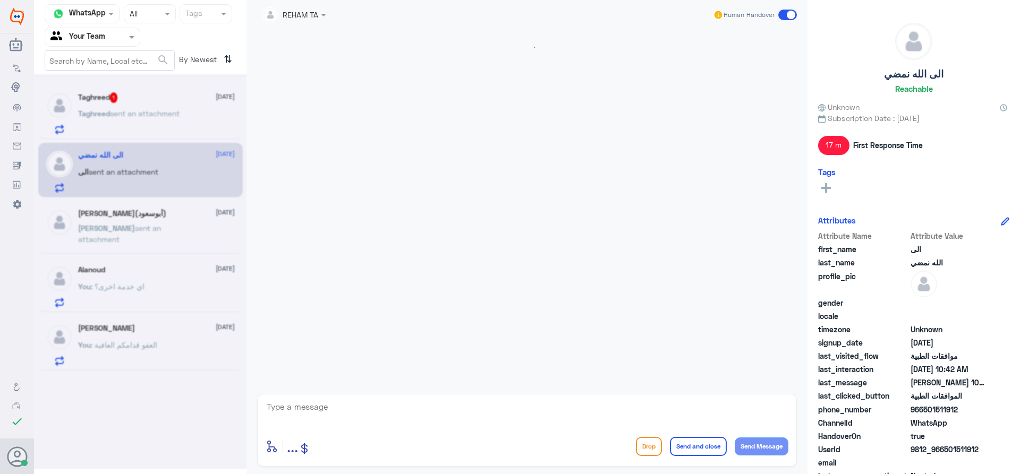
scroll to position [460, 0]
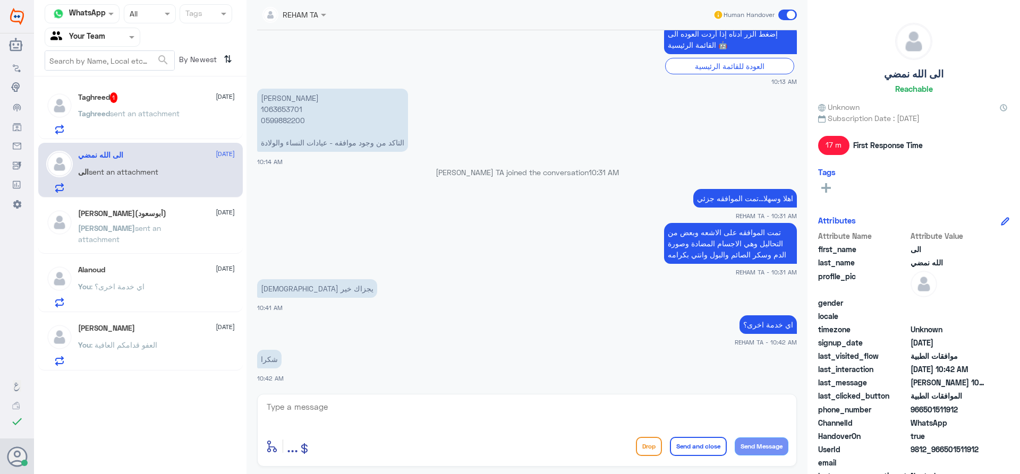
click at [365, 418] on textarea at bounding box center [527, 413] width 523 height 26
paste textarea "العفو قدامكم العافية"
type textarea "العفو قدامكم العافية"
click at [695, 454] on button "Send and close" at bounding box center [698, 446] width 57 height 19
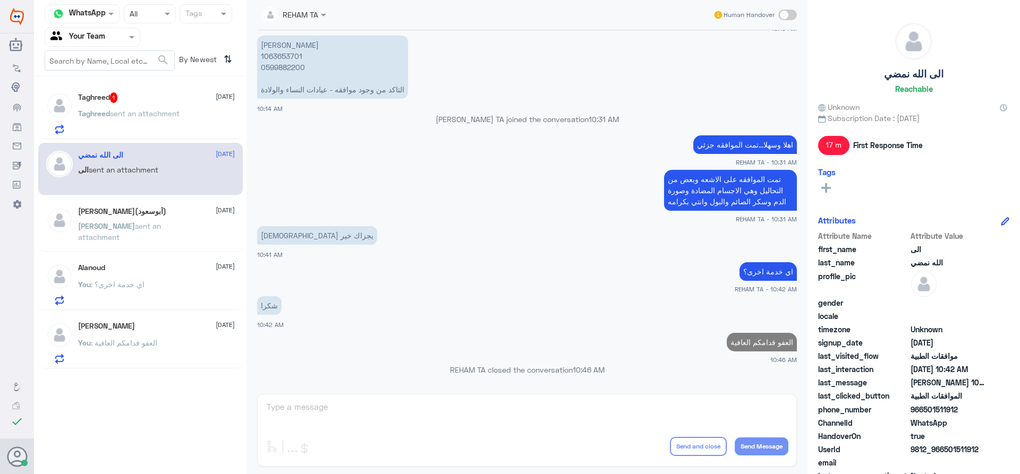
click at [170, 277] on div "Alanoud [DATE] You : اي خدمة اخرى؟" at bounding box center [156, 285] width 157 height 42
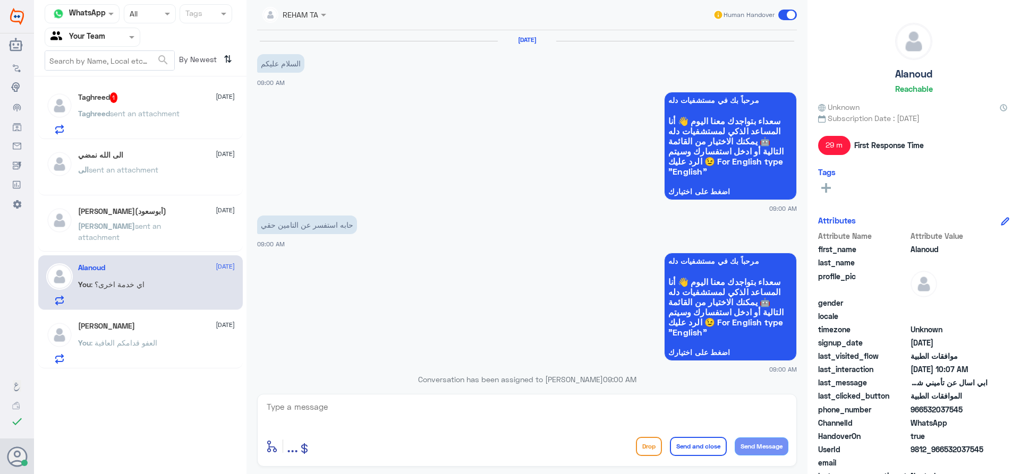
scroll to position [573, 0]
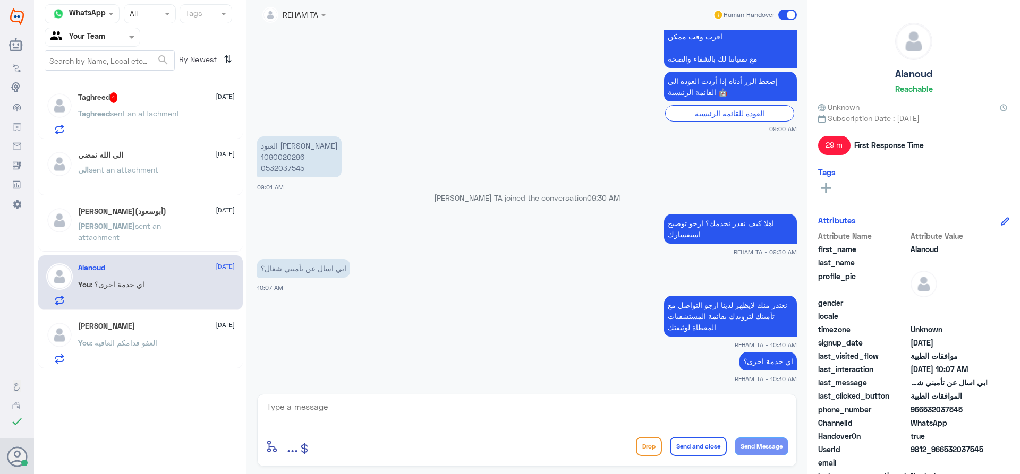
click at [160, 114] on span "sent an attachment" at bounding box center [145, 113] width 70 height 9
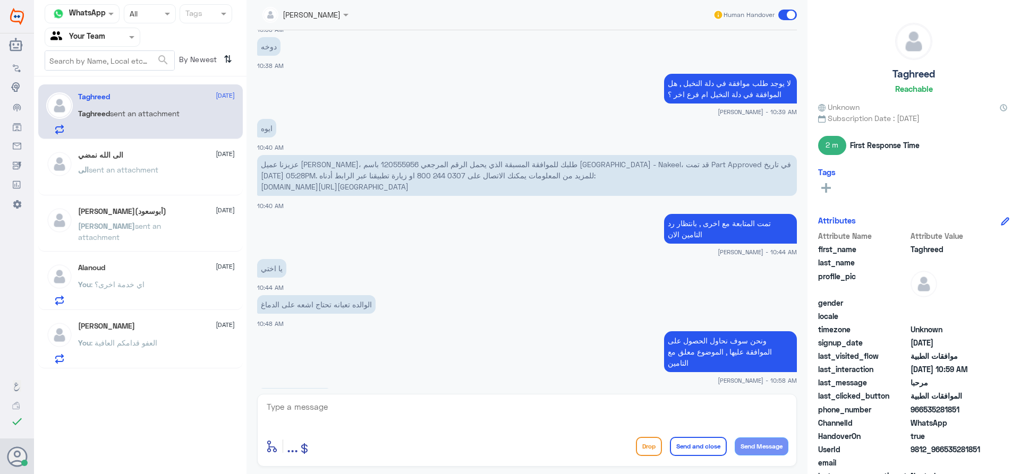
scroll to position [307, 0]
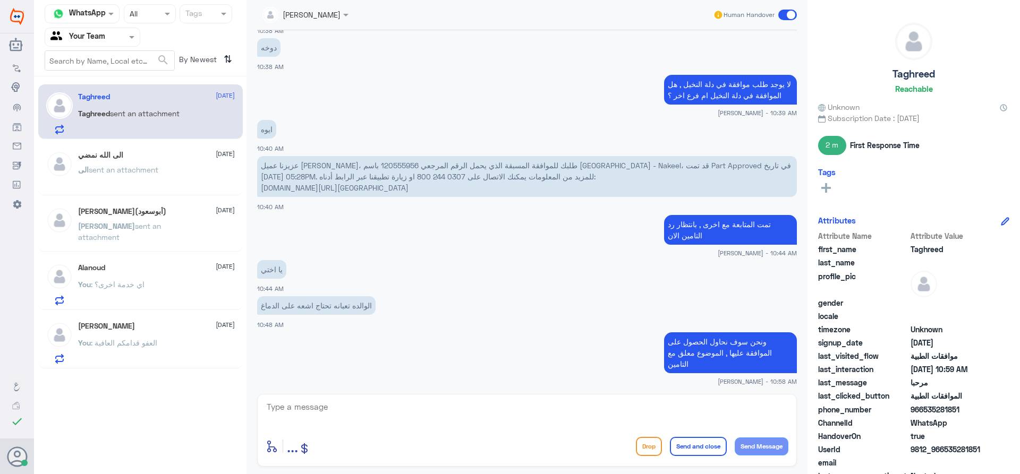
click at [127, 177] on p "الى sent an attachment" at bounding box center [118, 177] width 80 height 27
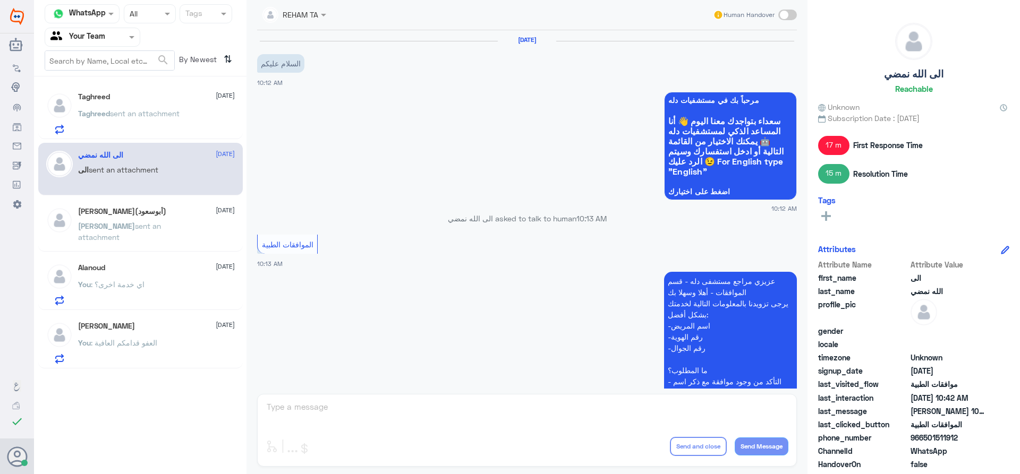
scroll to position [513, 0]
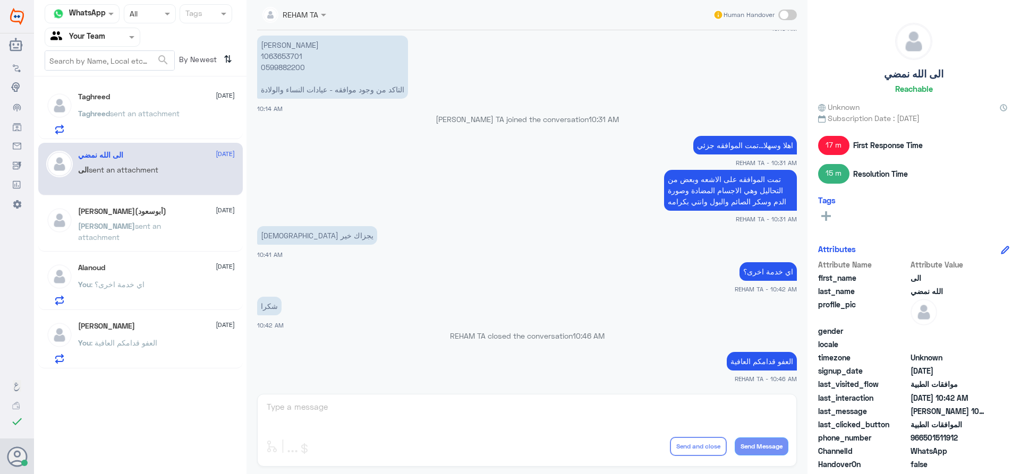
click at [150, 222] on span "sent an attachment" at bounding box center [119, 232] width 83 height 20
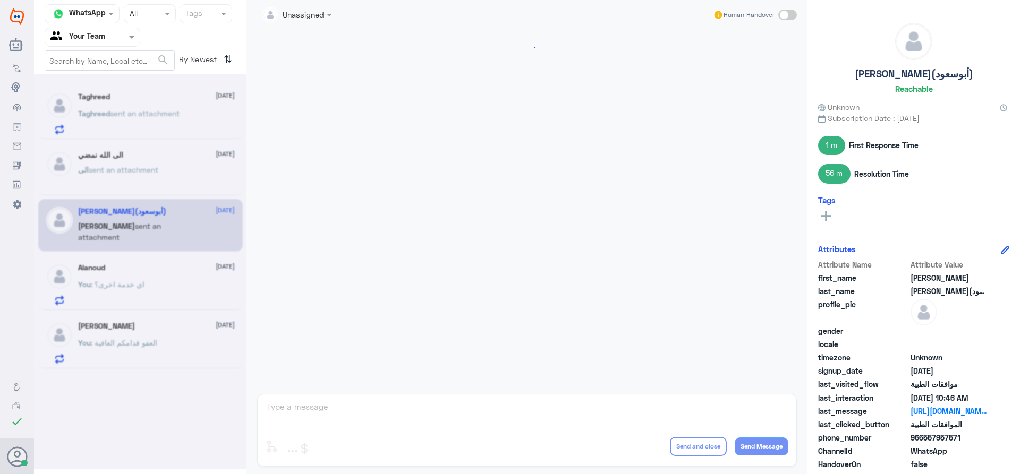
scroll to position [920, 0]
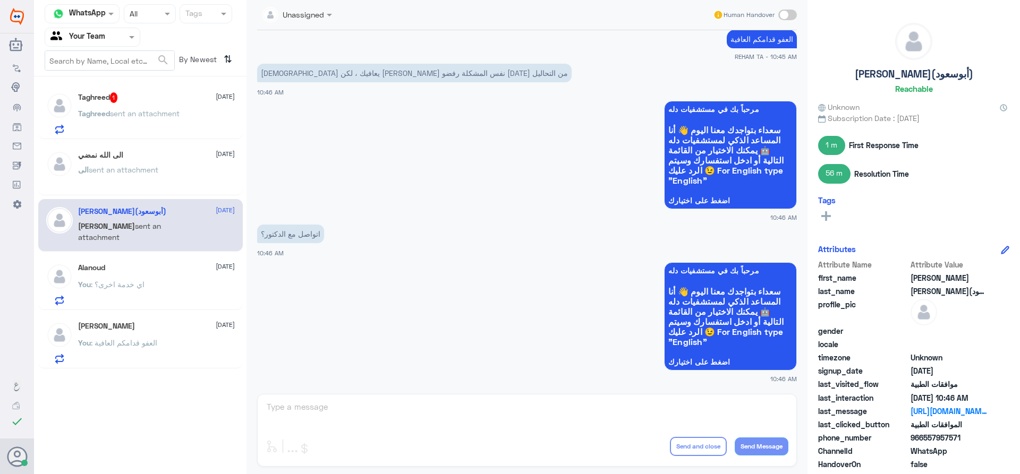
click at [192, 124] on div "Taghreed sent an attachment" at bounding box center [156, 123] width 157 height 24
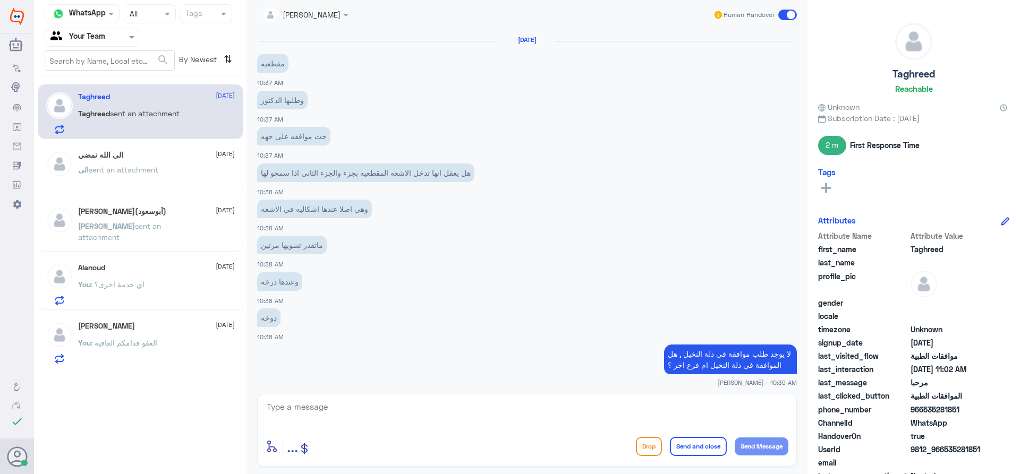
scroll to position [466, 0]
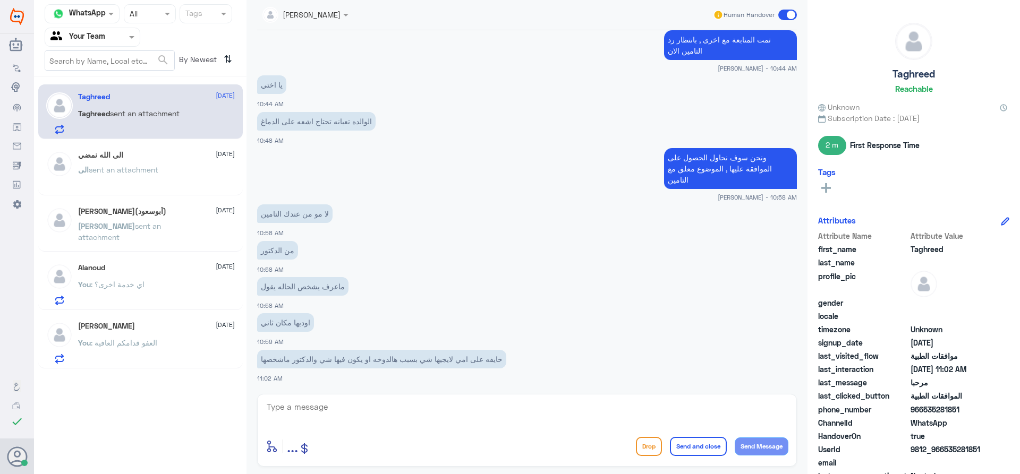
click at [150, 168] on span "sent an attachment" at bounding box center [124, 169] width 70 height 9
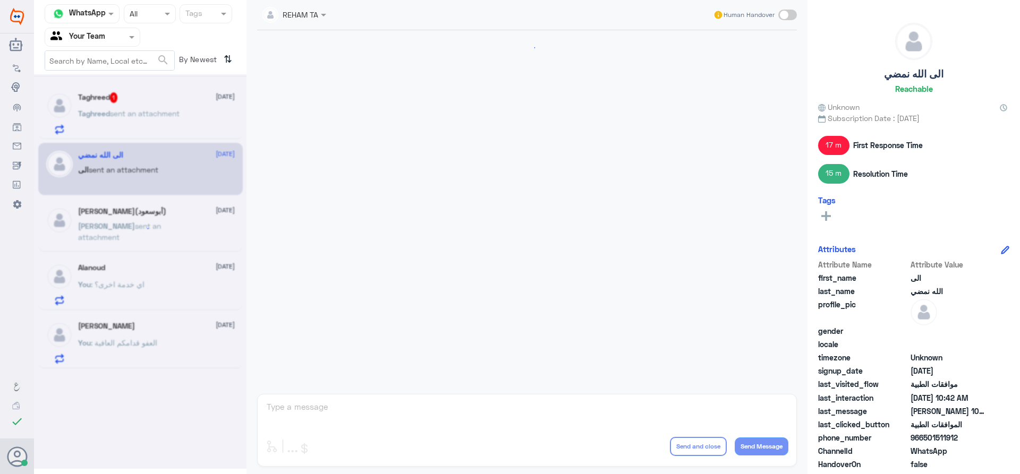
scroll to position [513, 0]
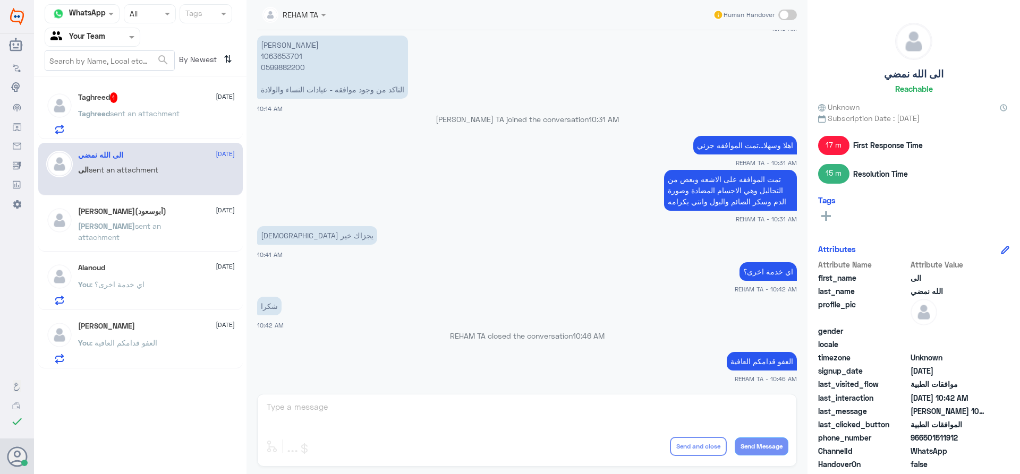
click at [143, 120] on p "Taghreed sent an attachment" at bounding box center [128, 121] width 101 height 27
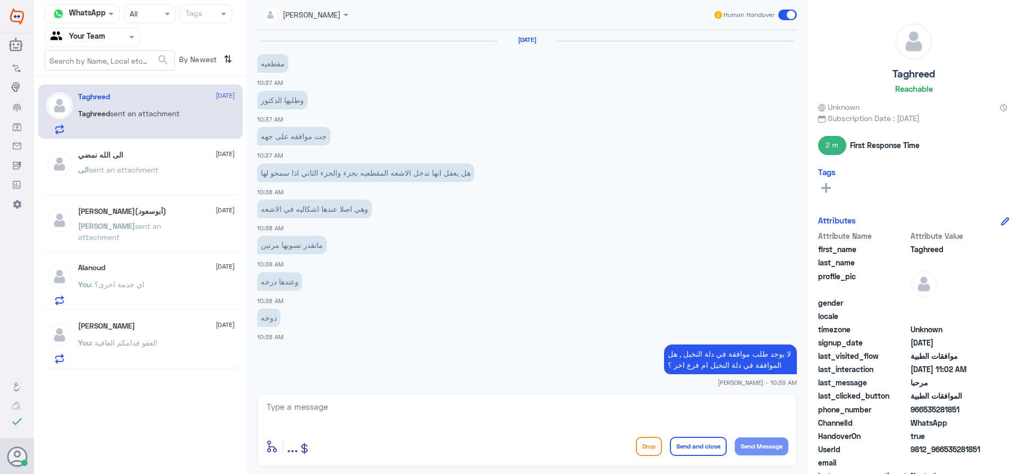
scroll to position [466, 0]
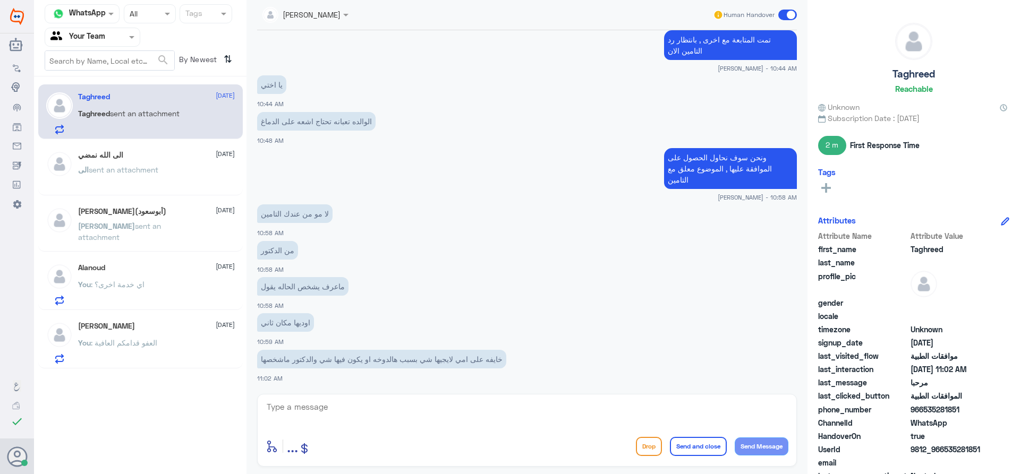
click at [133, 219] on div "[PERSON_NAME](أبوسعود) [DATE][PERSON_NAME] sent an attachment" at bounding box center [156, 227] width 157 height 40
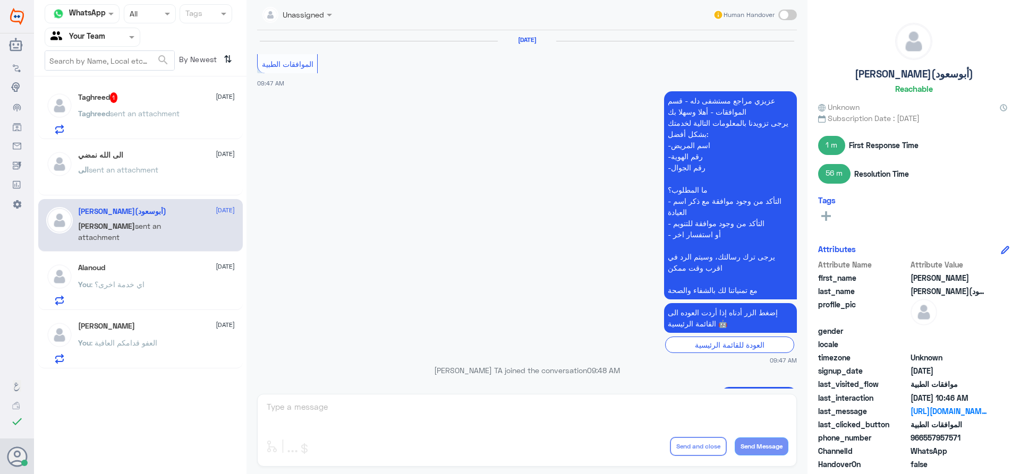
scroll to position [920, 0]
